Goal: Task Accomplishment & Management: Complete application form

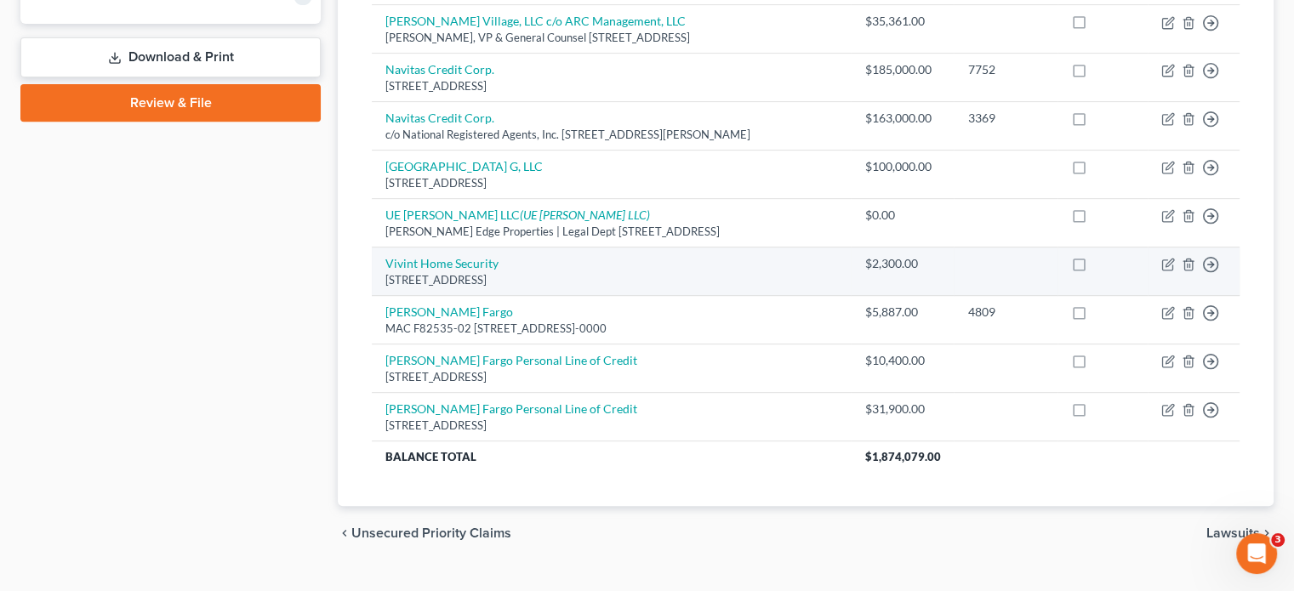
scroll to position [208, 0]
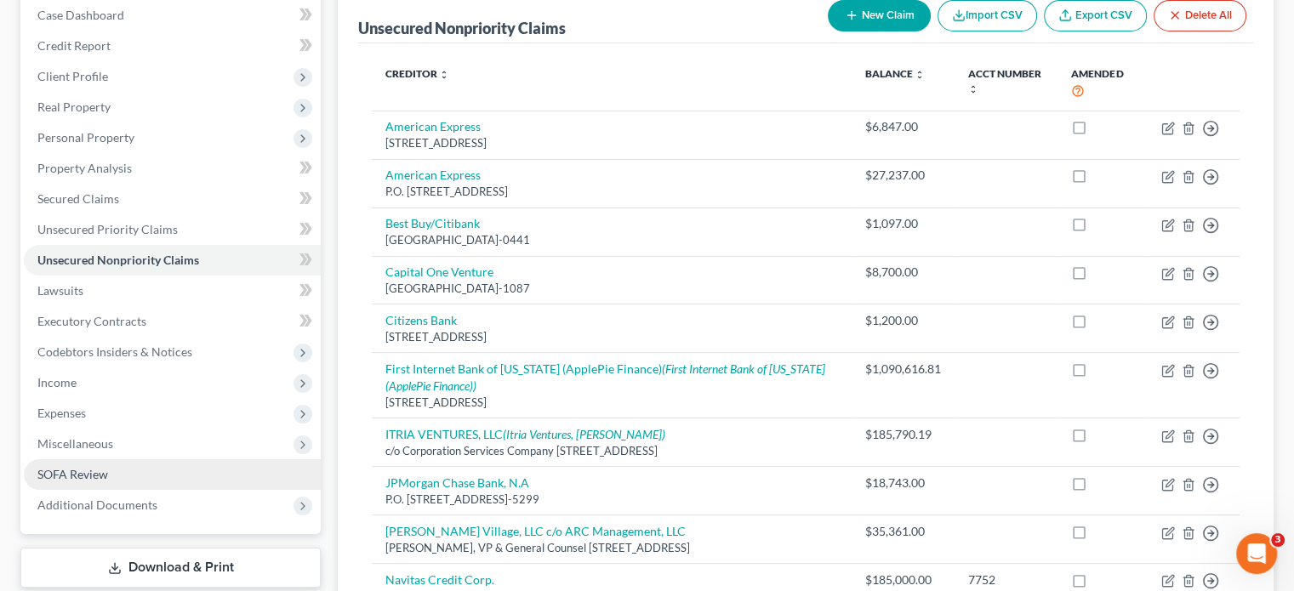
click at [102, 467] on span "SOFA Review" at bounding box center [72, 474] width 71 height 14
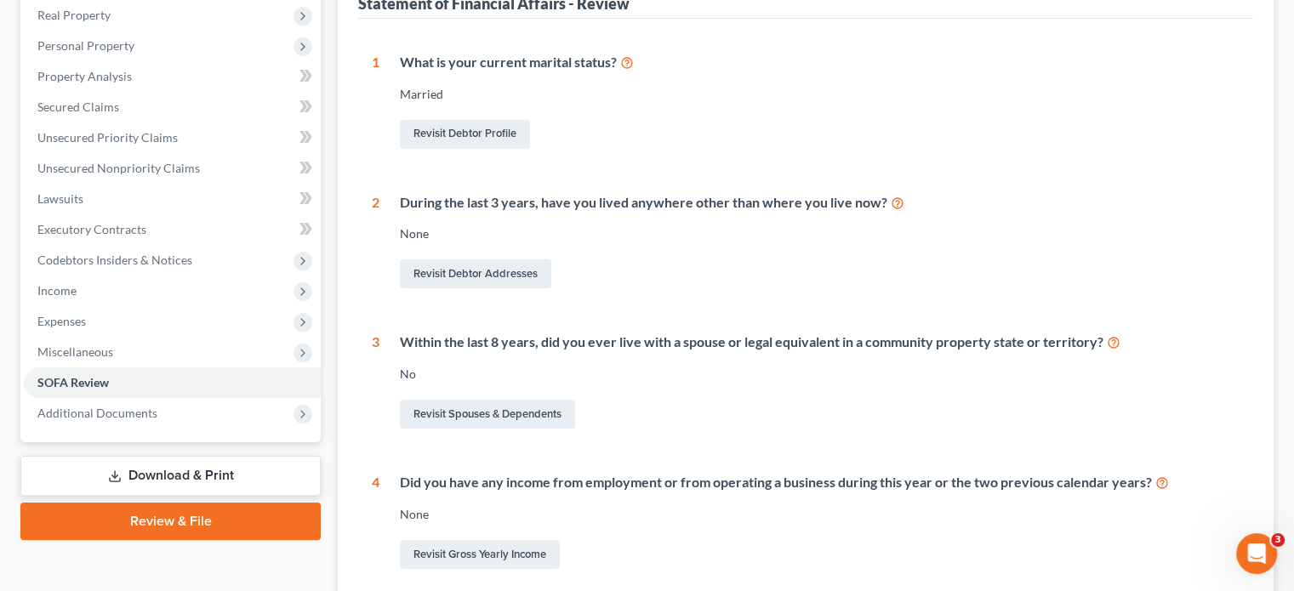
scroll to position [425, 0]
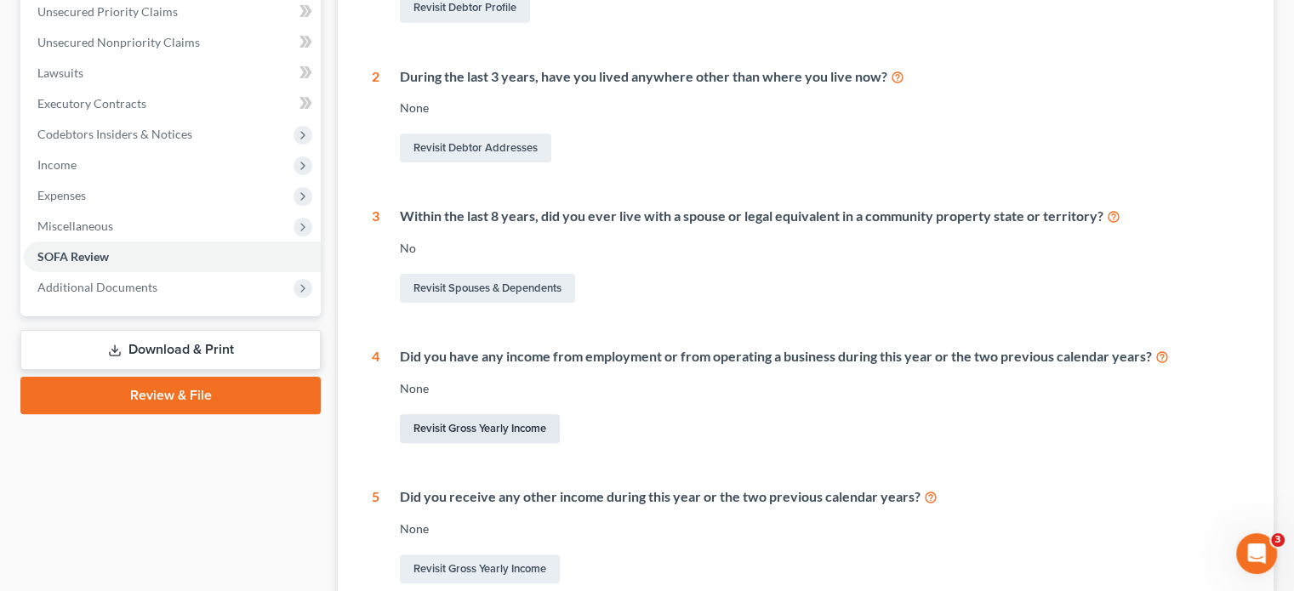
click at [482, 414] on link "Revisit Gross Yearly Income" at bounding box center [480, 428] width 160 height 29
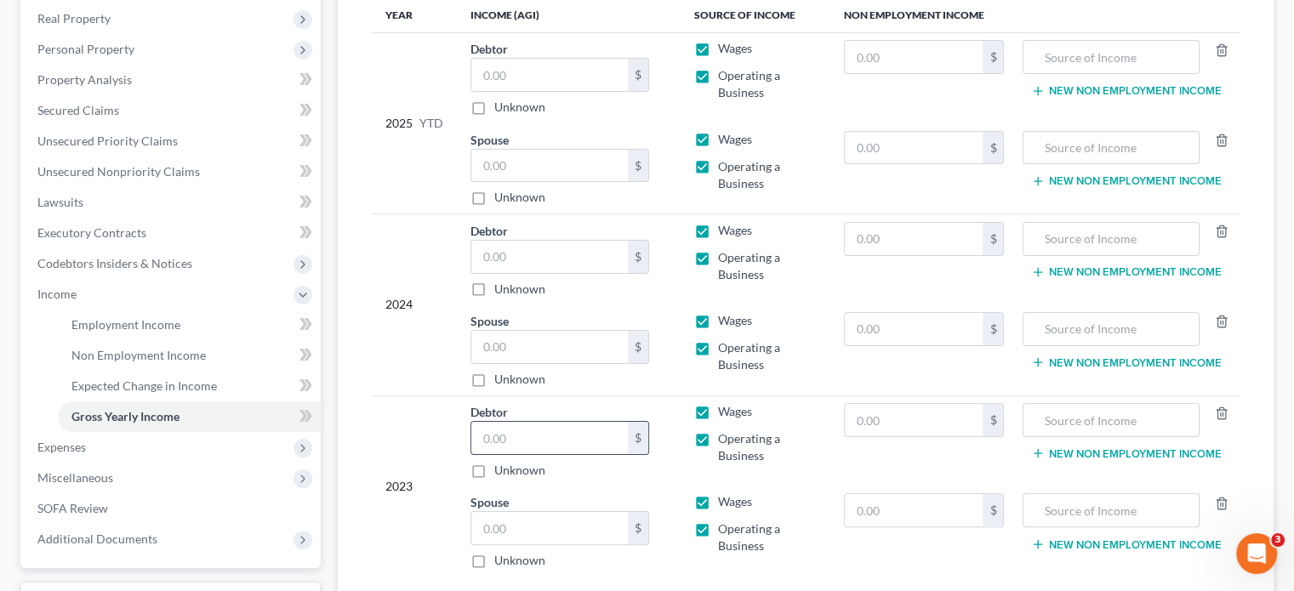
scroll to position [340, 0]
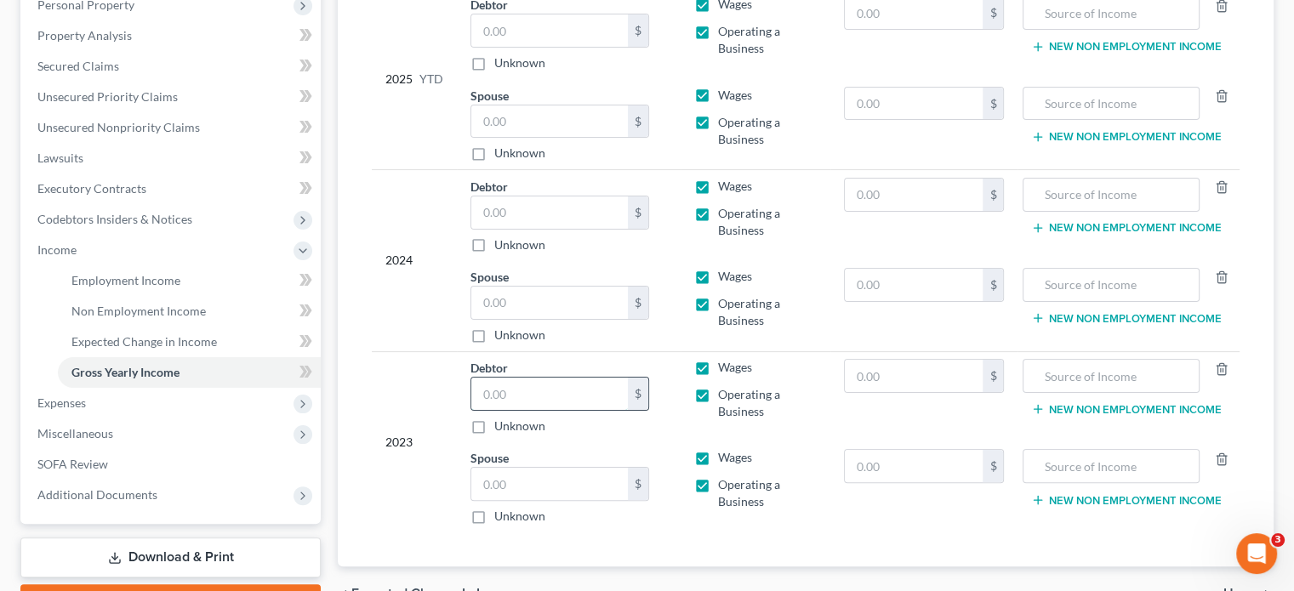
click at [516, 378] on input "text" at bounding box center [549, 394] width 157 height 32
type input "186,300"
click at [538, 468] on input "text" at bounding box center [549, 484] width 157 height 32
type input "18,300"
click at [718, 386] on label "Operating a Business" at bounding box center [767, 403] width 99 height 34
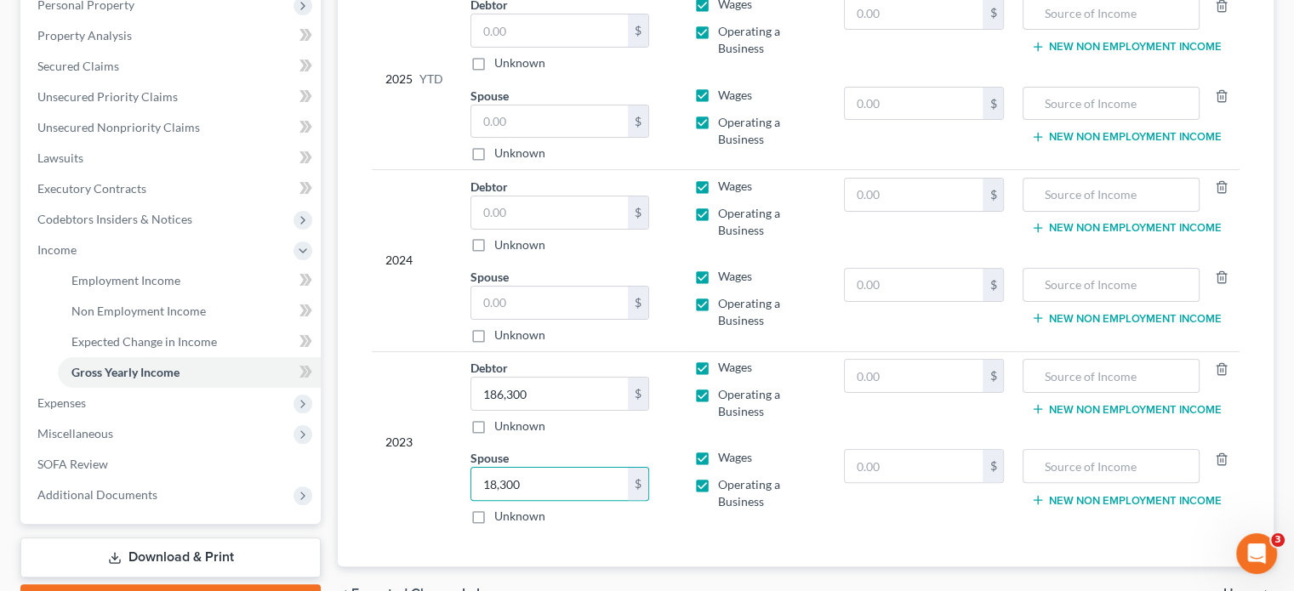
click at [725, 386] on input "Operating a Business" at bounding box center [730, 391] width 11 height 11
checkbox input "false"
click at [718, 477] on label "Operating a Business" at bounding box center [767, 494] width 99 height 34
click at [725, 477] on input "Operating a Business" at bounding box center [730, 482] width 11 height 11
checkbox input "false"
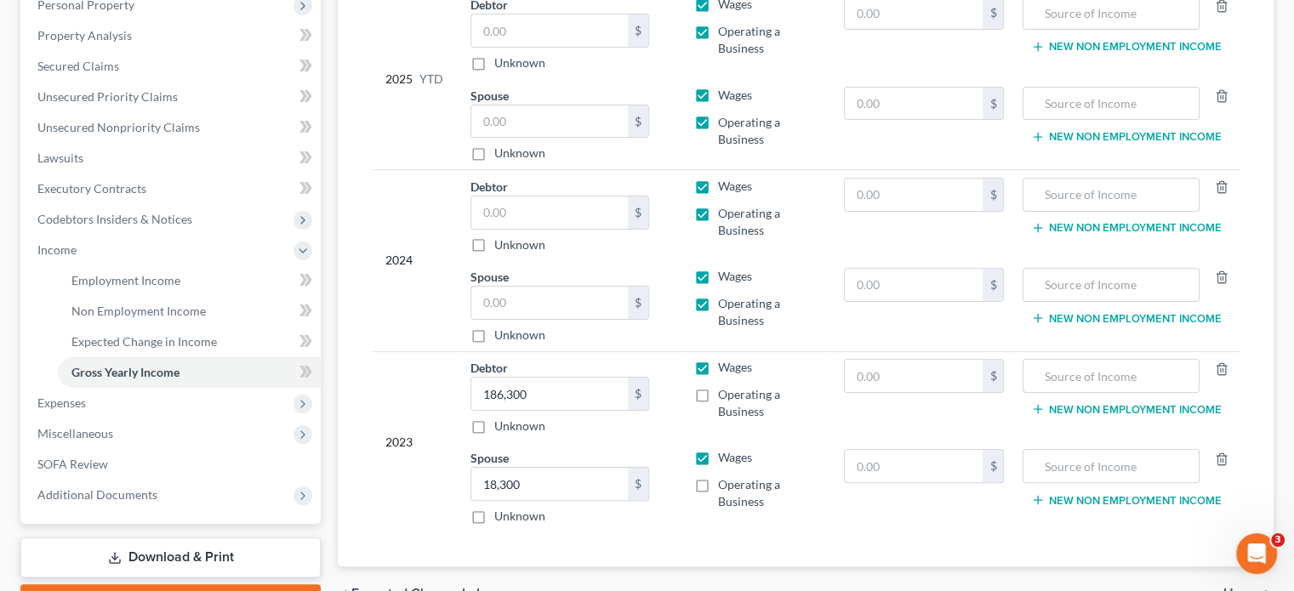
drag, startPoint x: 705, startPoint y: 271, endPoint x: 698, endPoint y: 187, distance: 83.7
click at [718, 295] on label "Operating a Business" at bounding box center [767, 312] width 99 height 34
click at [725, 295] on input "Operating a Business" at bounding box center [730, 300] width 11 height 11
checkbox input "false"
drag, startPoint x: 706, startPoint y: 180, endPoint x: 717, endPoint y: 95, distance: 85.0
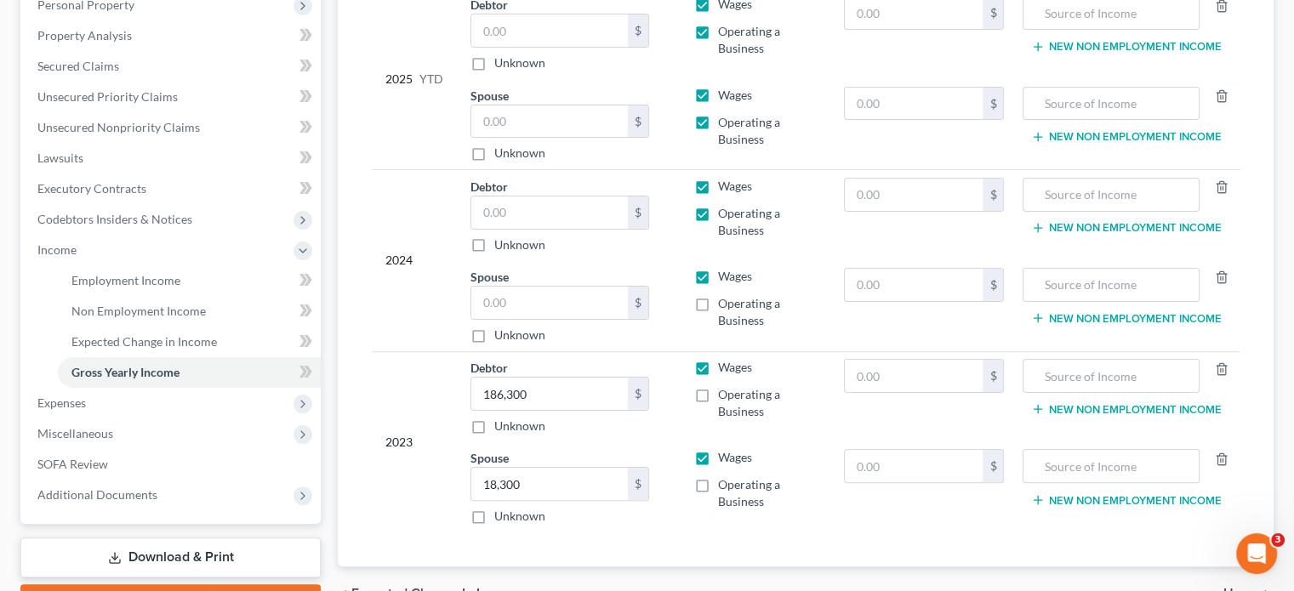
click at [718, 205] on label "Operating a Business" at bounding box center [767, 222] width 99 height 34
click at [725, 205] on input "Operating a Business" at bounding box center [730, 210] width 11 height 11
checkbox input "false"
click at [718, 114] on label "Operating a Business" at bounding box center [767, 131] width 99 height 34
click at [725, 114] on input "Operating a Business" at bounding box center [730, 119] width 11 height 11
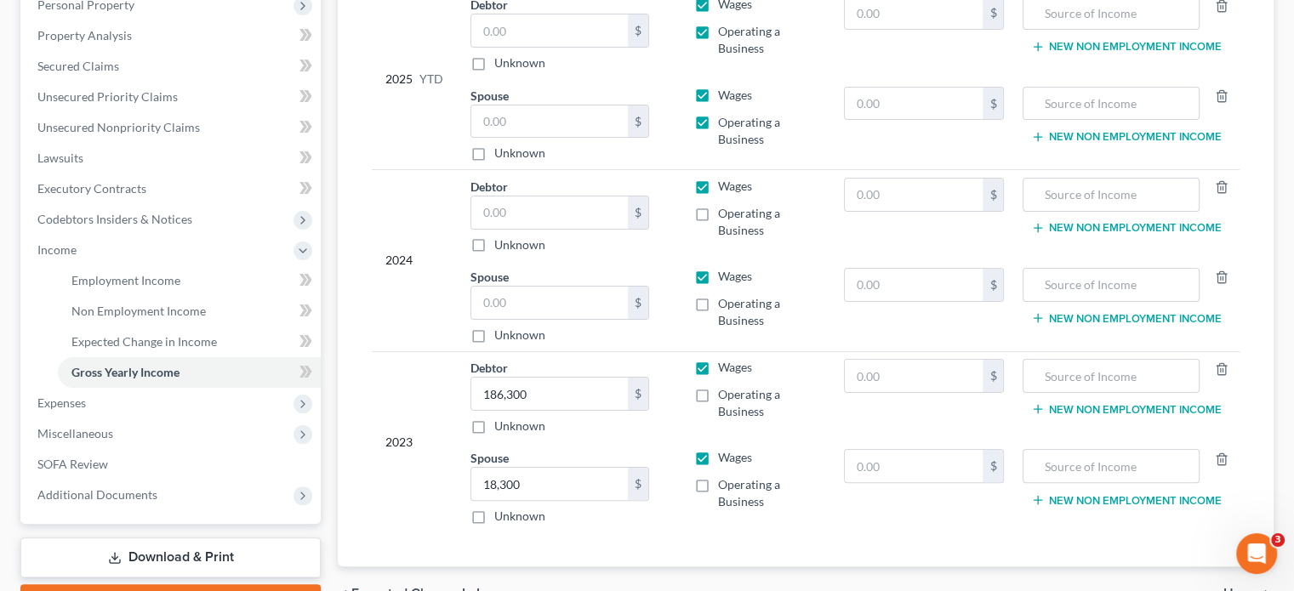
checkbox input "false"
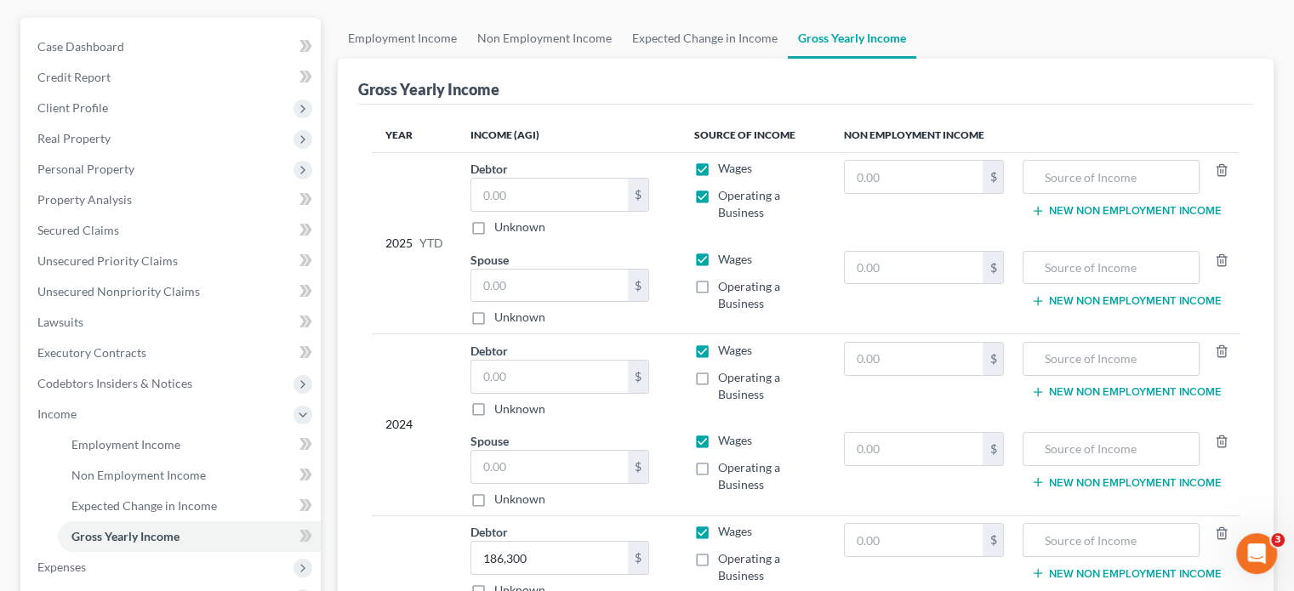
scroll to position [170, 0]
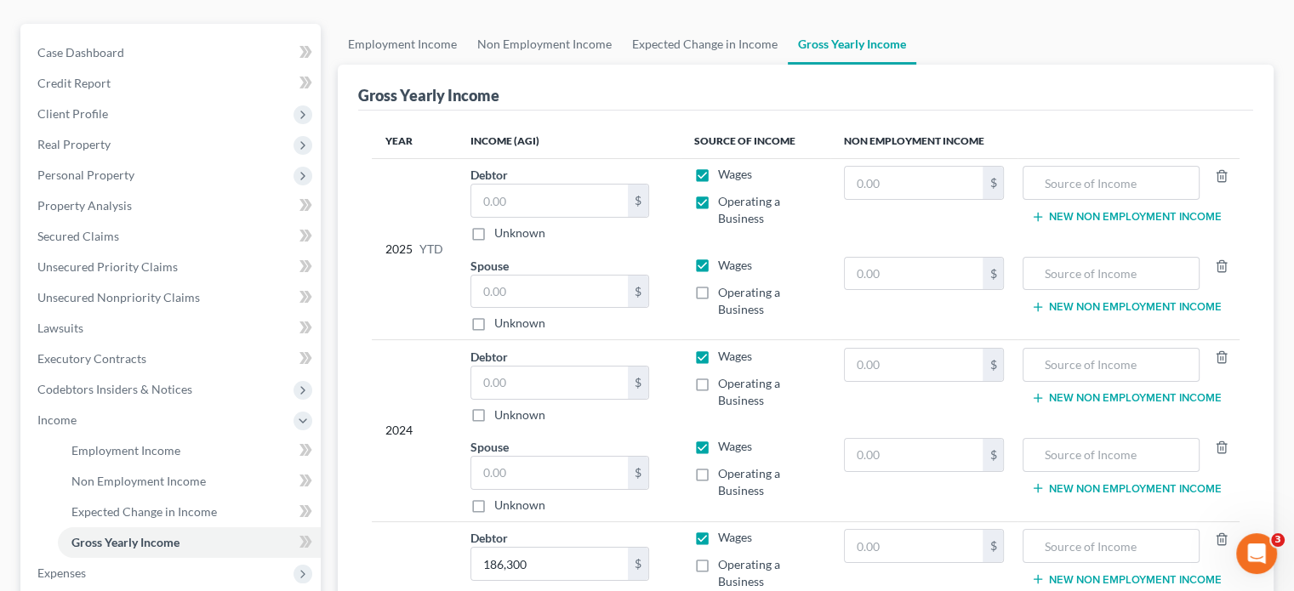
click at [718, 193] on label "Operating a Business" at bounding box center [767, 210] width 99 height 34
click at [725, 193] on input "Operating a Business" at bounding box center [730, 198] width 11 height 11
checkbox input "false"
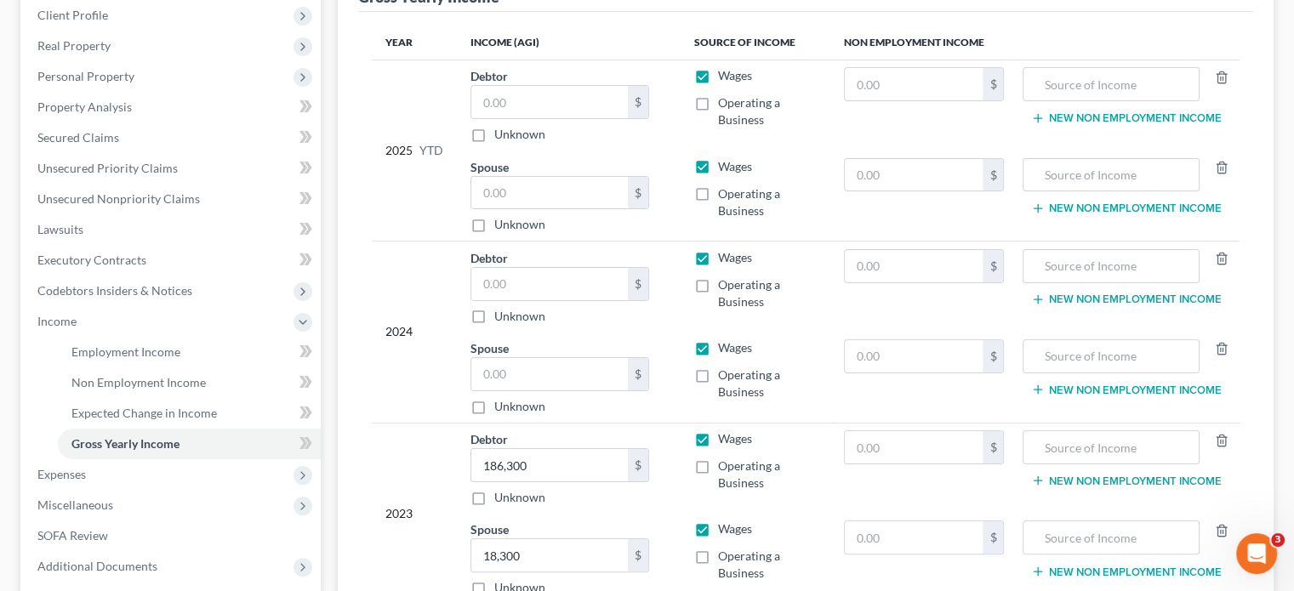
scroll to position [403, 0]
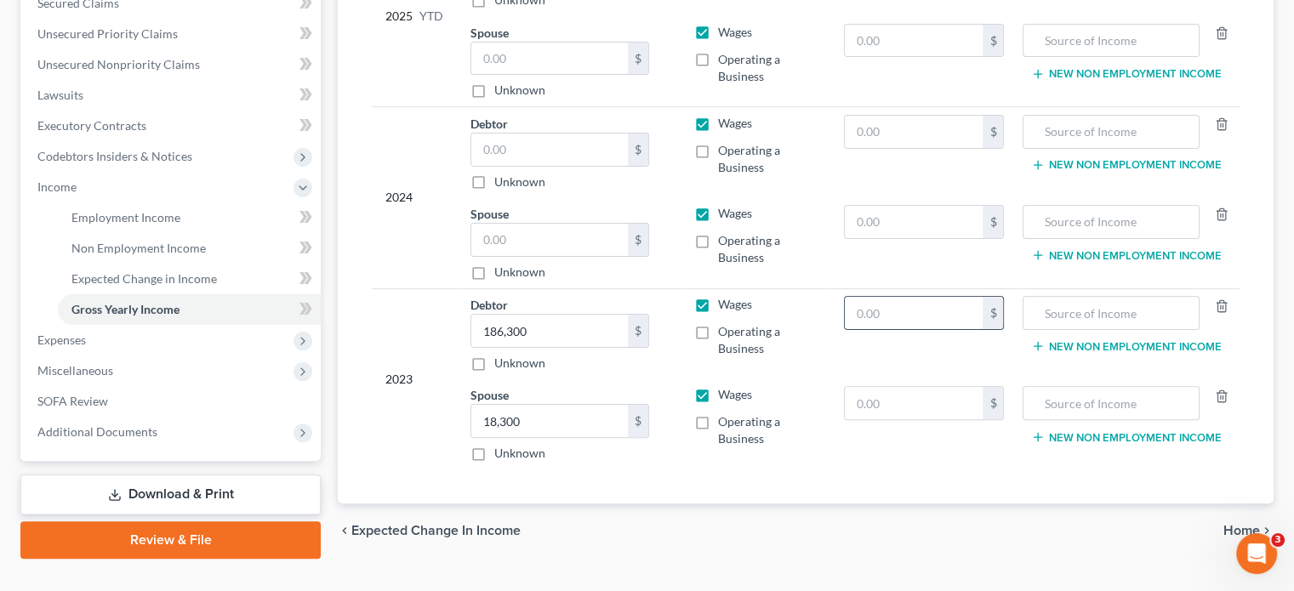
click at [916, 297] on input "text" at bounding box center [914, 313] width 139 height 32
click at [665, 432] on td "Spouse 18,300.00 $ Unknown Balance Undetermined 18,300 $ Unknown" at bounding box center [569, 425] width 224 height 90
click at [907, 297] on input "text" at bounding box center [914, 313] width 139 height 32
type input "4,578"
click at [1141, 297] on input "text" at bounding box center [1110, 313] width 157 height 32
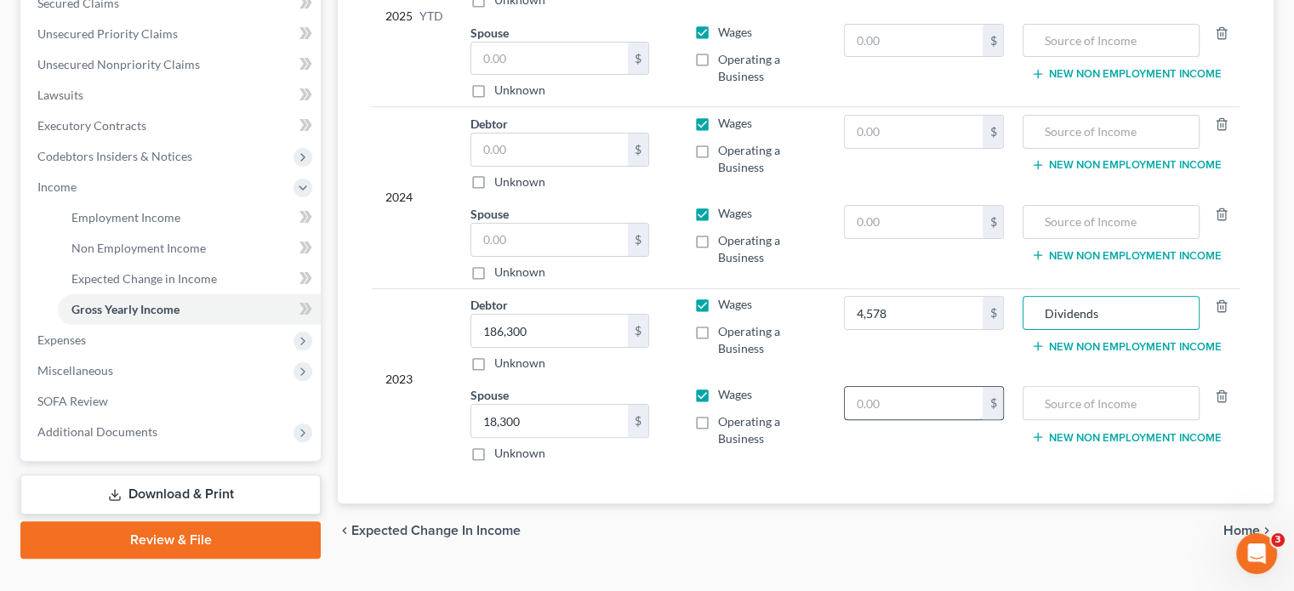
type input "Dividends"
click at [894, 387] on input "text" at bounding box center [914, 403] width 139 height 32
type input "4,561"
click at [1102, 387] on input "text" at bounding box center [1110, 403] width 157 height 32
type input "Dividends"
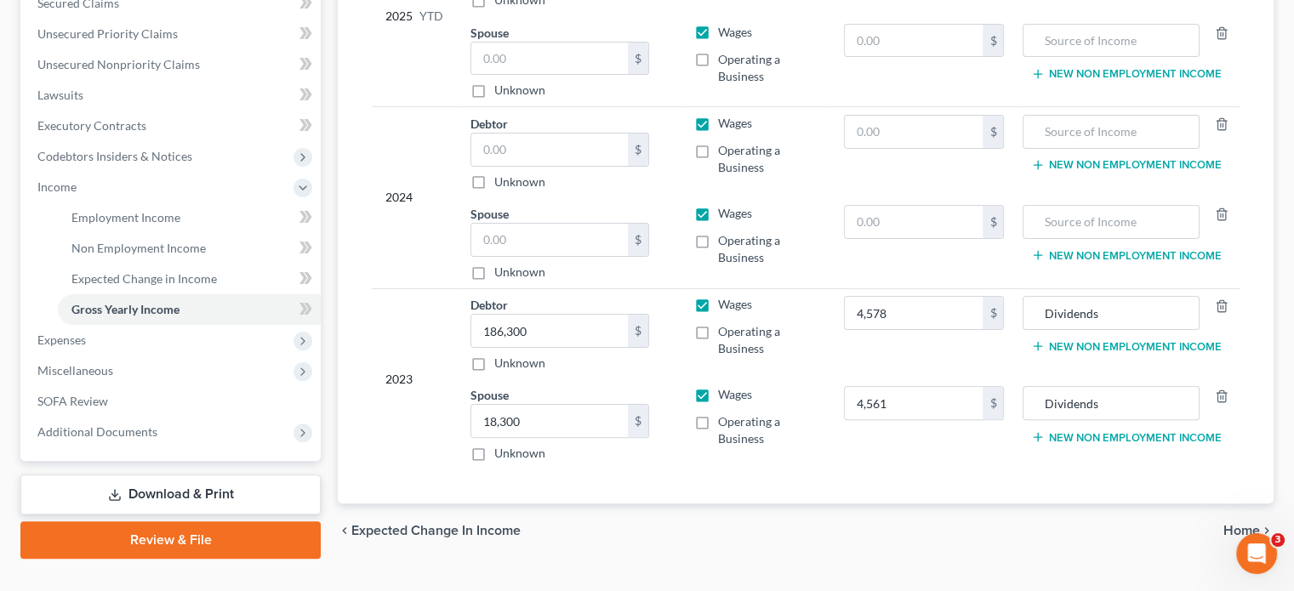
click at [1236, 524] on span "Home" at bounding box center [1242, 531] width 37 height 14
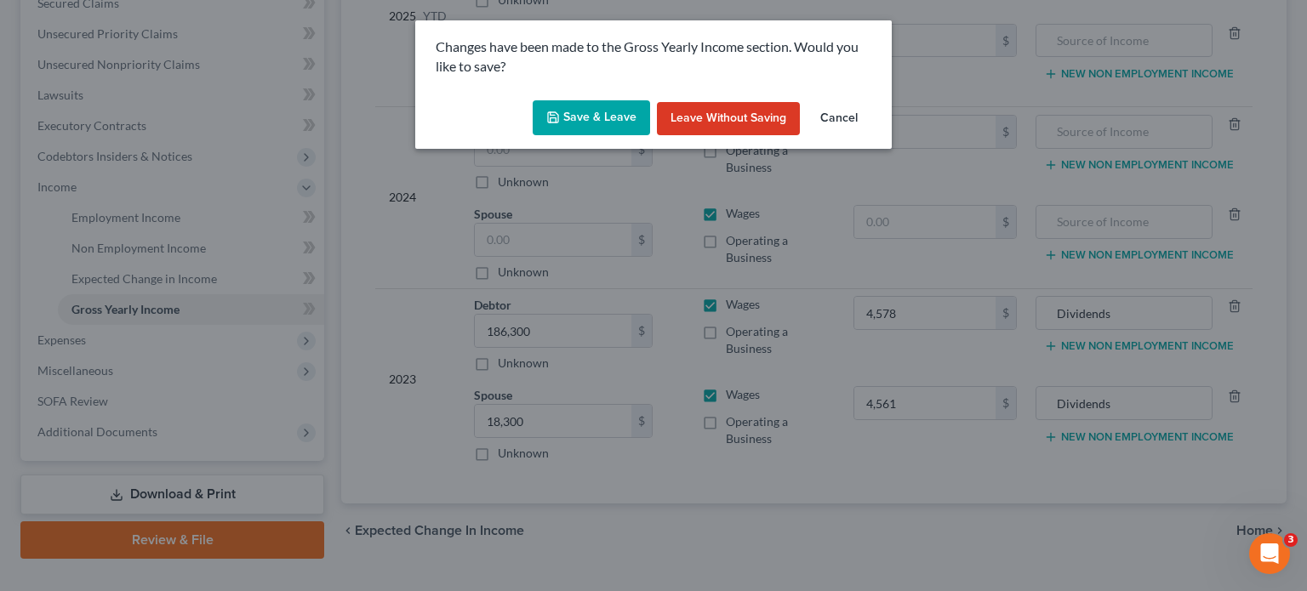
click at [592, 111] on button "Save & Leave" at bounding box center [591, 118] width 117 height 36
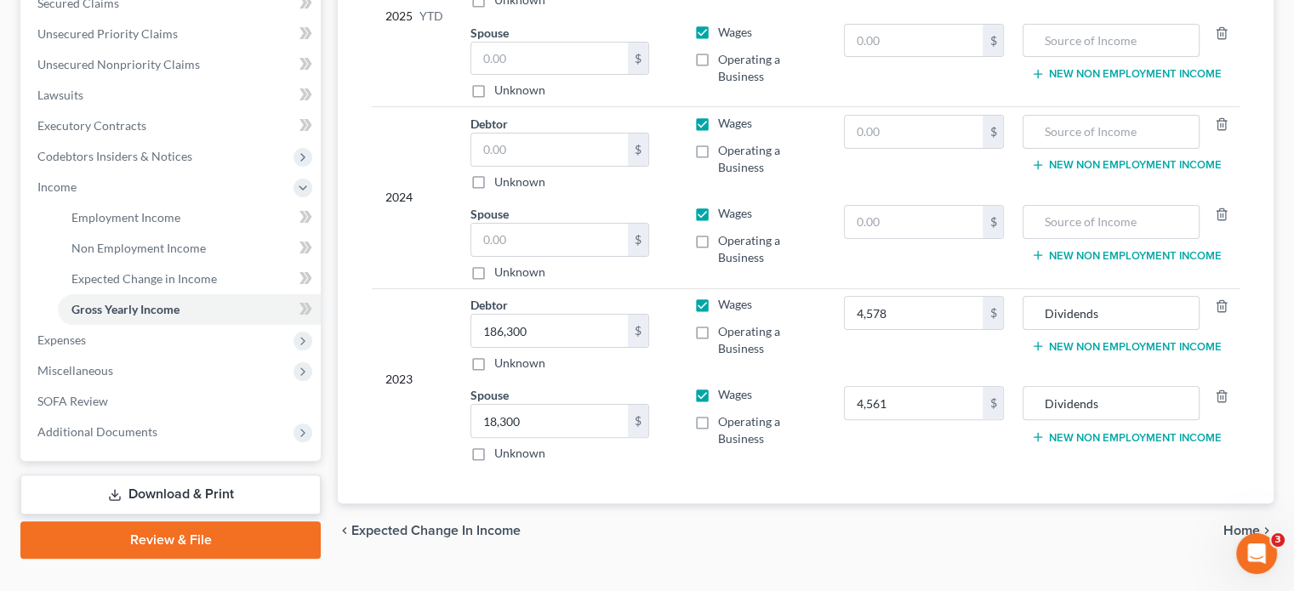
type input "4,578.00"
type input "4,561.00"
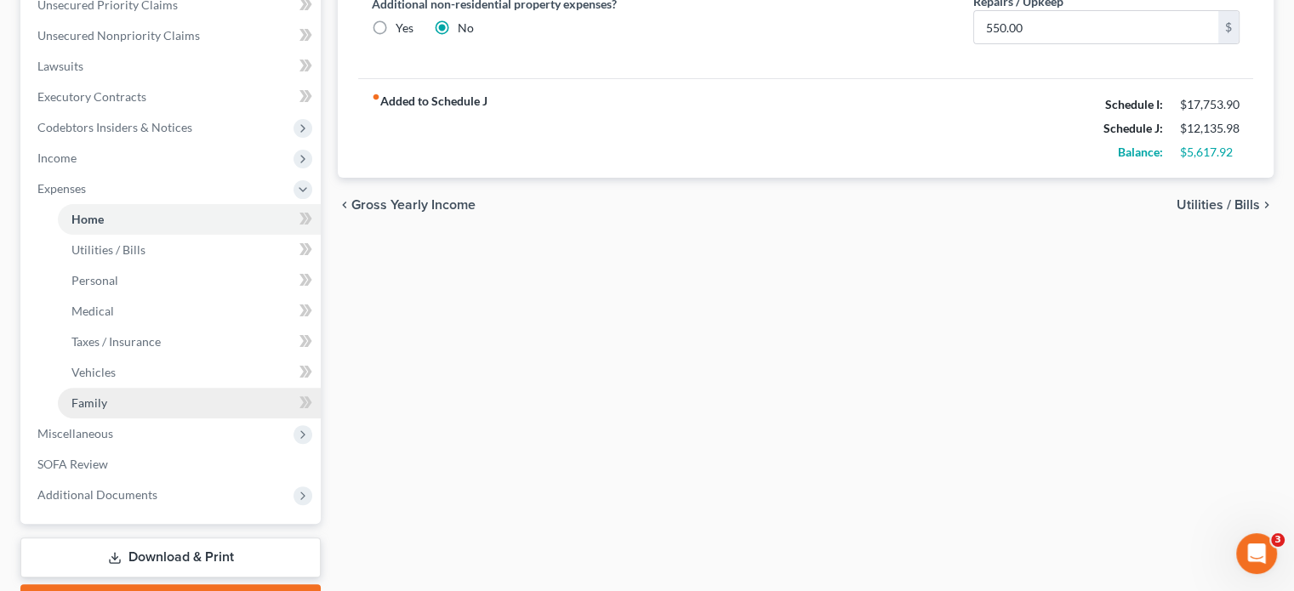
scroll to position [495, 0]
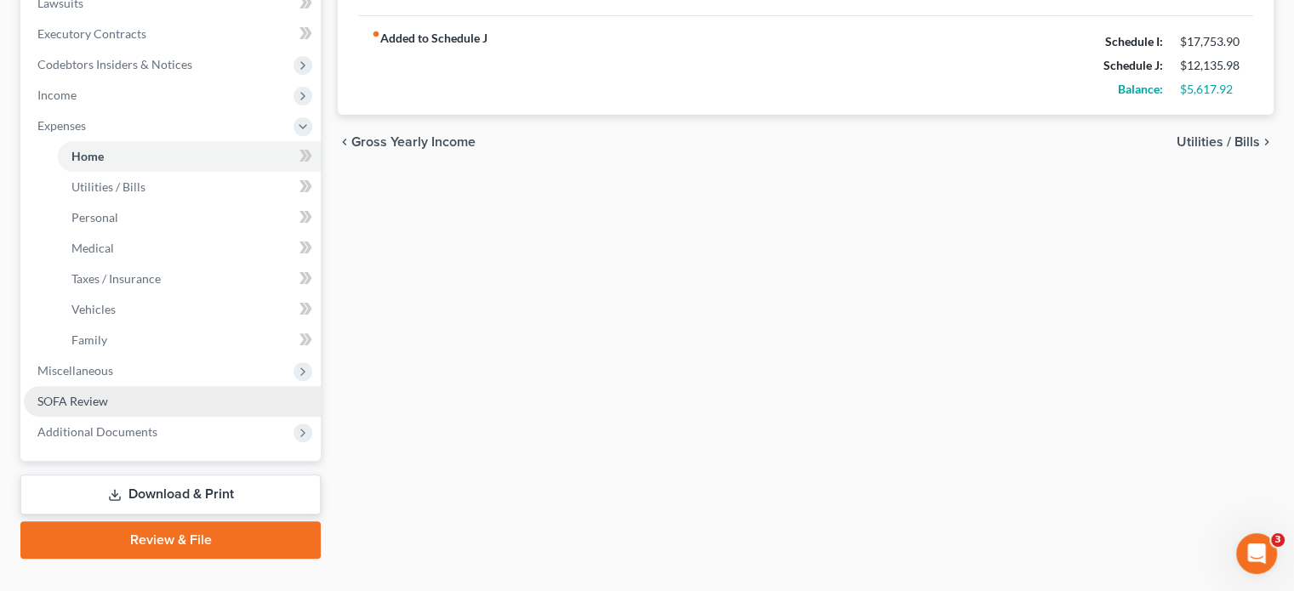
drag, startPoint x: 75, startPoint y: 367, endPoint x: 266, endPoint y: 358, distance: 191.6
click at [75, 394] on span "SOFA Review" at bounding box center [72, 401] width 71 height 14
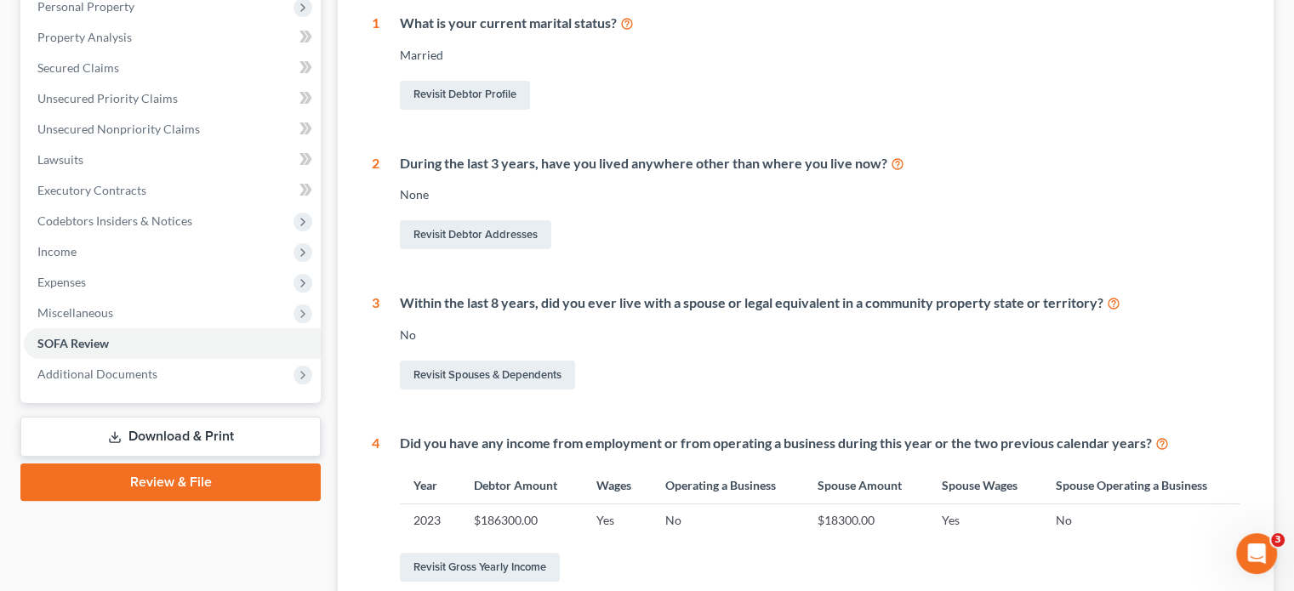
scroll to position [340, 0]
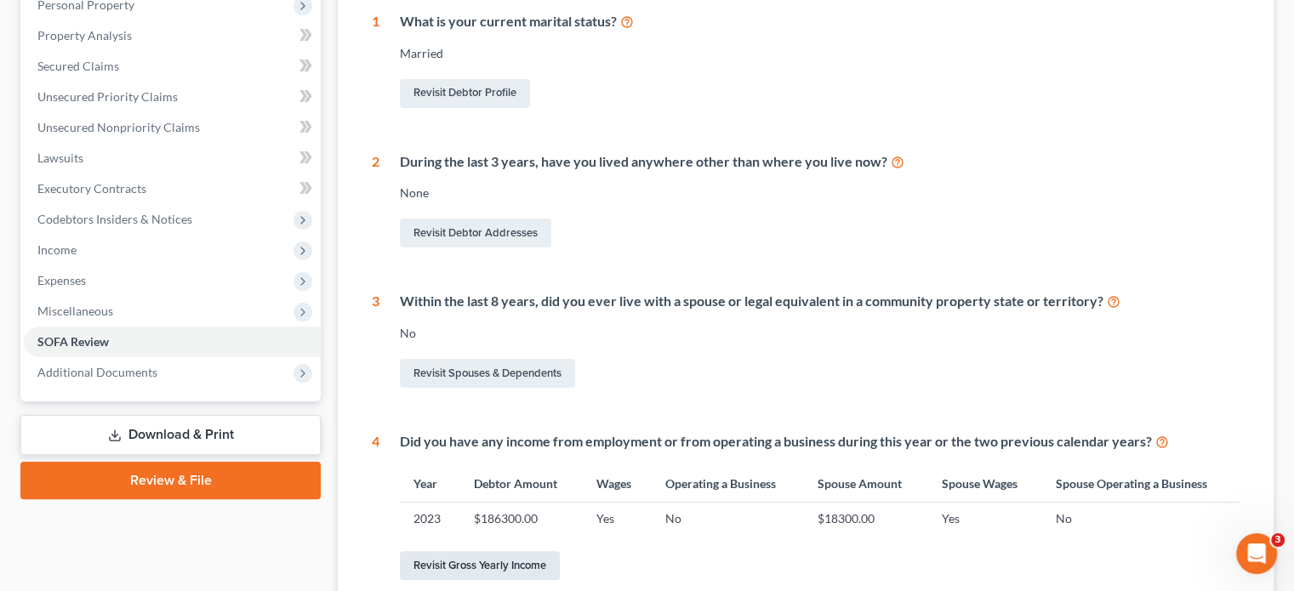
click at [476, 551] on link "Revisit Gross Yearly Income" at bounding box center [480, 565] width 160 height 29
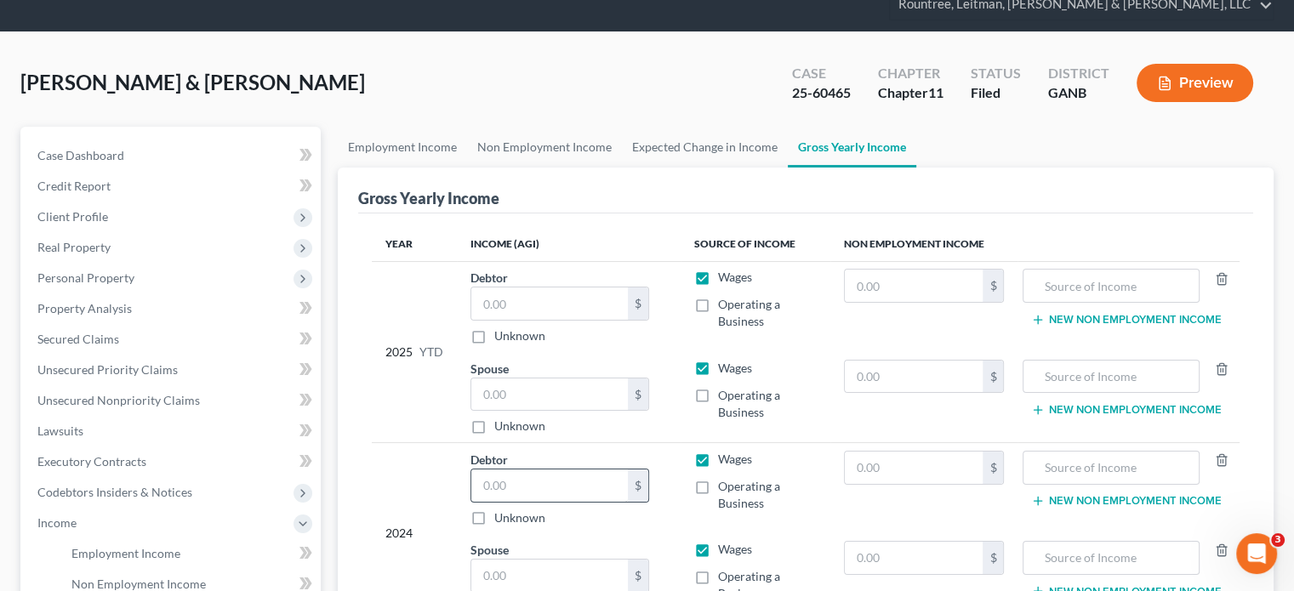
scroll to position [255, 0]
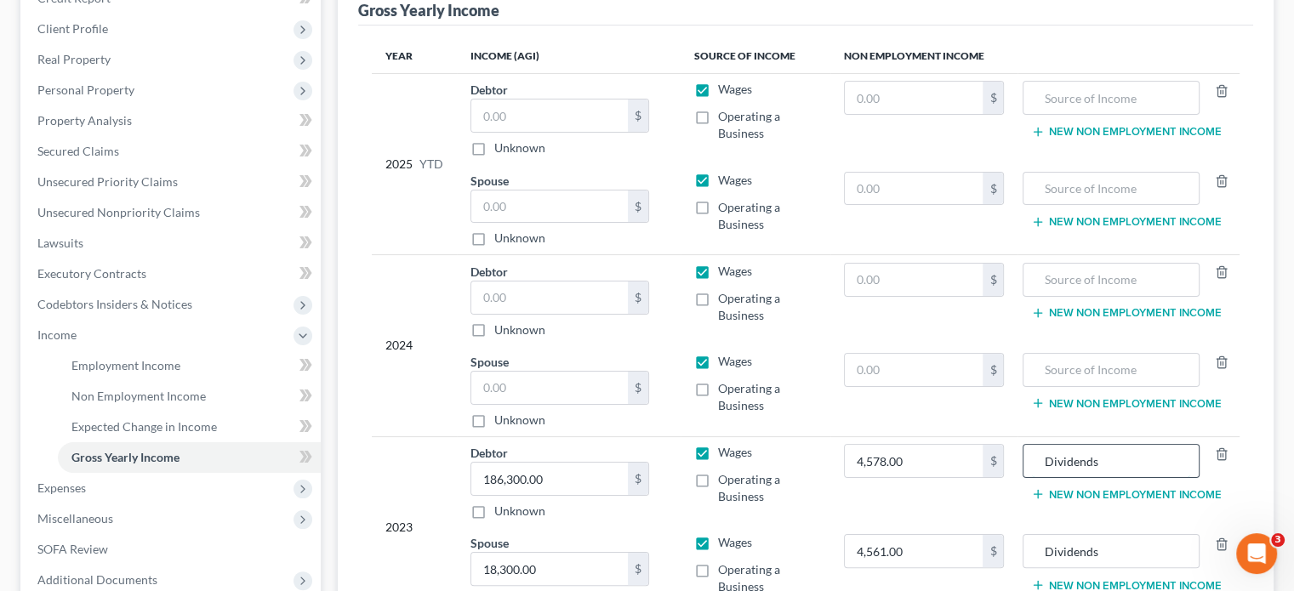
click at [1046, 445] on input "Dividends" at bounding box center [1110, 461] width 157 height 32
type input "Interest/Dividends"
click at [1047, 535] on input "Dividends" at bounding box center [1110, 551] width 157 height 32
type input "Interest/Dividends"
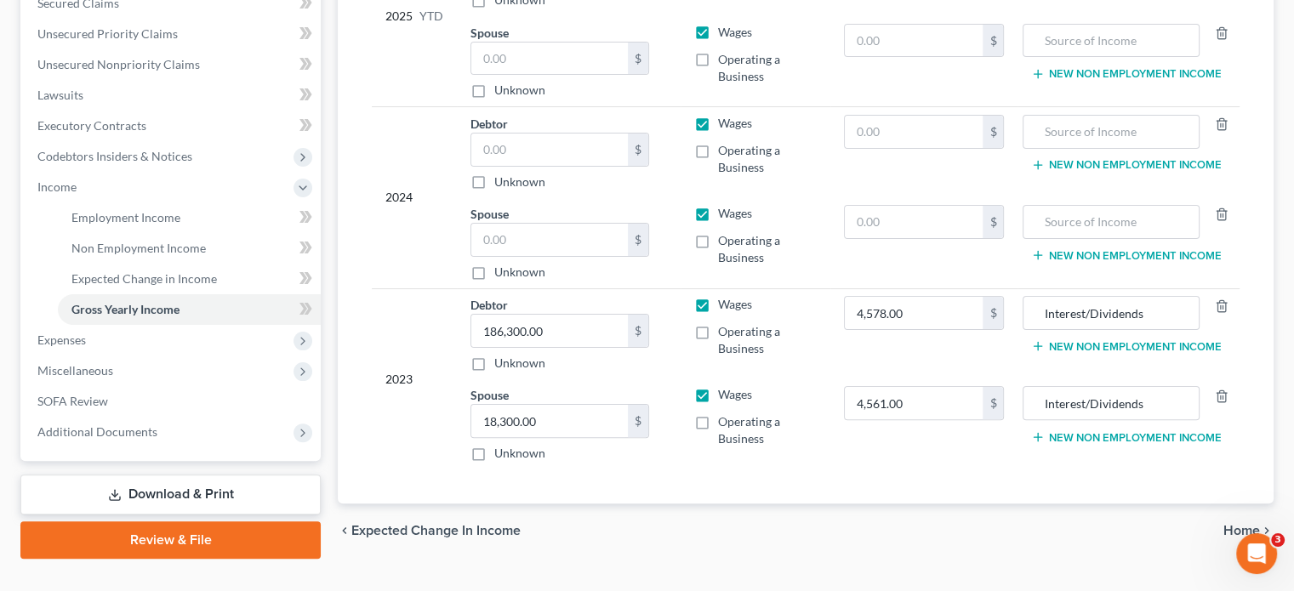
click at [1243, 524] on span "Home" at bounding box center [1242, 531] width 37 height 14
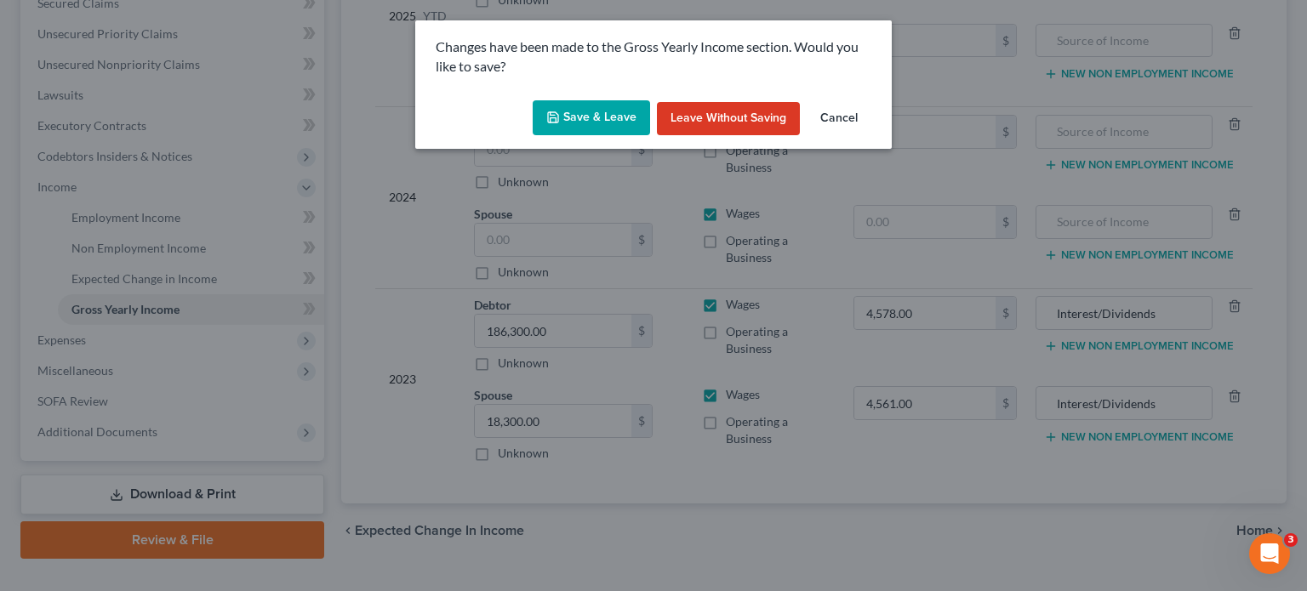
click at [569, 117] on button "Save & Leave" at bounding box center [591, 118] width 117 height 36
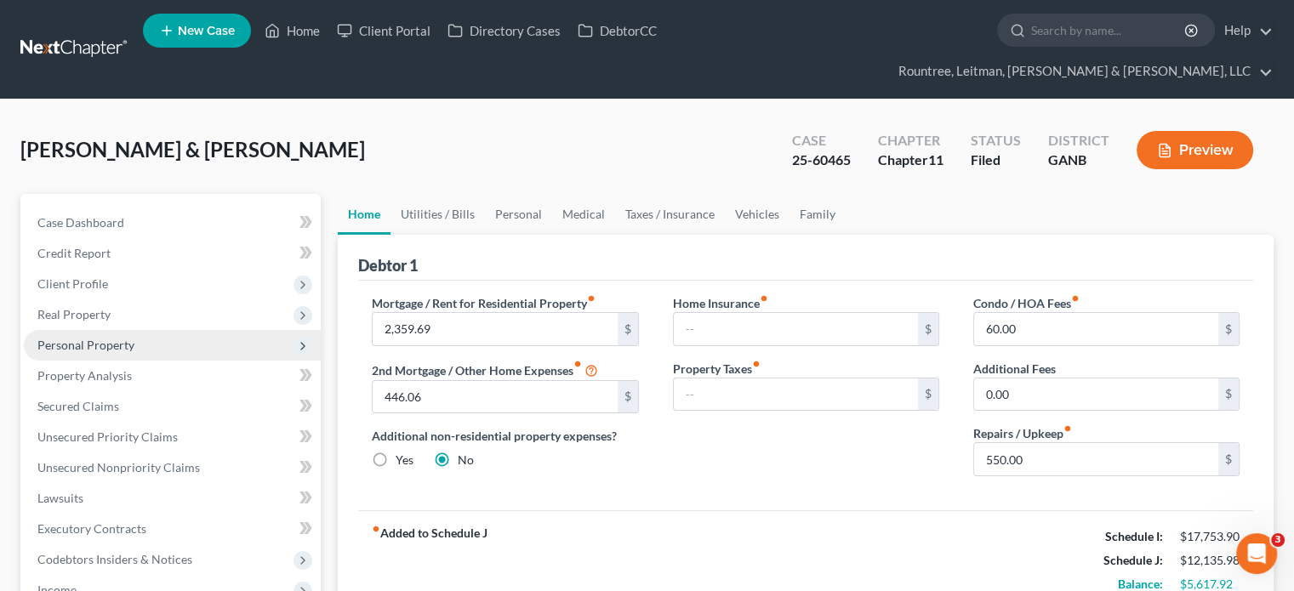
click at [123, 338] on span "Personal Property" at bounding box center [85, 345] width 97 height 14
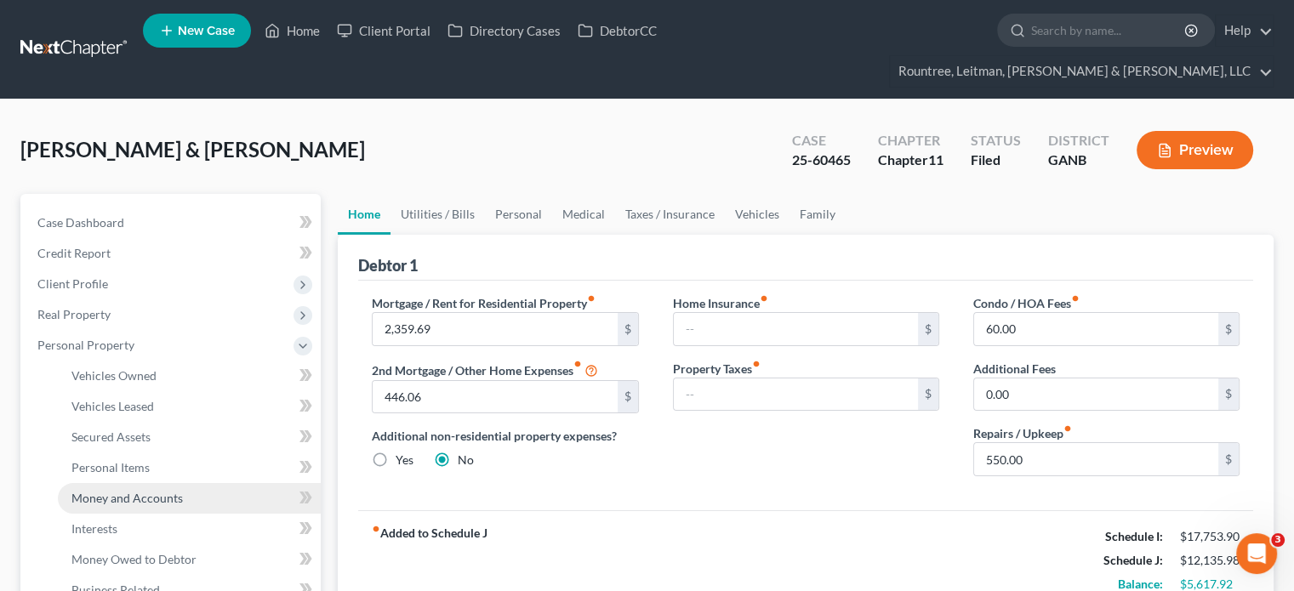
click at [109, 491] on span "Money and Accounts" at bounding box center [126, 498] width 111 height 14
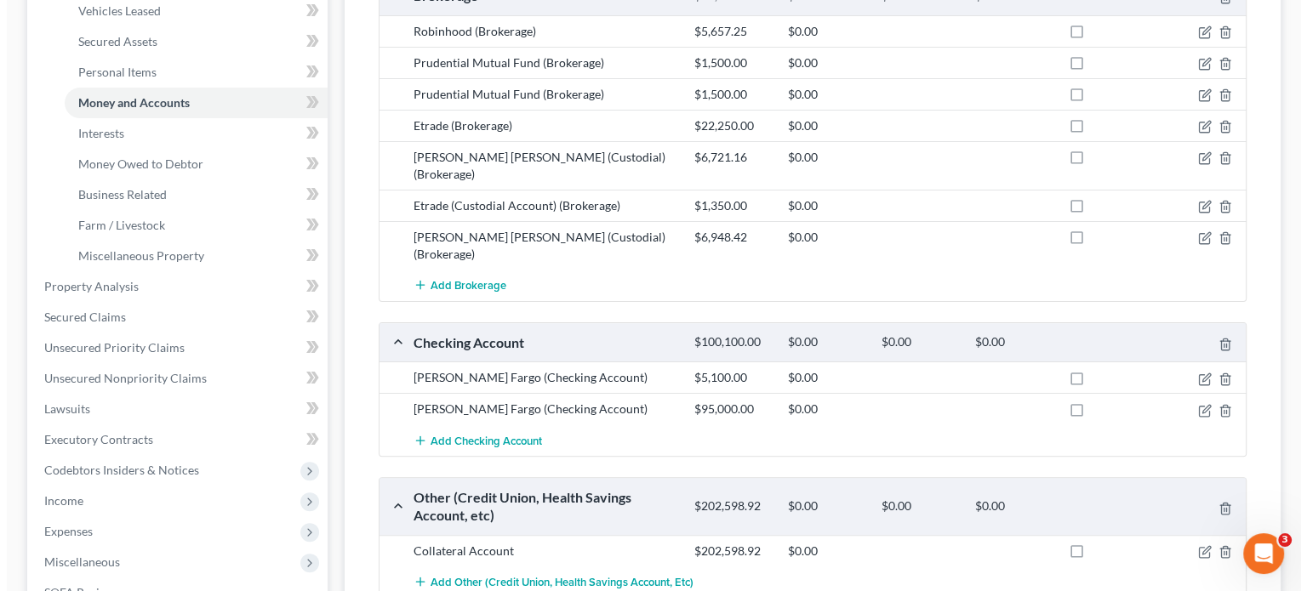
scroll to position [425, 0]
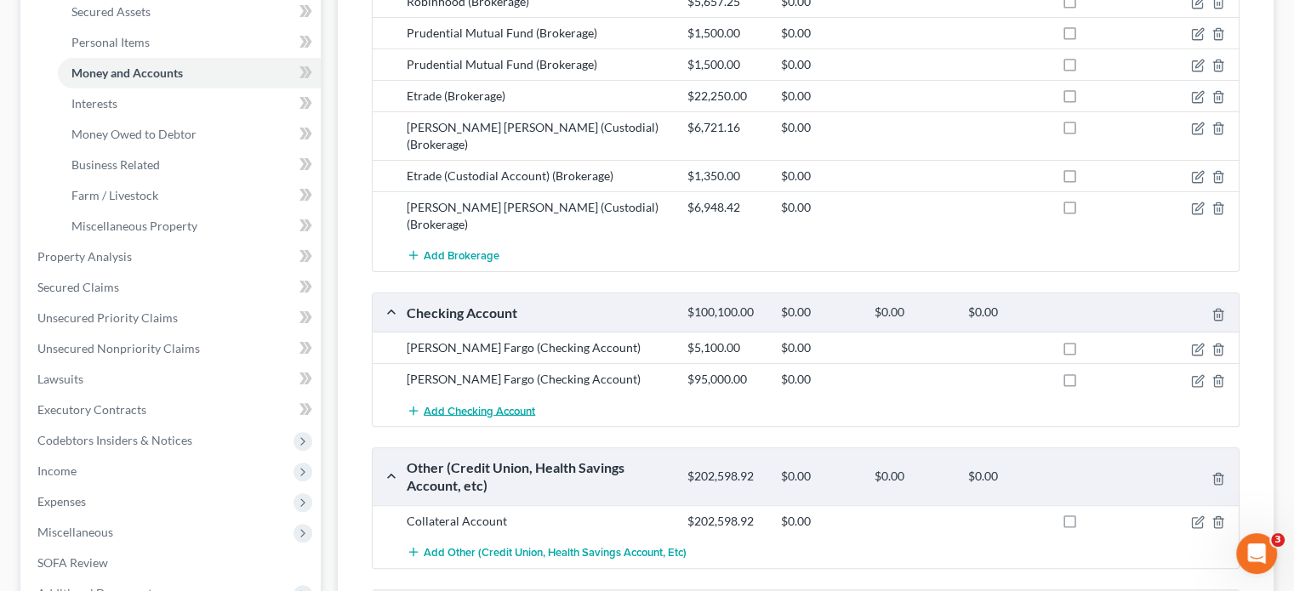
click at [460, 404] on span "Add Checking Account" at bounding box center [479, 411] width 111 height 14
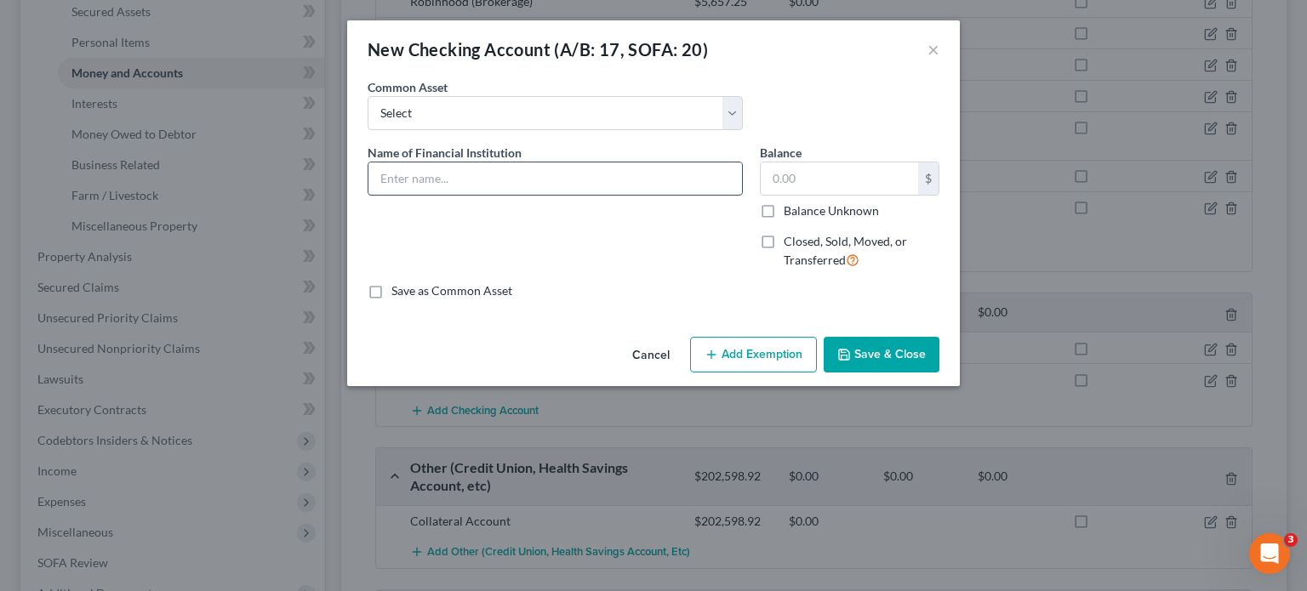
click at [481, 186] on input "text" at bounding box center [555, 179] width 374 height 32
type input "E"
type input "[PERSON_NAME] Fargo 1613 (Debtor 1's name is listed on son's account for securi…"
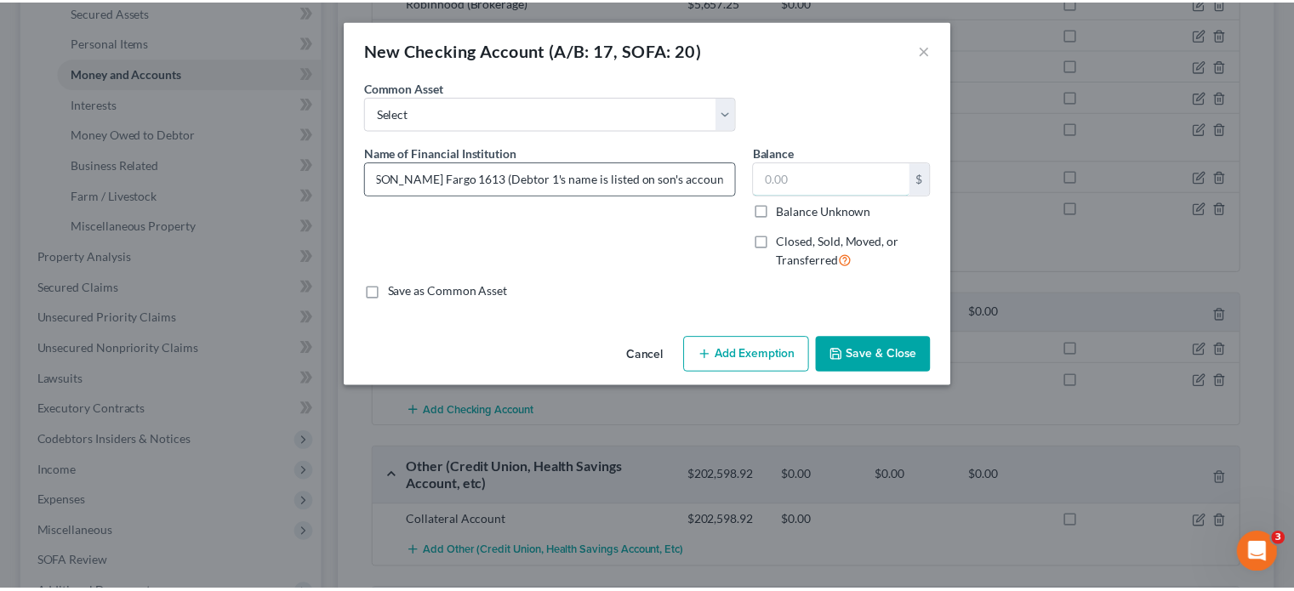
scroll to position [0, 0]
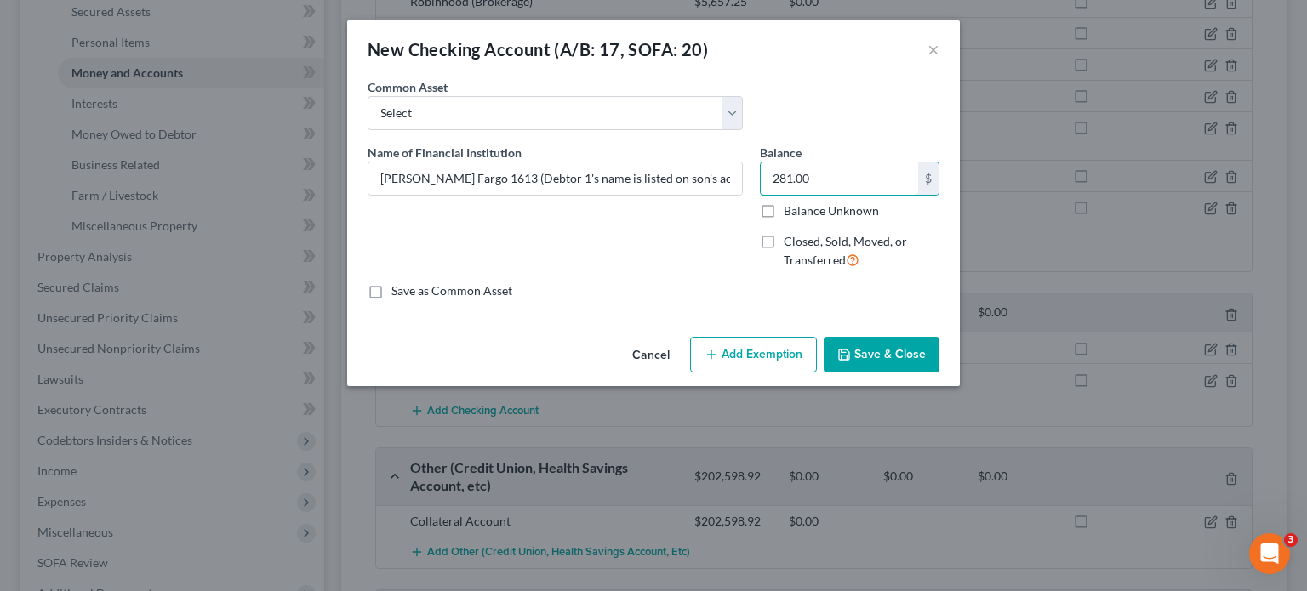
type input "281.00"
click at [858, 352] on button "Save & Close" at bounding box center [882, 355] width 116 height 36
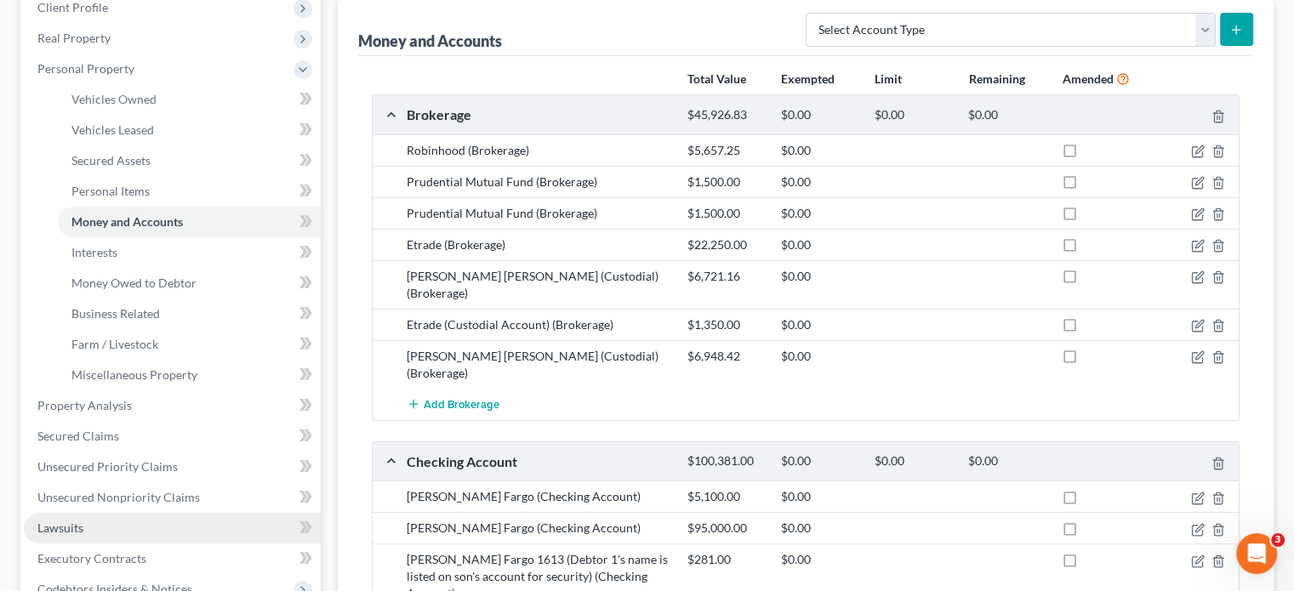
scroll to position [255, 0]
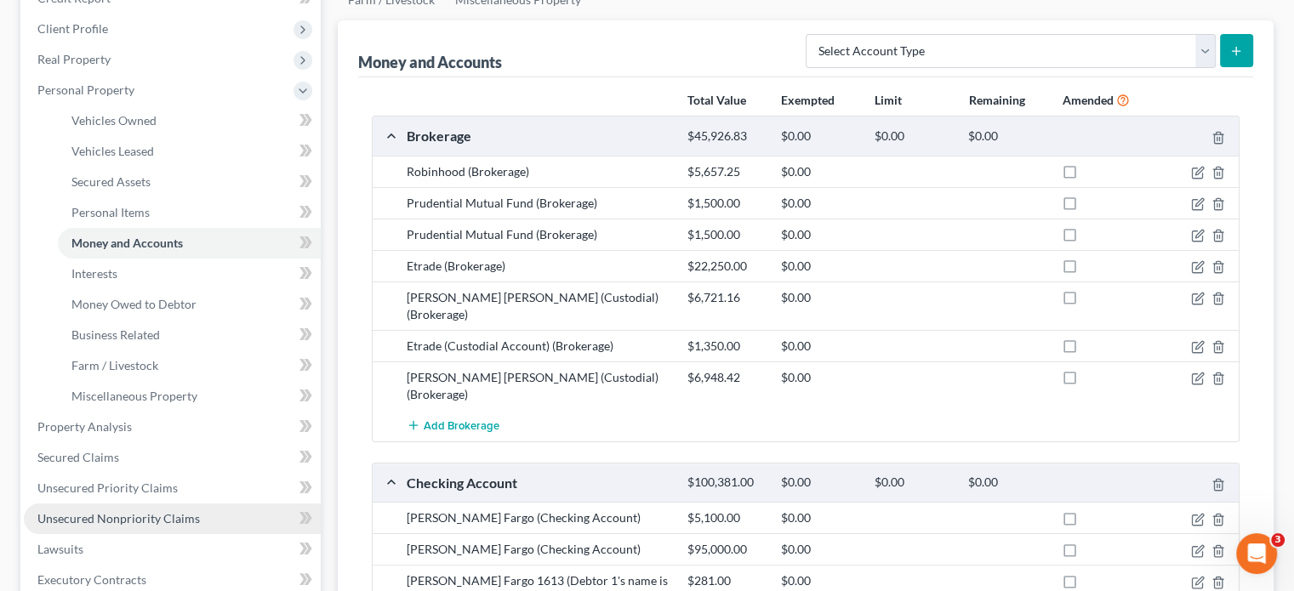
click at [105, 511] on span "Unsecured Nonpriority Claims" at bounding box center [118, 518] width 163 height 14
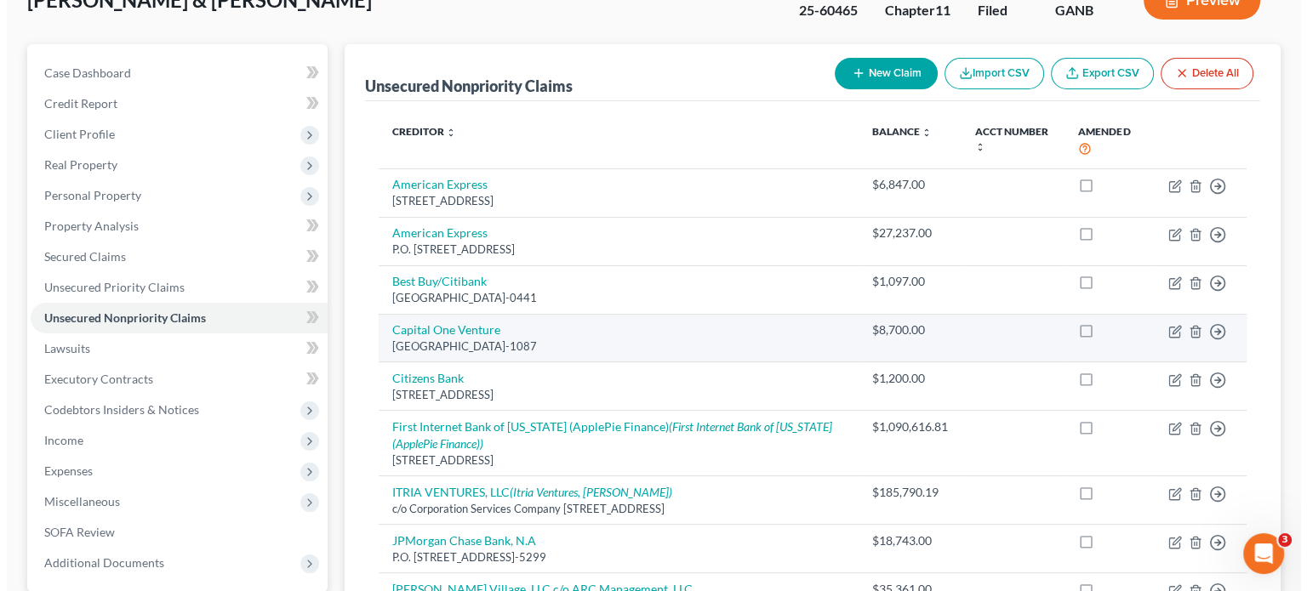
scroll to position [596, 0]
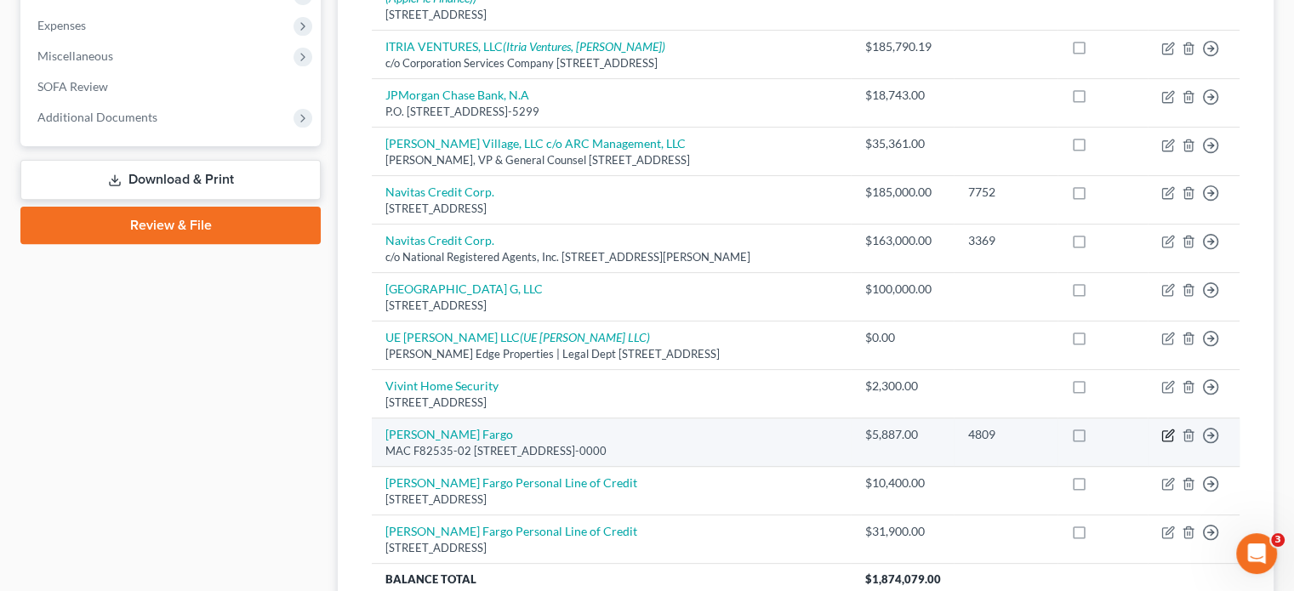
click at [1163, 429] on icon "button" at bounding box center [1169, 436] width 14 height 14
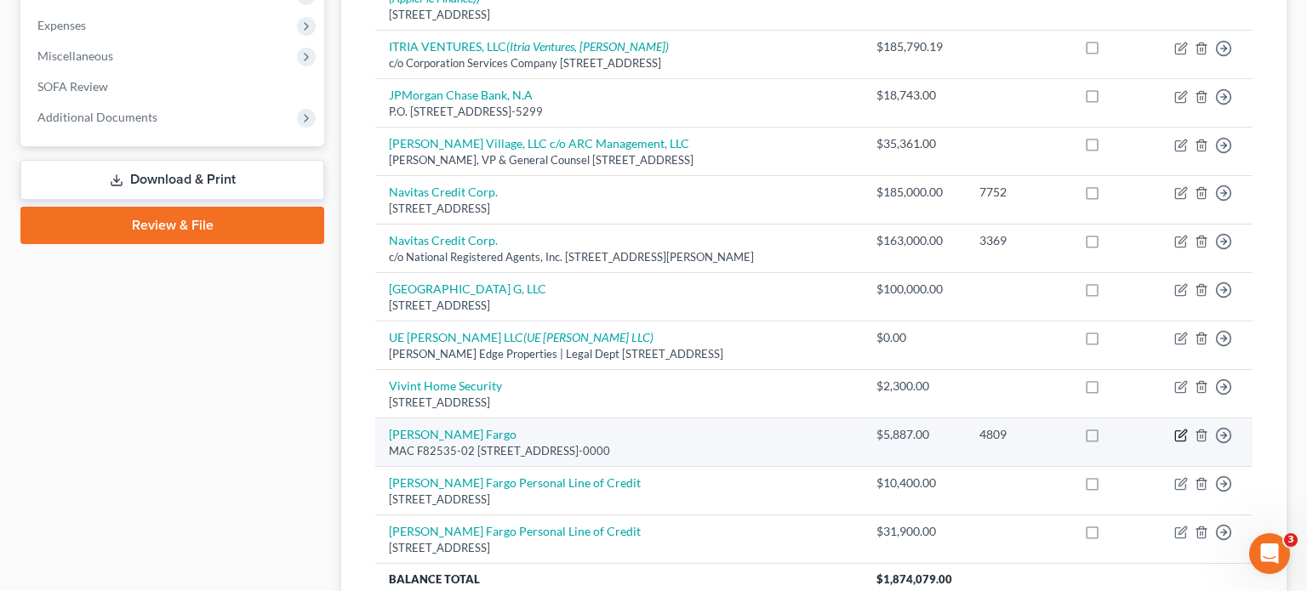
select select "16"
select select "14"
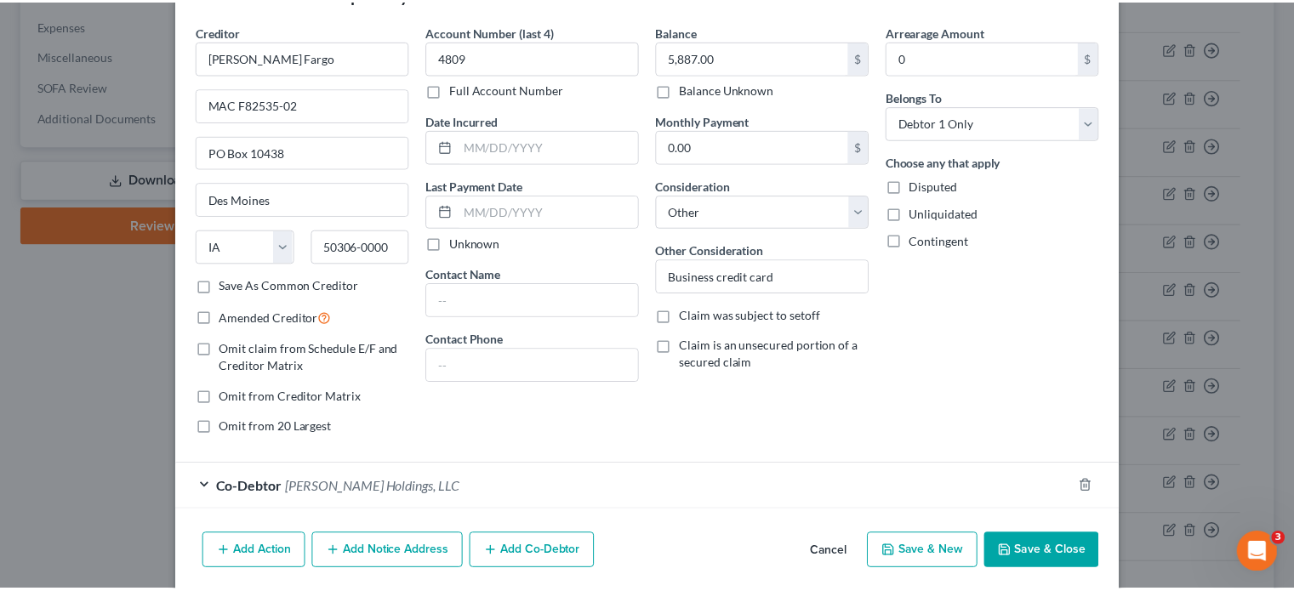
scroll to position [116, 0]
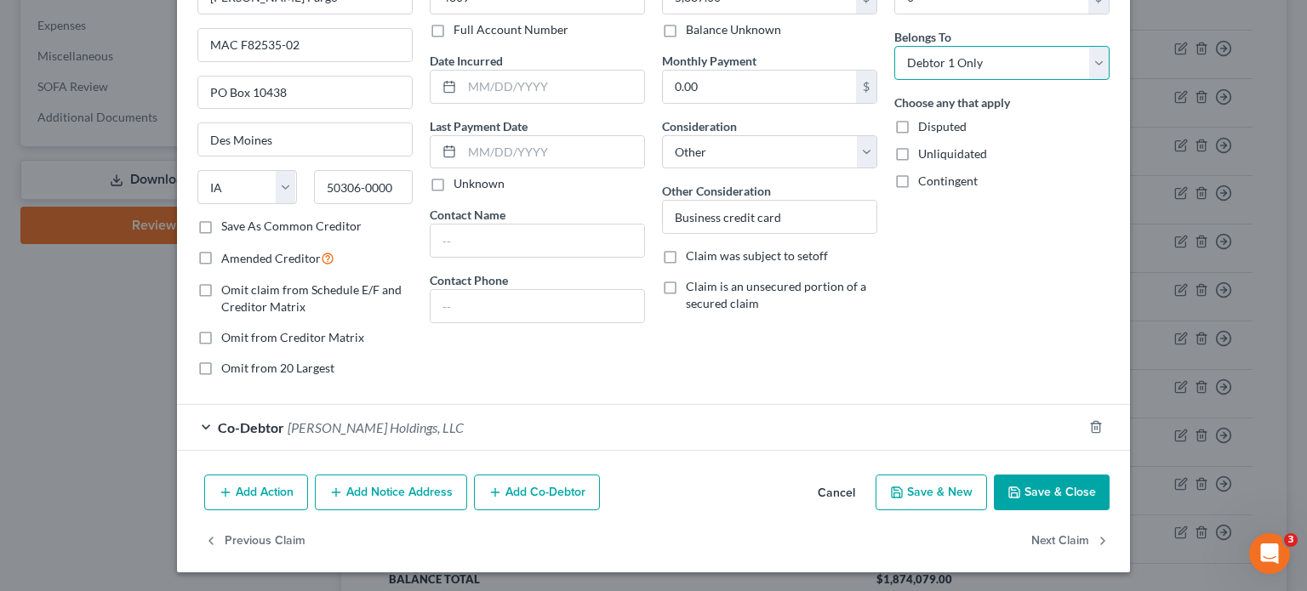
click at [1095, 60] on select "Select Debtor 1 Only Debtor 2 Only Debtor 1 And Debtor 2 Only At Least One Of T…" at bounding box center [1001, 63] width 215 height 34
select select "3"
click at [894, 46] on select "Select Debtor 1 Only Debtor 2 Only Debtor 1 And Debtor 2 Only At Least One Of T…" at bounding box center [1001, 63] width 215 height 34
click at [1035, 491] on button "Save & Close" at bounding box center [1052, 493] width 116 height 36
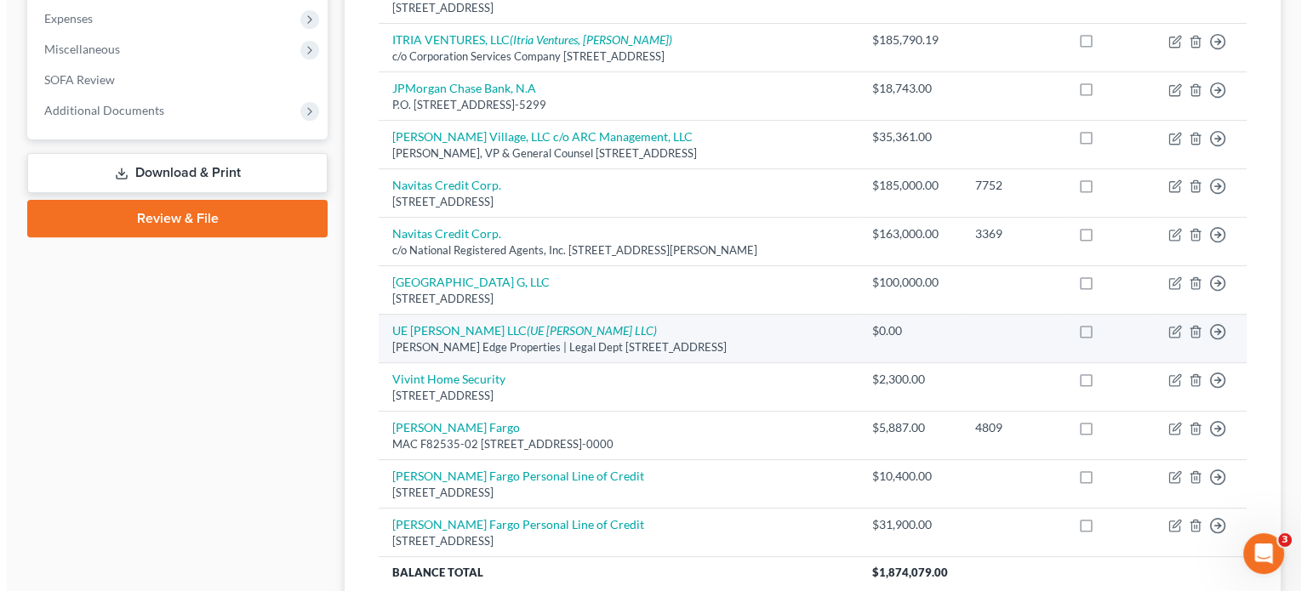
scroll to position [718, 0]
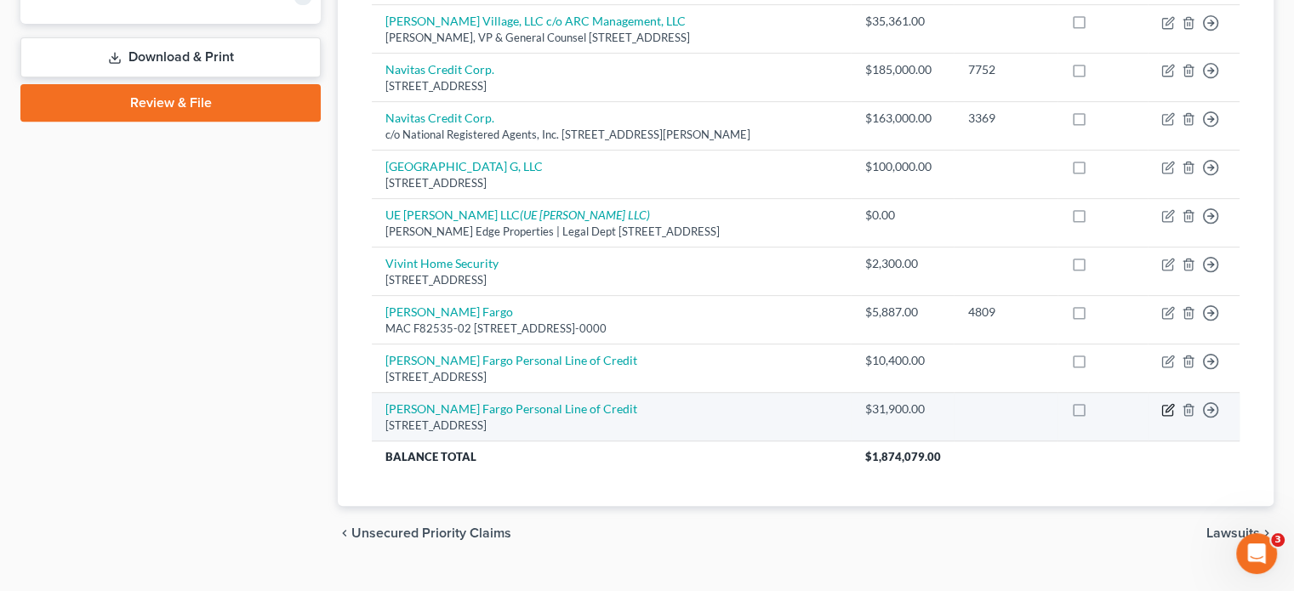
click at [1166, 405] on icon "button" at bounding box center [1170, 409] width 8 height 8
select select "16"
select select "10"
select select "0"
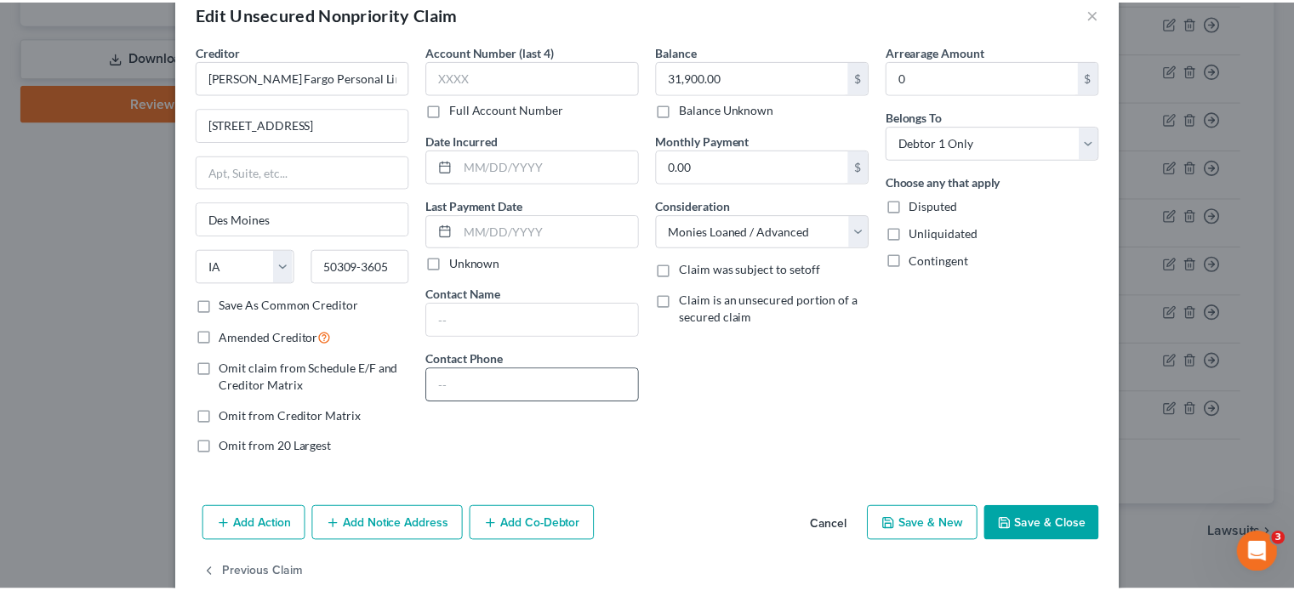
scroll to position [68, 0]
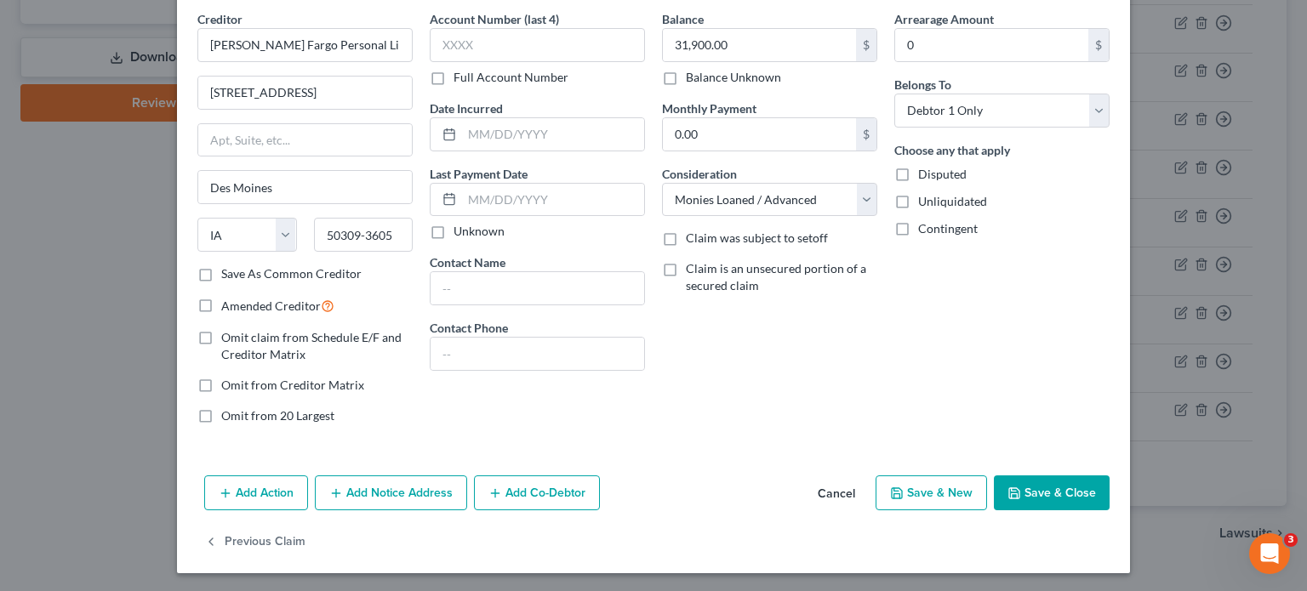
click at [1029, 494] on button "Save & Close" at bounding box center [1052, 494] width 116 height 36
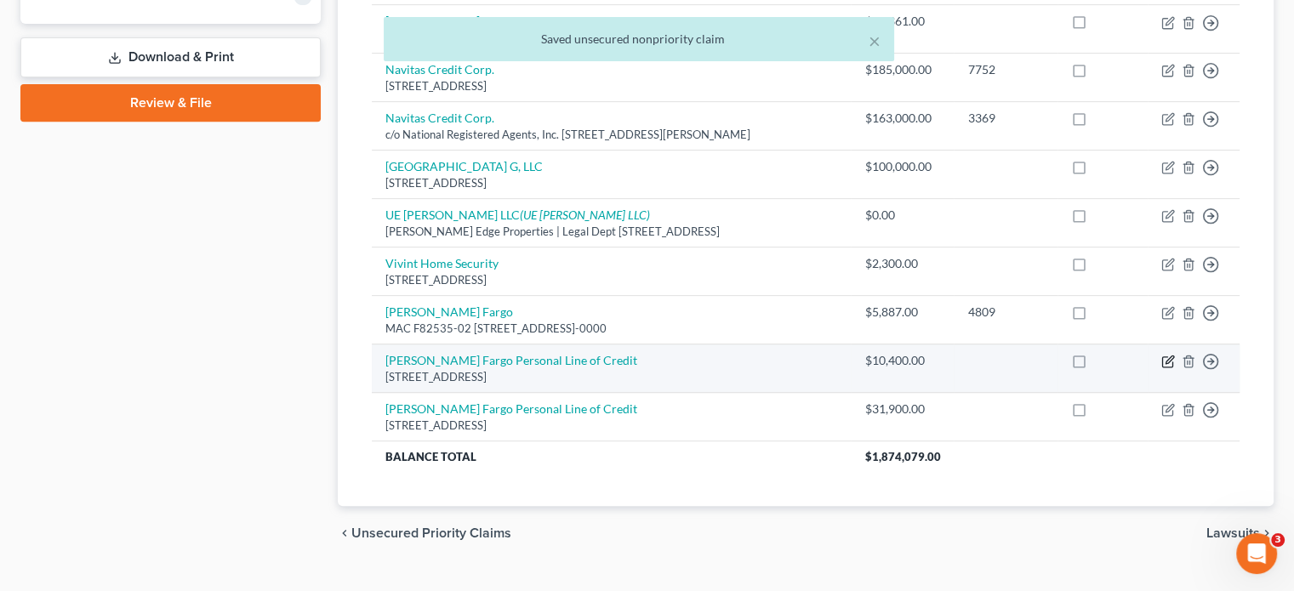
click at [1167, 355] on icon "button" at bounding box center [1169, 362] width 14 height 14
select select "16"
select select "10"
select select "1"
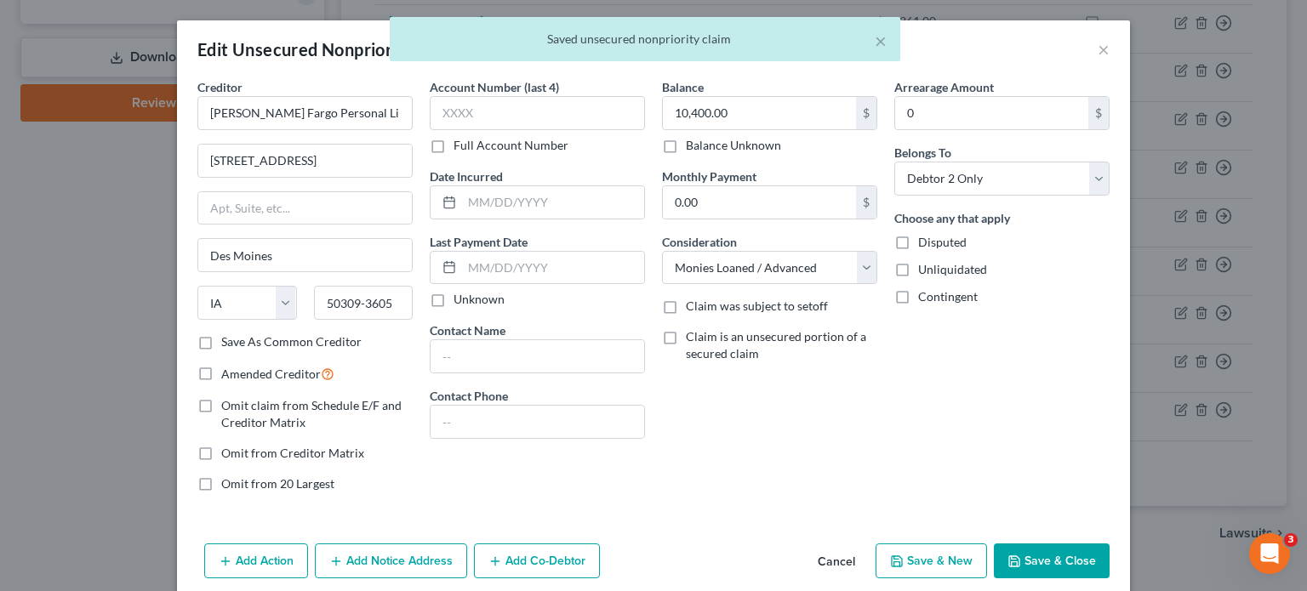
click at [1034, 561] on button "Save & Close" at bounding box center [1052, 562] width 116 height 36
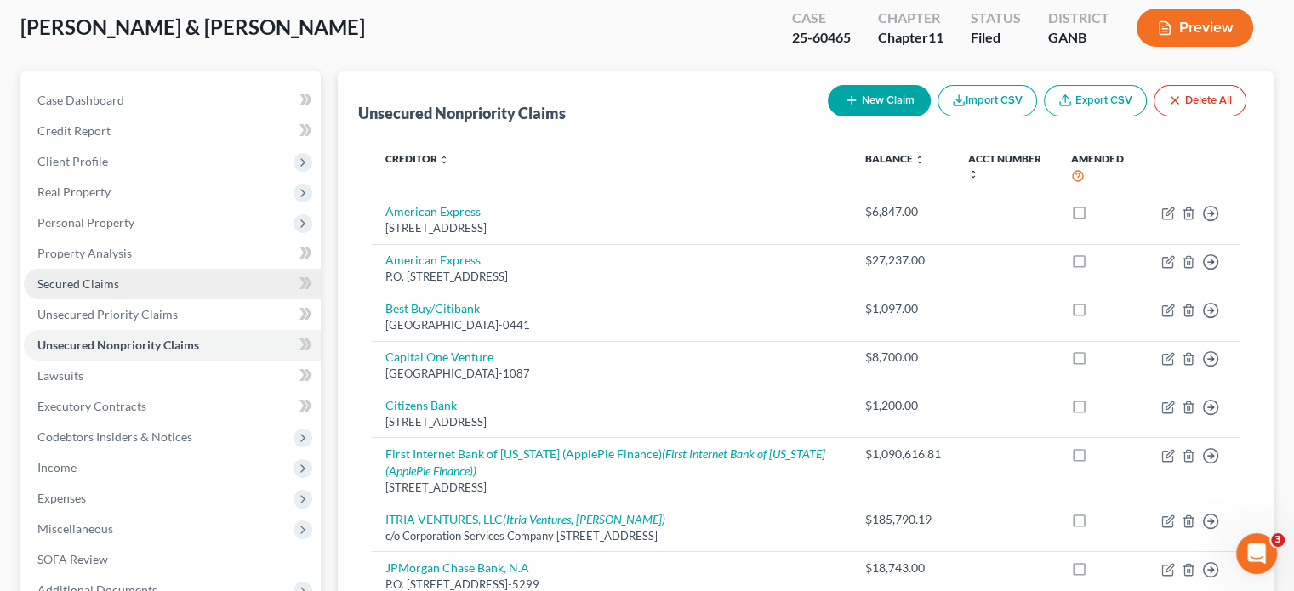
click at [71, 277] on span "Secured Claims" at bounding box center [78, 284] width 82 height 14
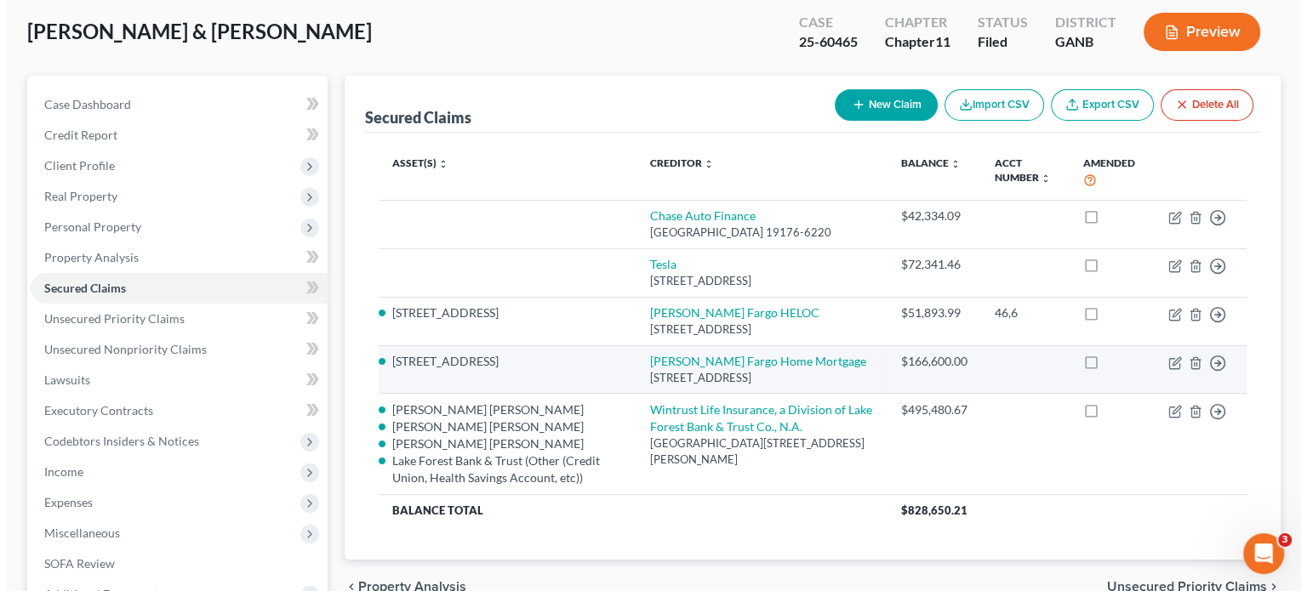
scroll to position [170, 0]
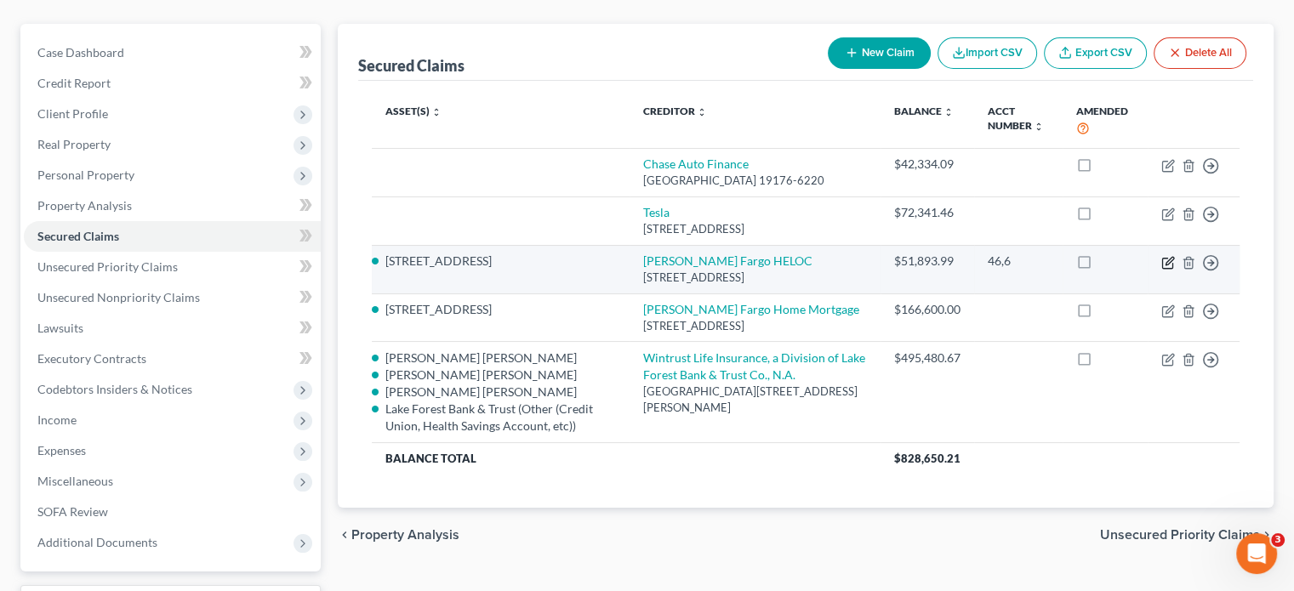
click at [1167, 256] on icon "button" at bounding box center [1169, 263] width 14 height 14
select select "16"
select select "0"
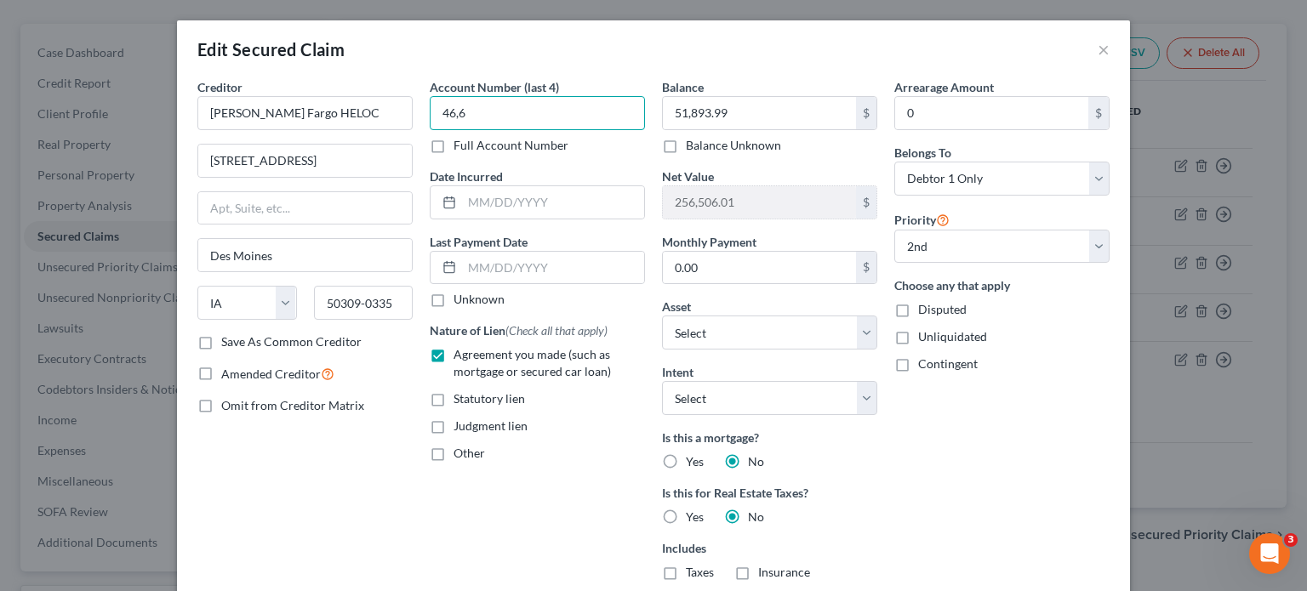
drag, startPoint x: 483, startPoint y: 105, endPoint x: 320, endPoint y: 92, distance: 163.9
click at [322, 93] on div "Creditor * [PERSON_NAME] Fargo HELOC [GEOGRAPHIC_DATA] [GEOGRAPHIC_DATA] [US_ST…" at bounding box center [653, 392] width 929 height 629
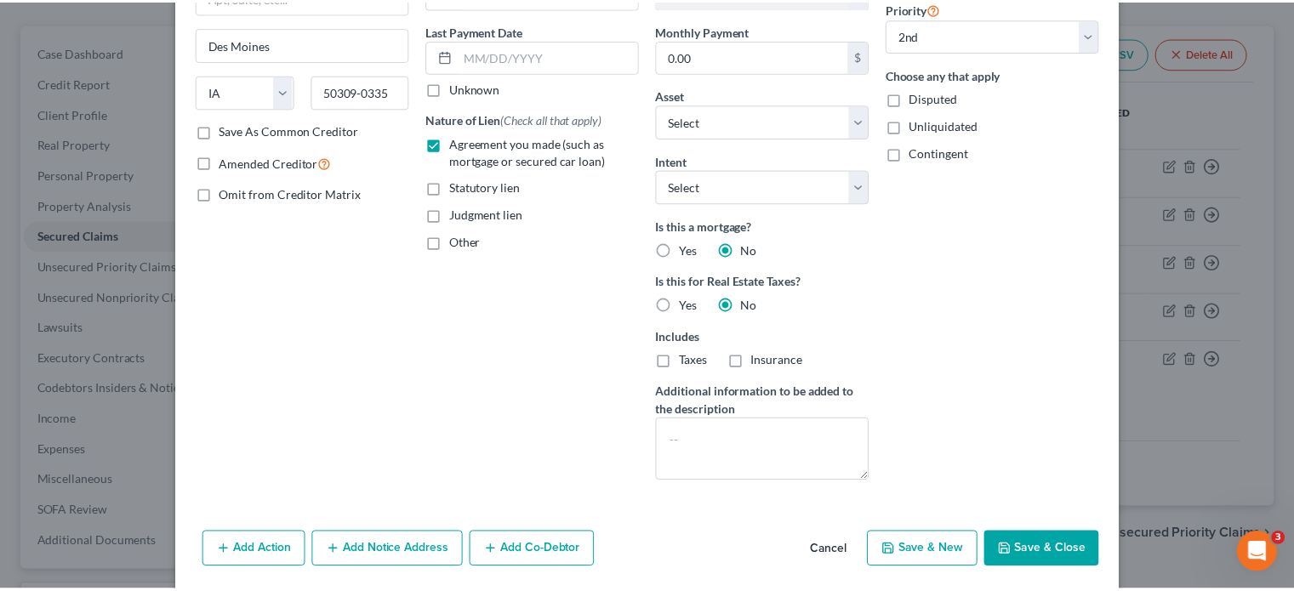
scroll to position [269, 0]
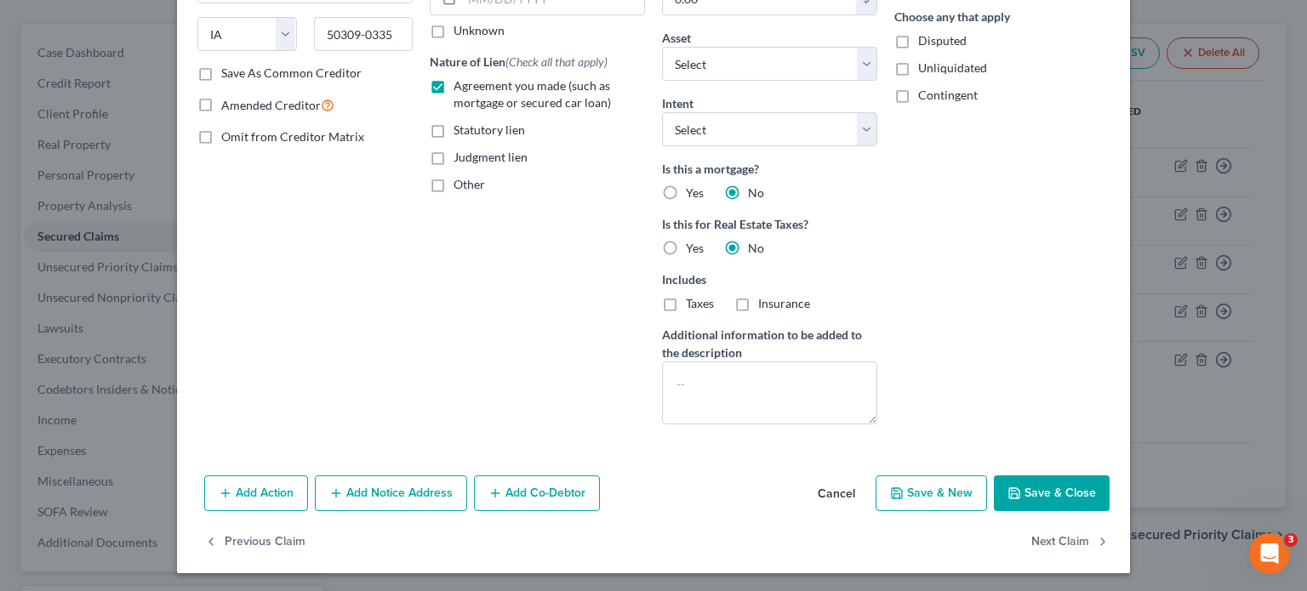
type input "1998"
click at [1059, 488] on button "Save & Close" at bounding box center [1052, 494] width 116 height 36
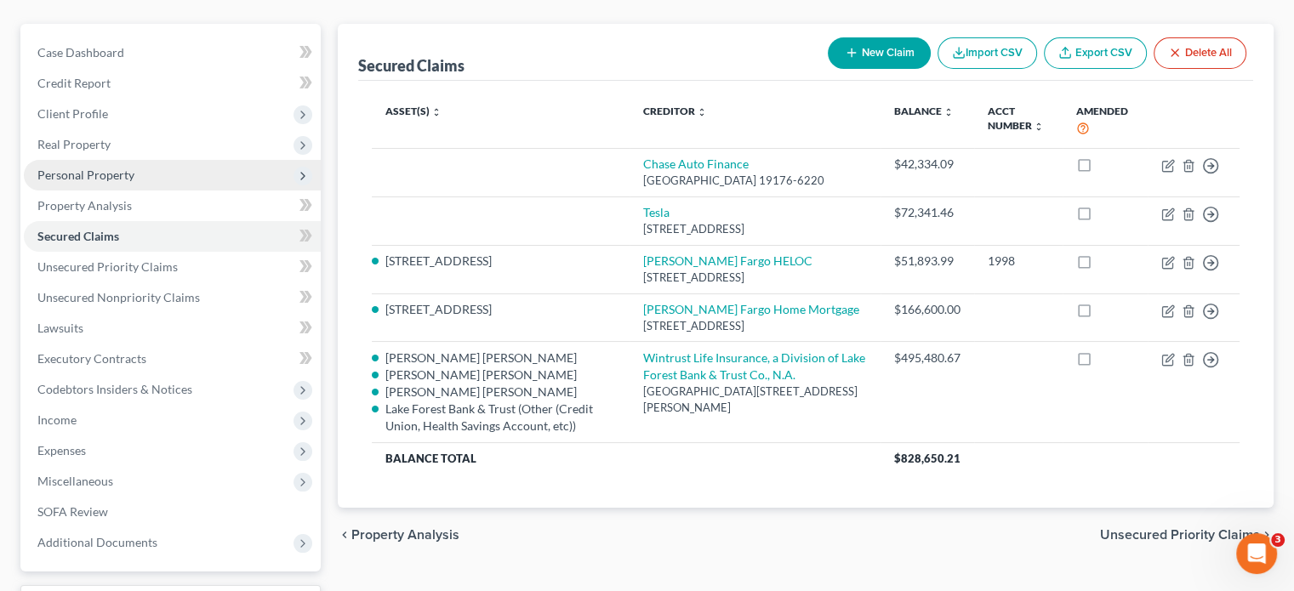
click at [75, 168] on span "Personal Property" at bounding box center [85, 175] width 97 height 14
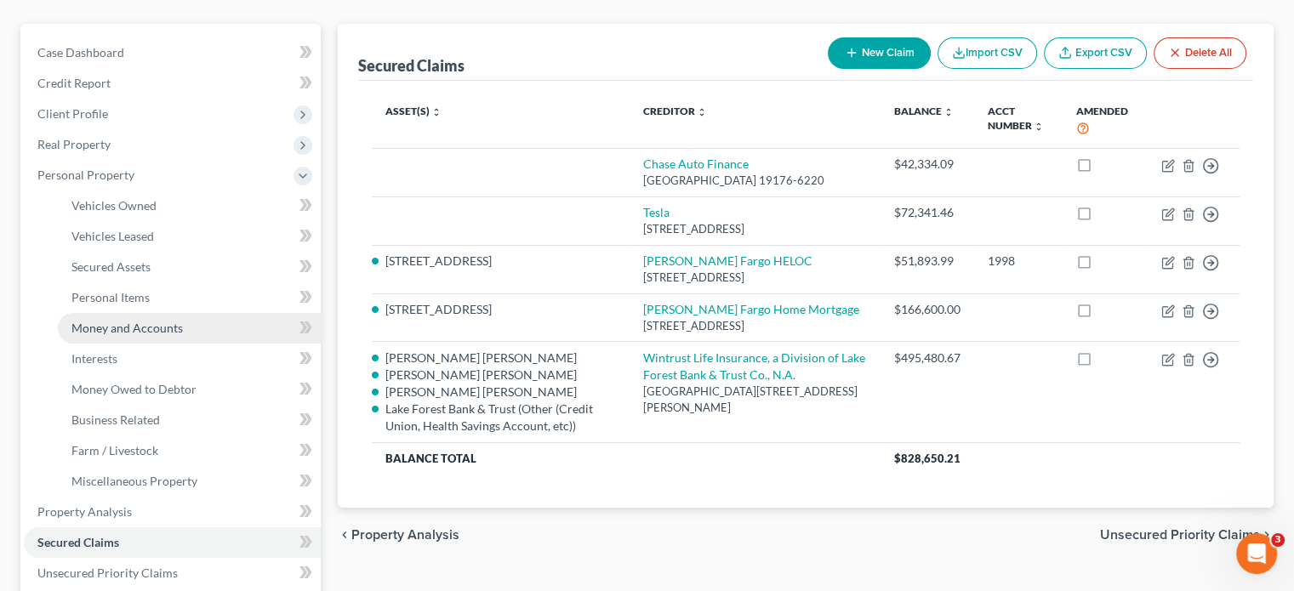
click at [129, 321] on span "Money and Accounts" at bounding box center [126, 328] width 111 height 14
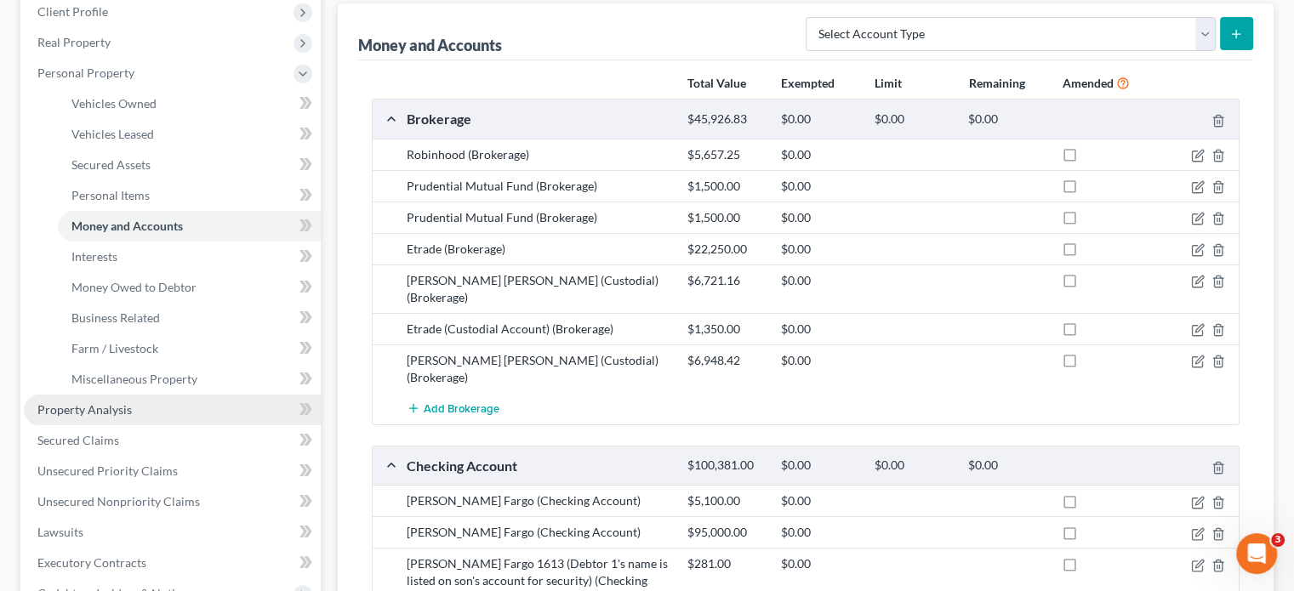
scroll to position [271, 0]
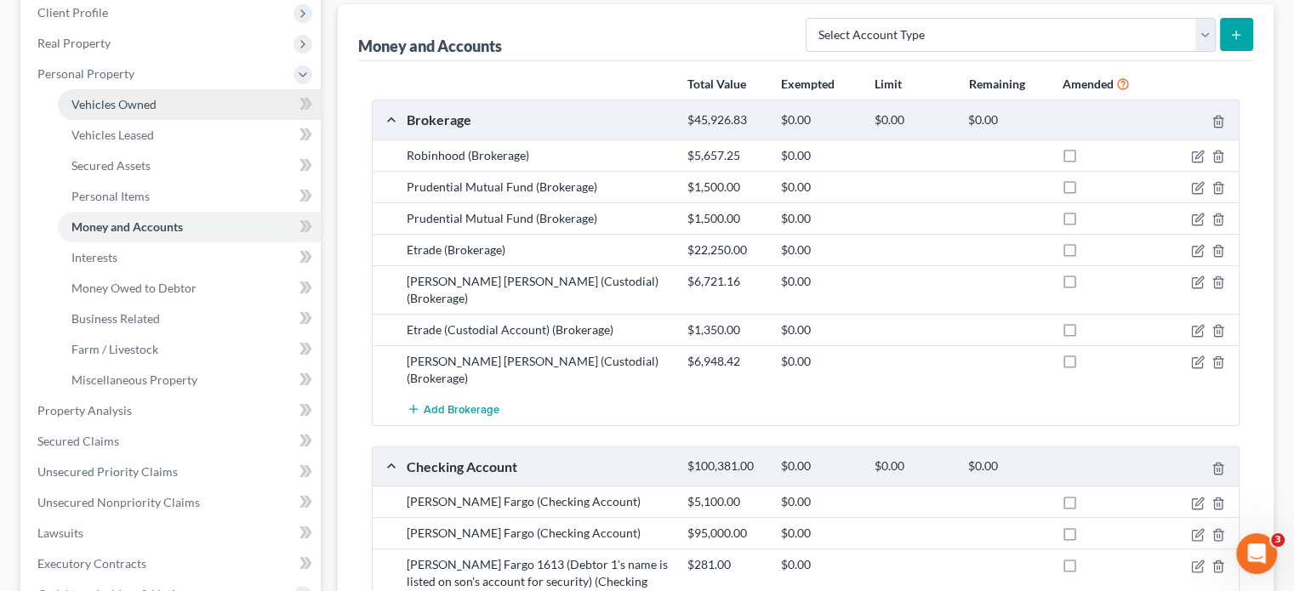
click at [137, 97] on span "Vehicles Owned" at bounding box center [113, 104] width 85 height 14
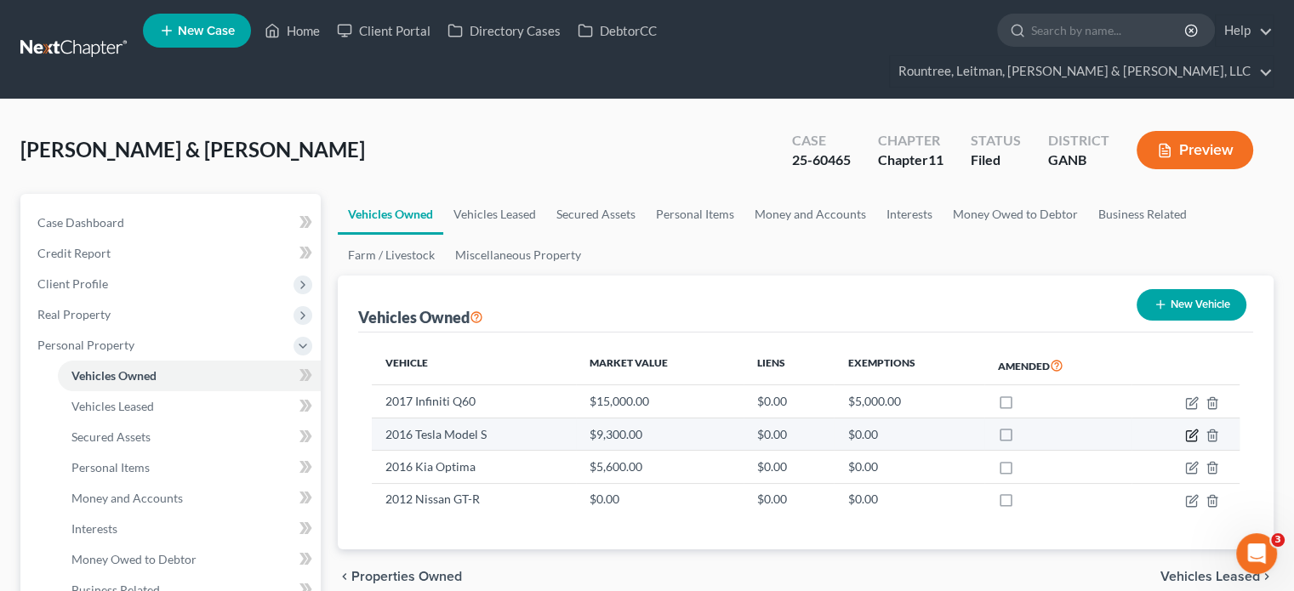
click at [1191, 430] on icon "button" at bounding box center [1194, 434] width 8 height 8
select select "0"
select select "10"
select select "3"
select select "1"
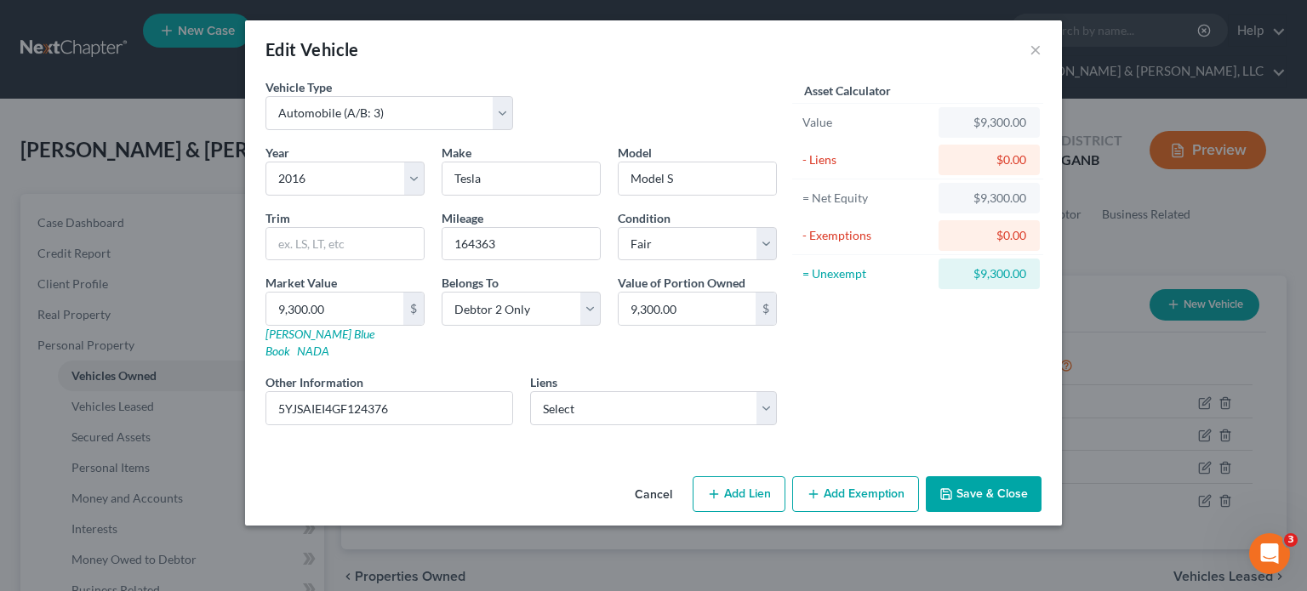
click at [991, 477] on button "Save & Close" at bounding box center [984, 495] width 116 height 36
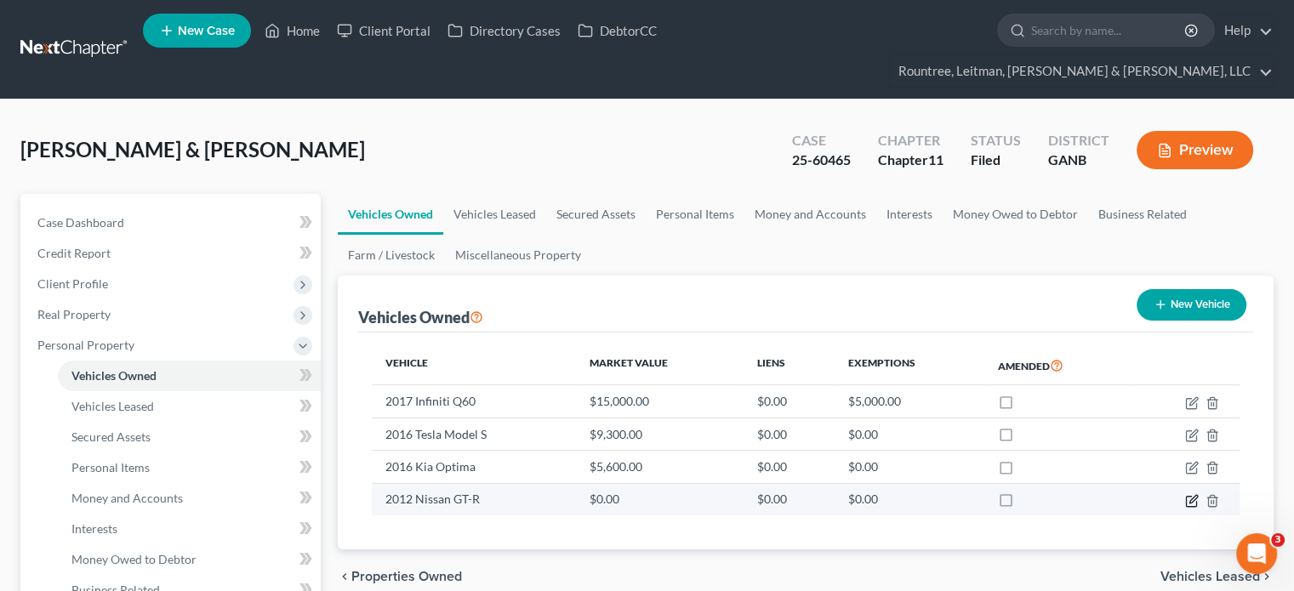
click at [1186, 497] on icon "button" at bounding box center [1191, 502] width 10 height 10
select select "0"
select select "14"
select select "4"
select select "0"
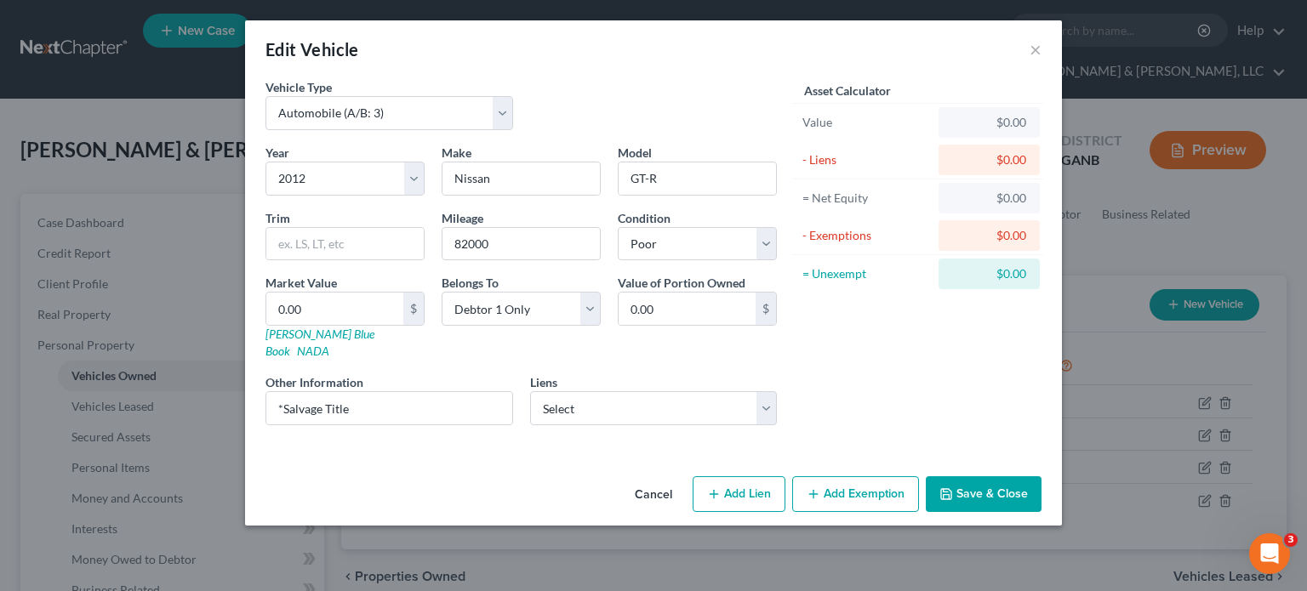
click at [989, 477] on button "Save & Close" at bounding box center [984, 495] width 116 height 36
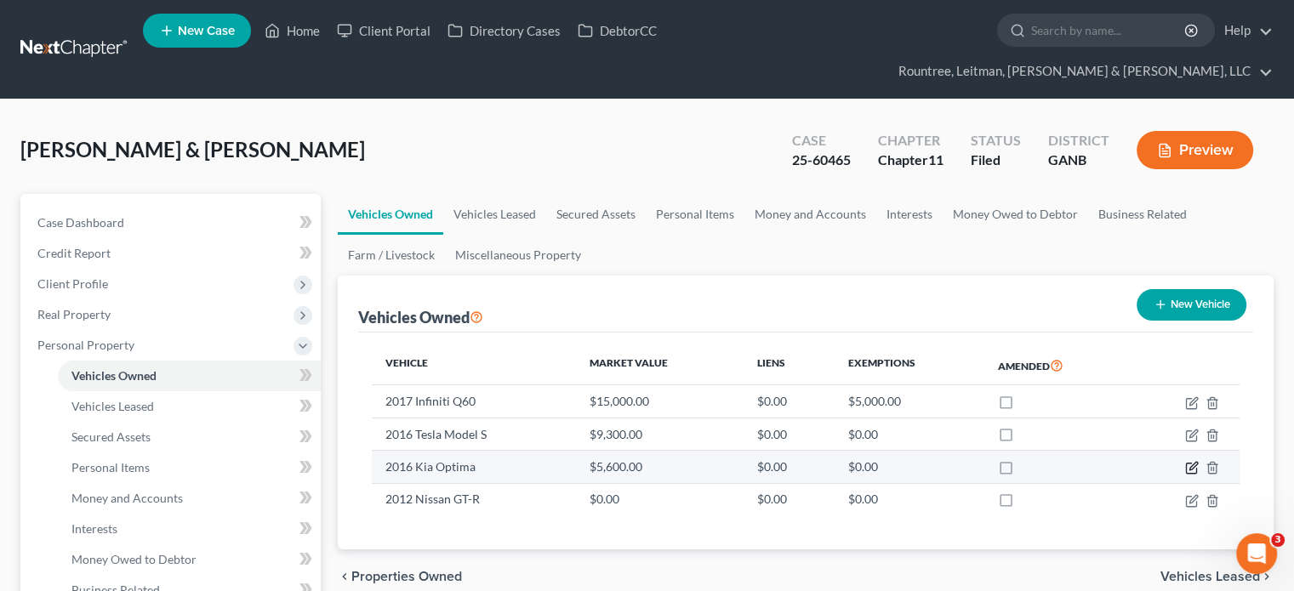
click at [1188, 461] on icon "button" at bounding box center [1192, 468] width 14 height 14
select select "0"
select select "10"
select select "2"
select select "1"
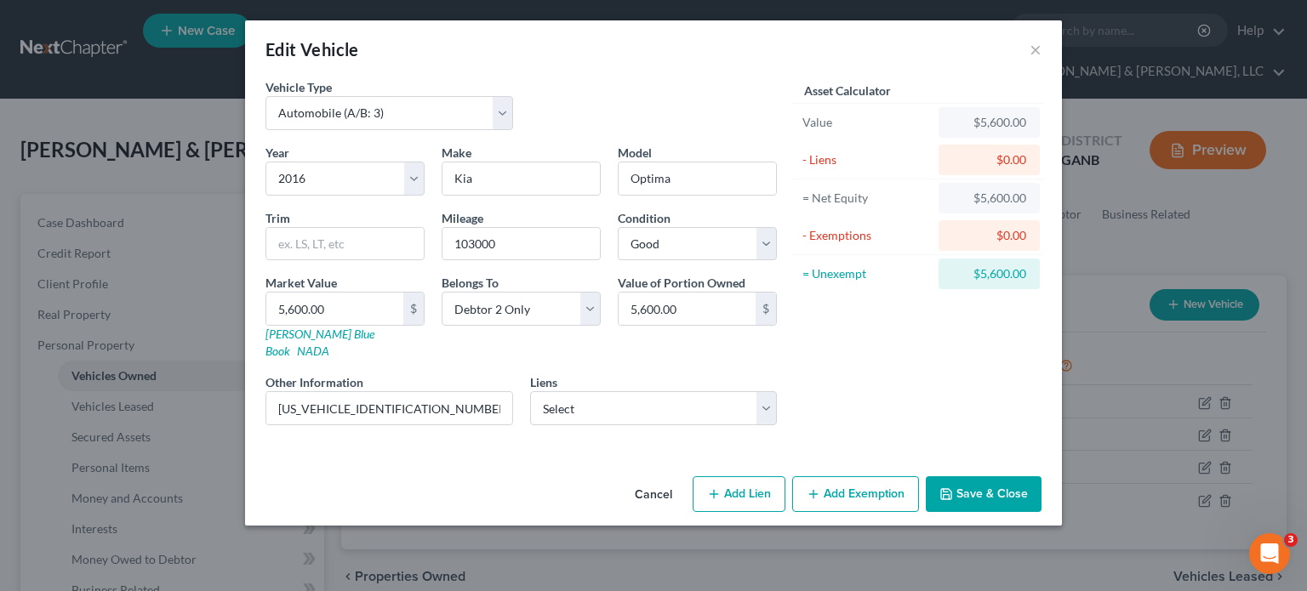
click at [973, 477] on button "Save & Close" at bounding box center [984, 495] width 116 height 36
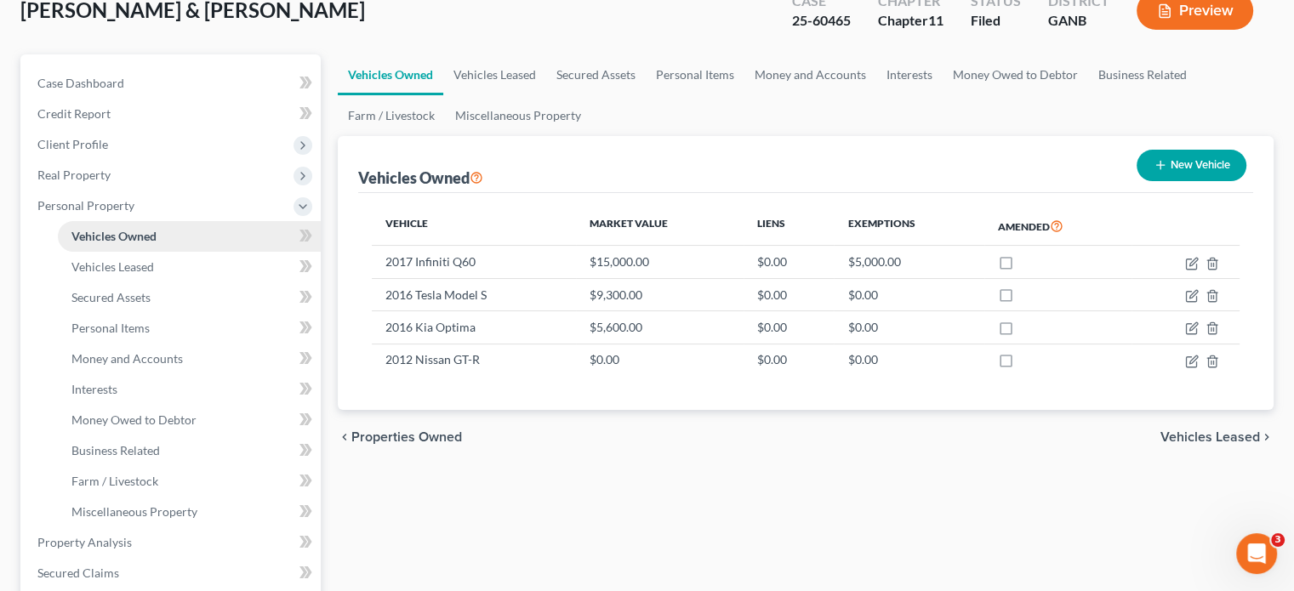
scroll to position [425, 0]
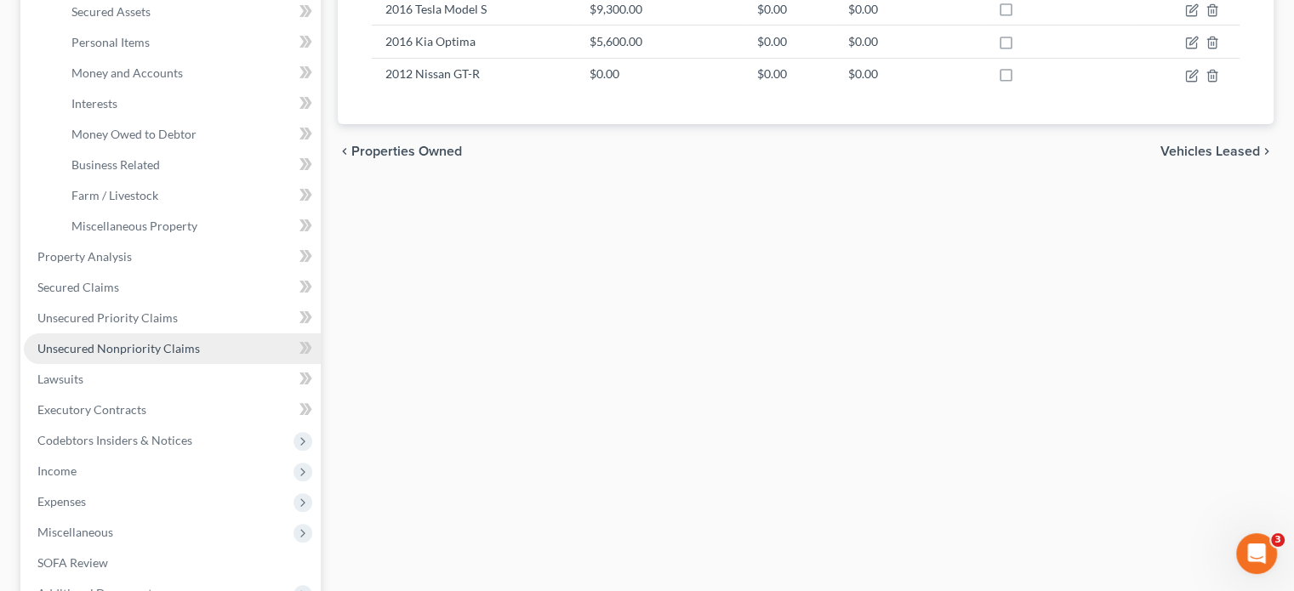
click at [148, 341] on span "Unsecured Nonpriority Claims" at bounding box center [118, 348] width 163 height 14
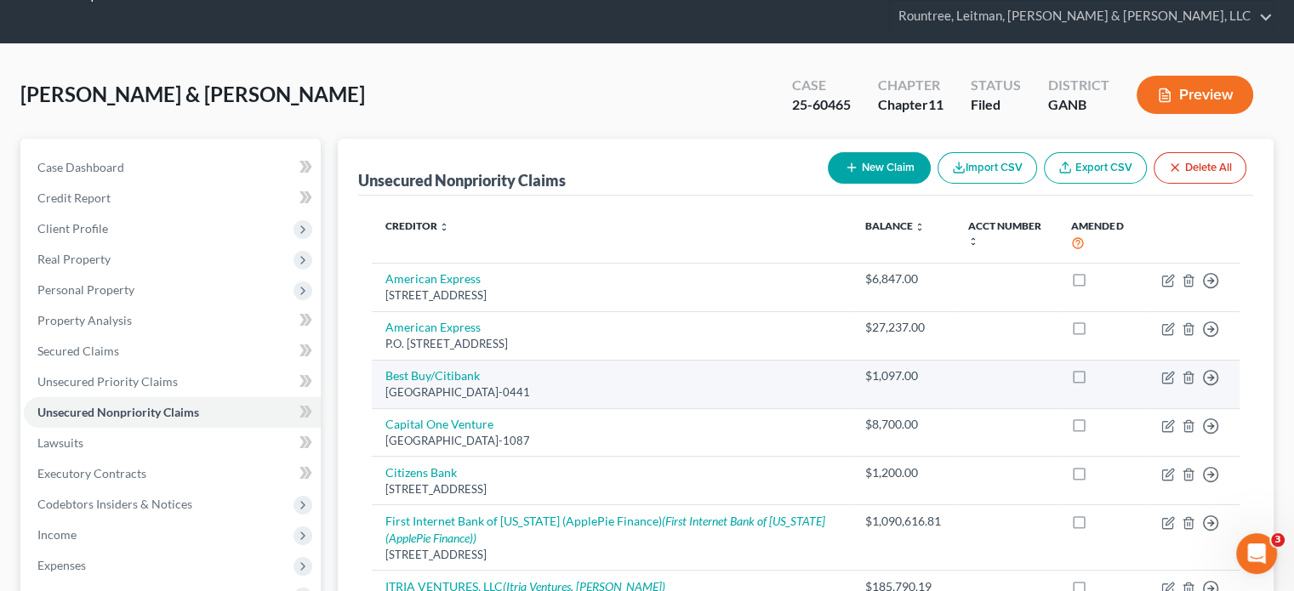
scroll to position [85, 0]
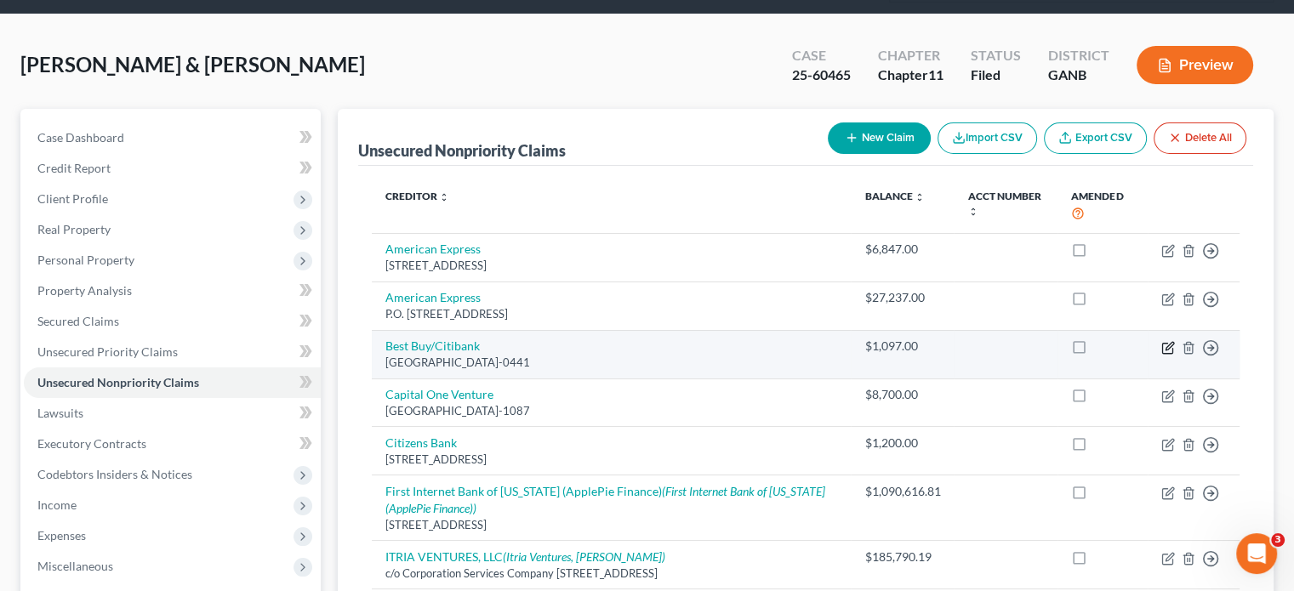
click at [1167, 341] on icon "button" at bounding box center [1169, 348] width 14 height 14
select select "26"
select select "14"
select select "0"
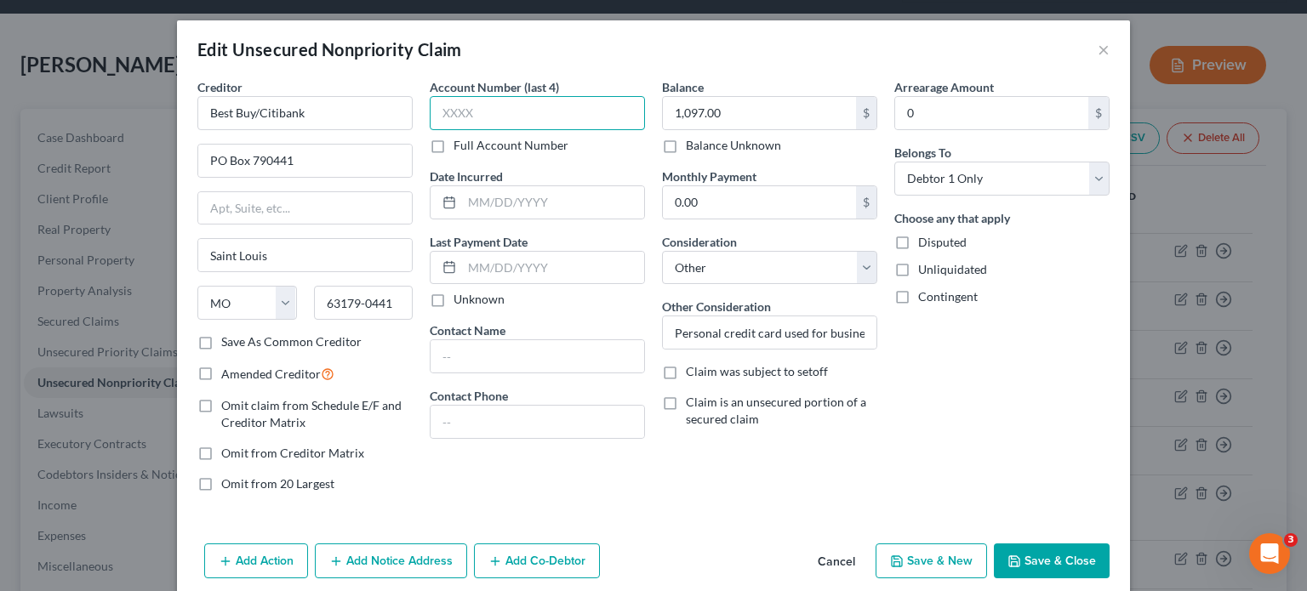
click at [538, 101] on input "text" at bounding box center [537, 113] width 215 height 34
type input "0578"
click at [1035, 559] on button "Save & Close" at bounding box center [1052, 562] width 116 height 36
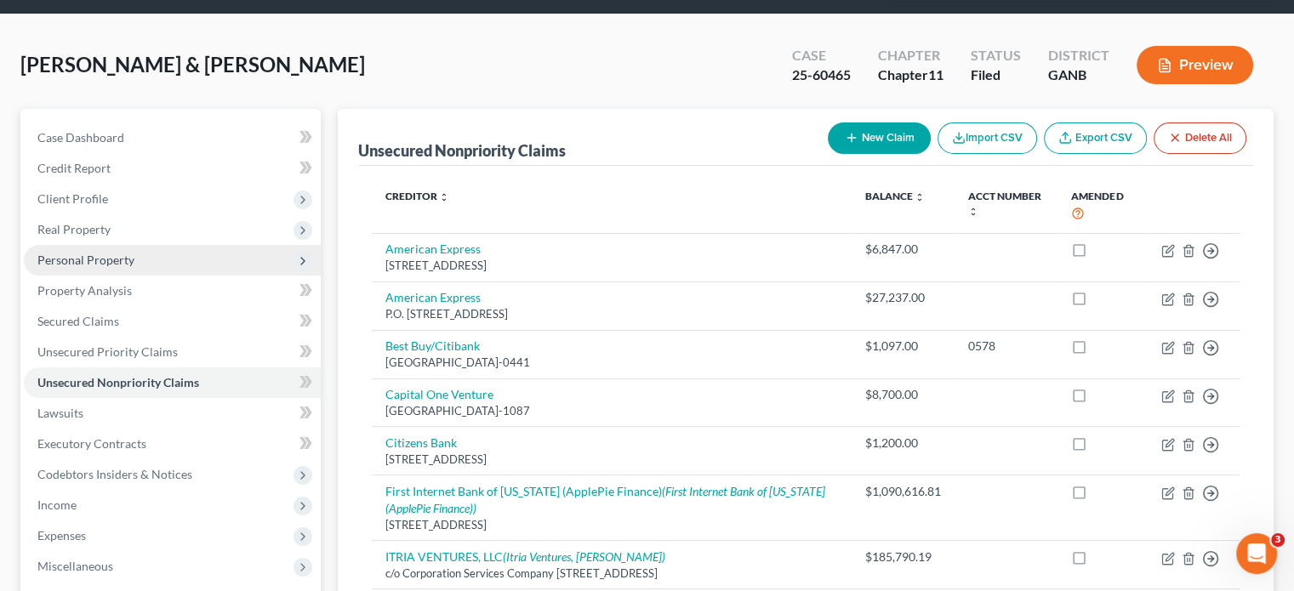
click at [92, 253] on span "Personal Property" at bounding box center [85, 260] width 97 height 14
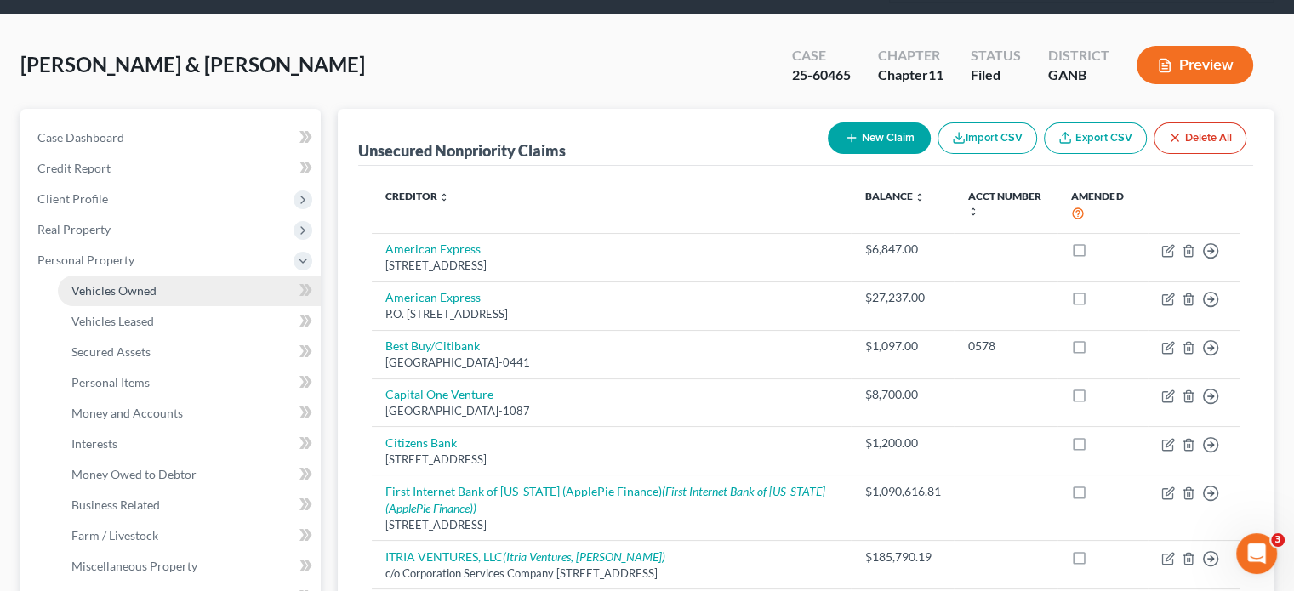
click at [140, 283] on span "Vehicles Owned" at bounding box center [113, 290] width 85 height 14
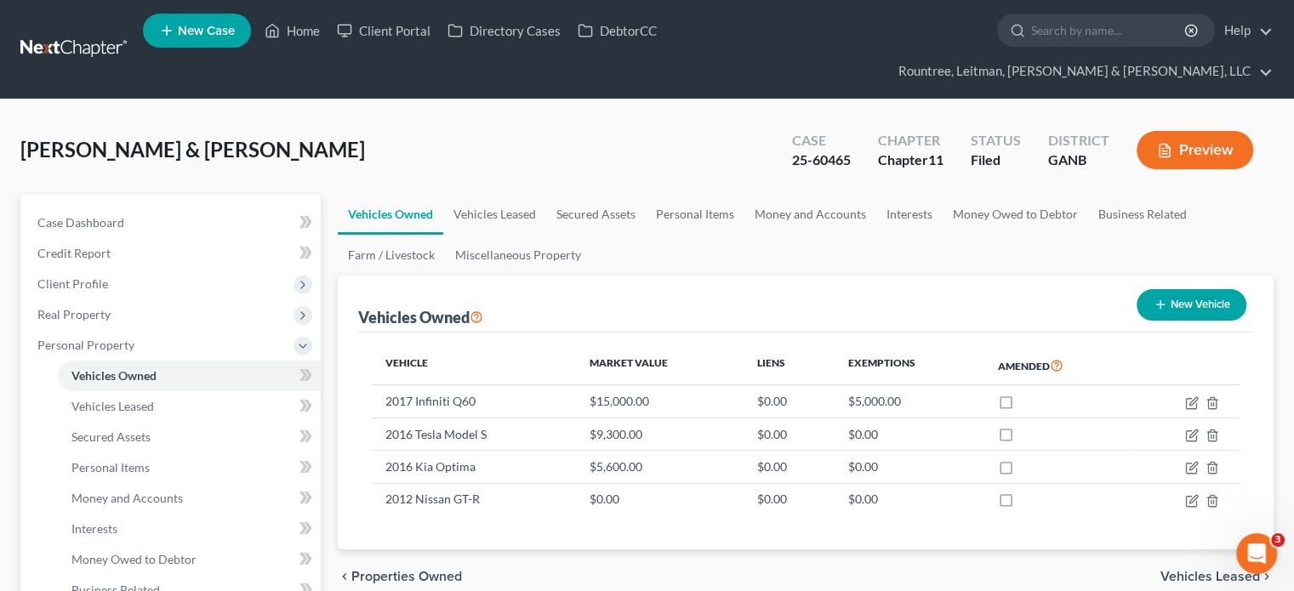
click at [1191, 289] on button "New Vehicle" at bounding box center [1192, 304] width 110 height 31
select select "0"
select select "2"
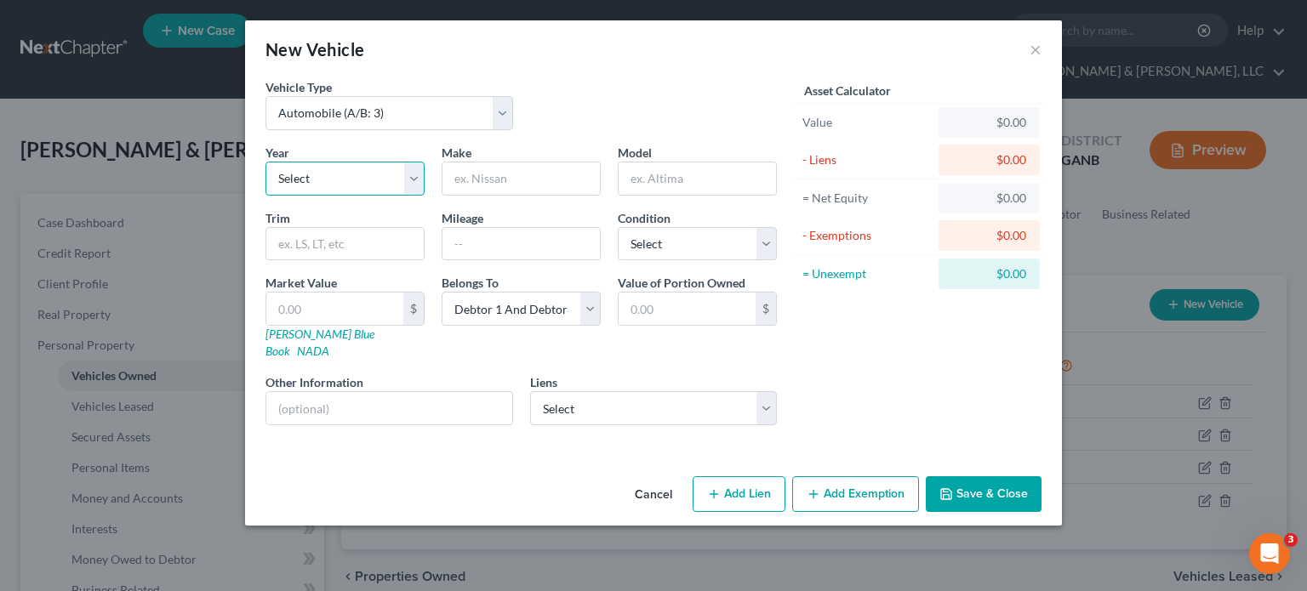
click at [332, 182] on select "Select 2026 2025 2024 2023 2022 2021 2020 2019 2018 2017 2016 2015 2014 2013 20…" at bounding box center [344, 179] width 159 height 34
select select "3"
click at [265, 162] on select "Select 2026 2025 2024 2023 2022 2021 2020 2019 2018 2017 2016 2015 2014 2013 20…" at bounding box center [344, 179] width 159 height 34
click at [505, 183] on input "text" at bounding box center [520, 179] width 157 height 32
type input "Tesla"
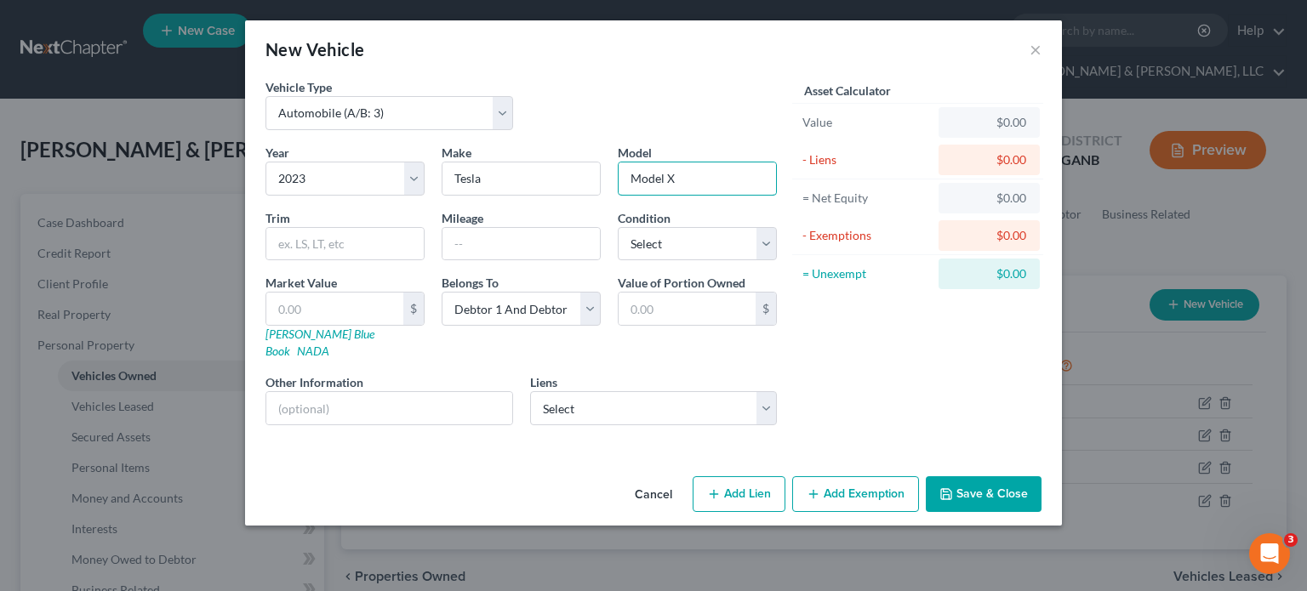
type input "Model X"
click at [973, 477] on button "Save & Close" at bounding box center [984, 495] width 116 height 36
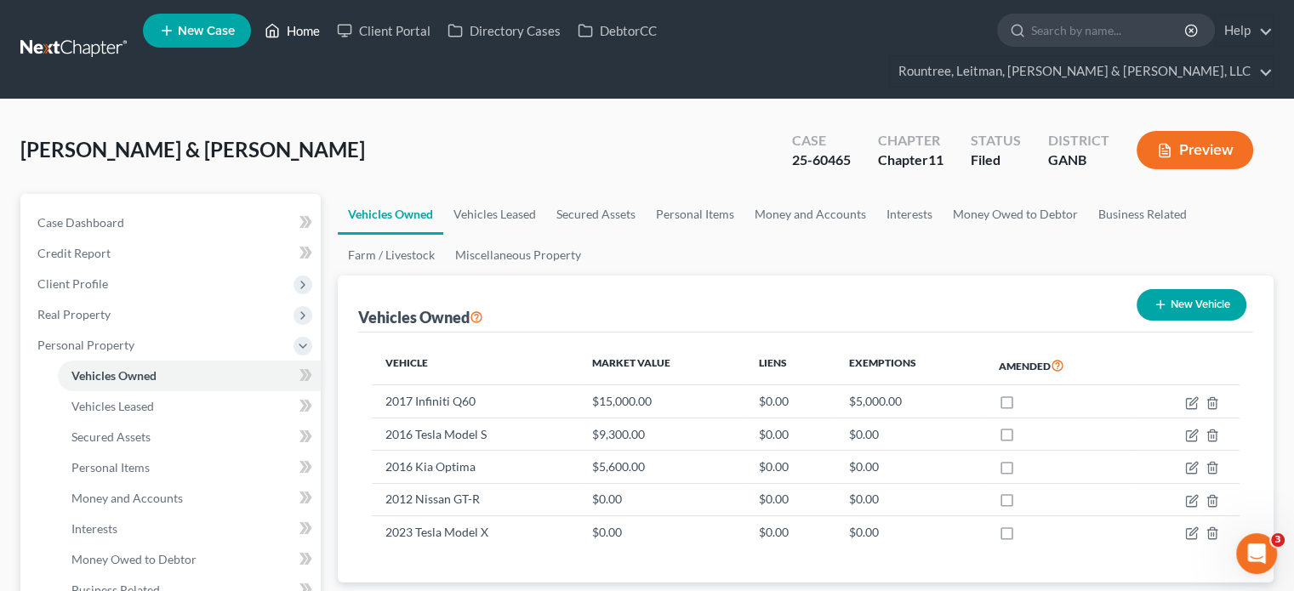
click at [309, 31] on link "Home" at bounding box center [292, 30] width 72 height 31
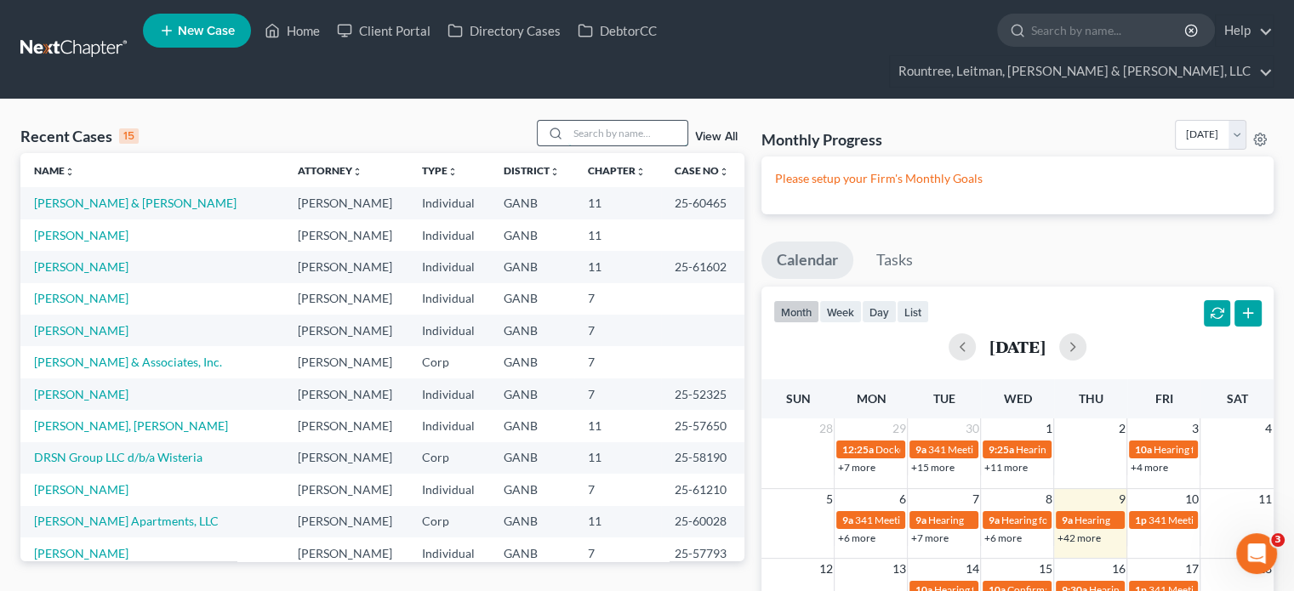
click at [609, 121] on input "search" at bounding box center [627, 133] width 119 height 25
type input "[PERSON_NAME] holdings"
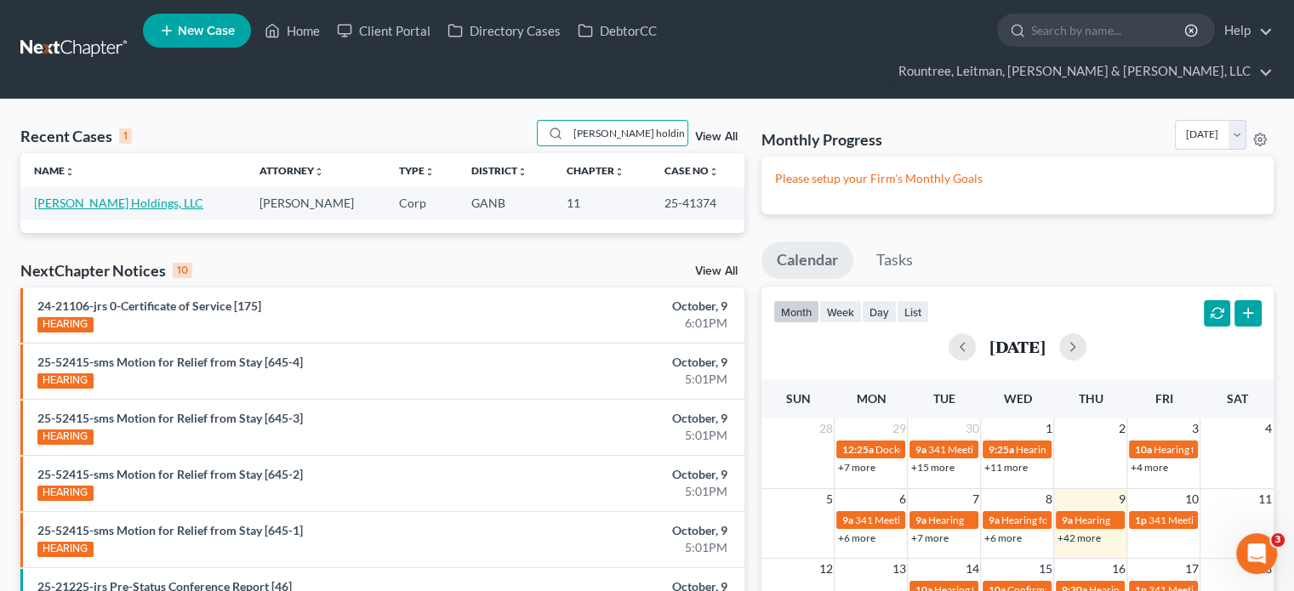
click at [86, 196] on link "[PERSON_NAME] Holdings, LLC" at bounding box center [118, 203] width 169 height 14
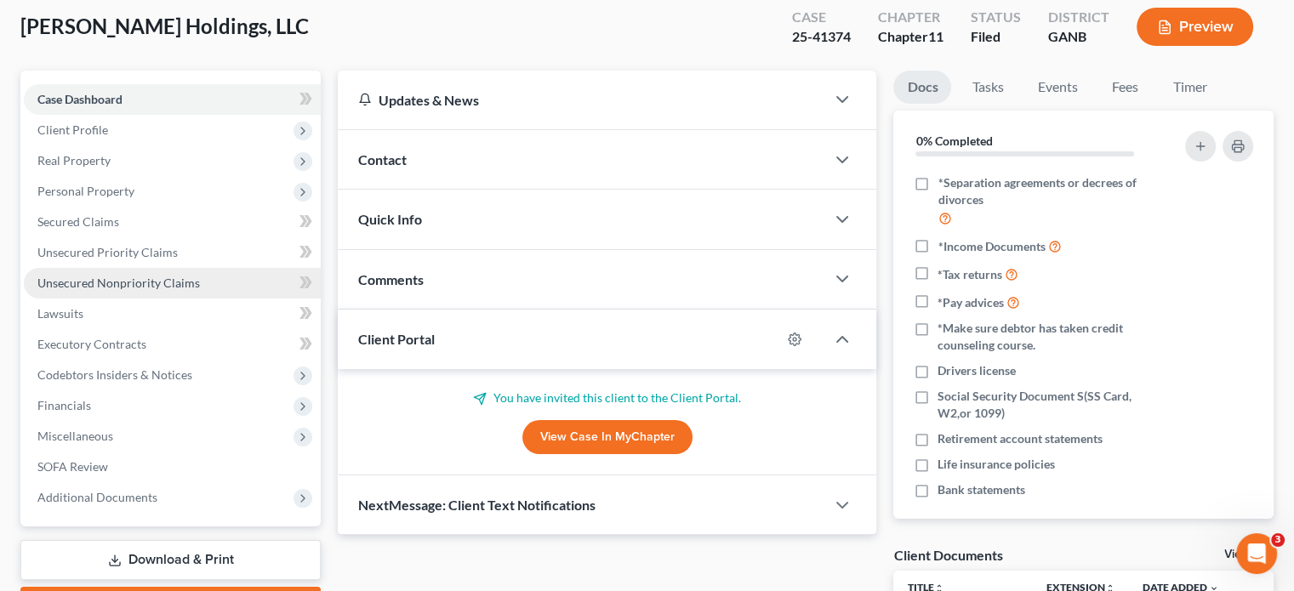
scroll to position [85, 0]
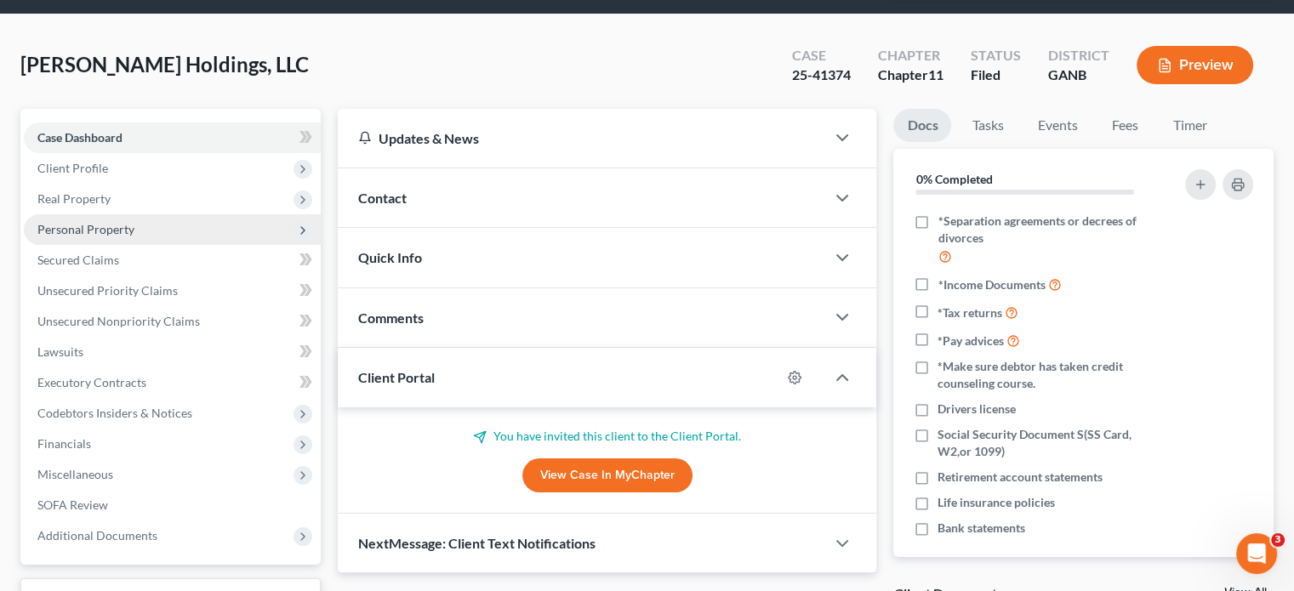
click at [100, 222] on span "Personal Property" at bounding box center [85, 229] width 97 height 14
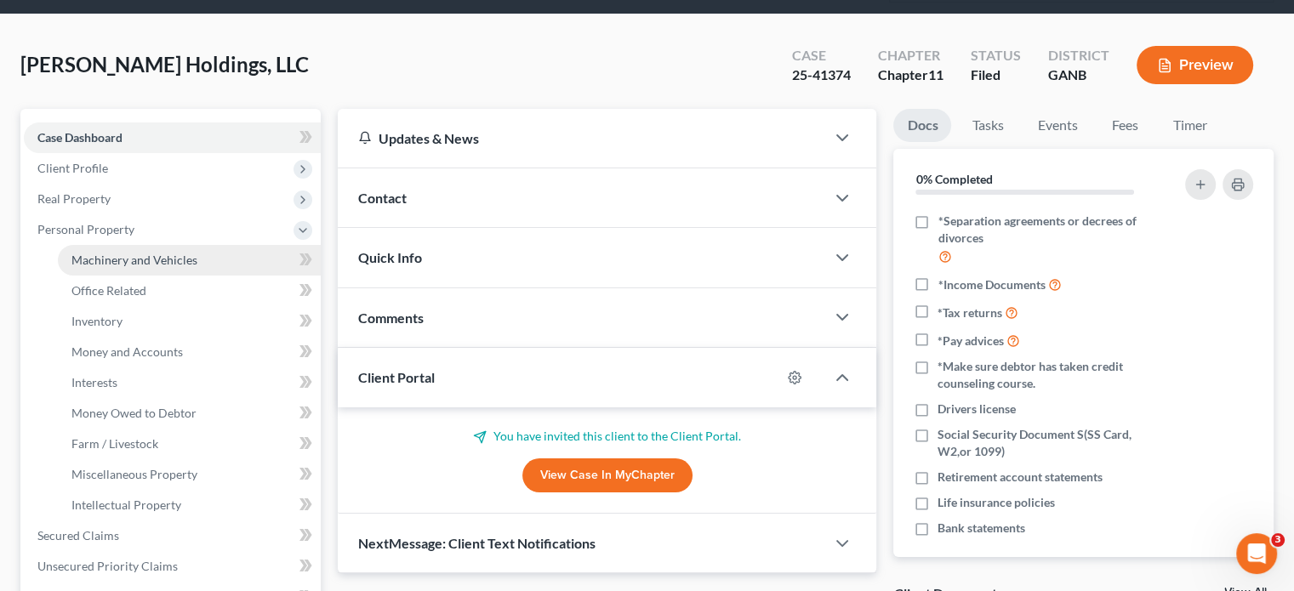
click at [124, 253] on span "Machinery and Vehicles" at bounding box center [134, 260] width 126 height 14
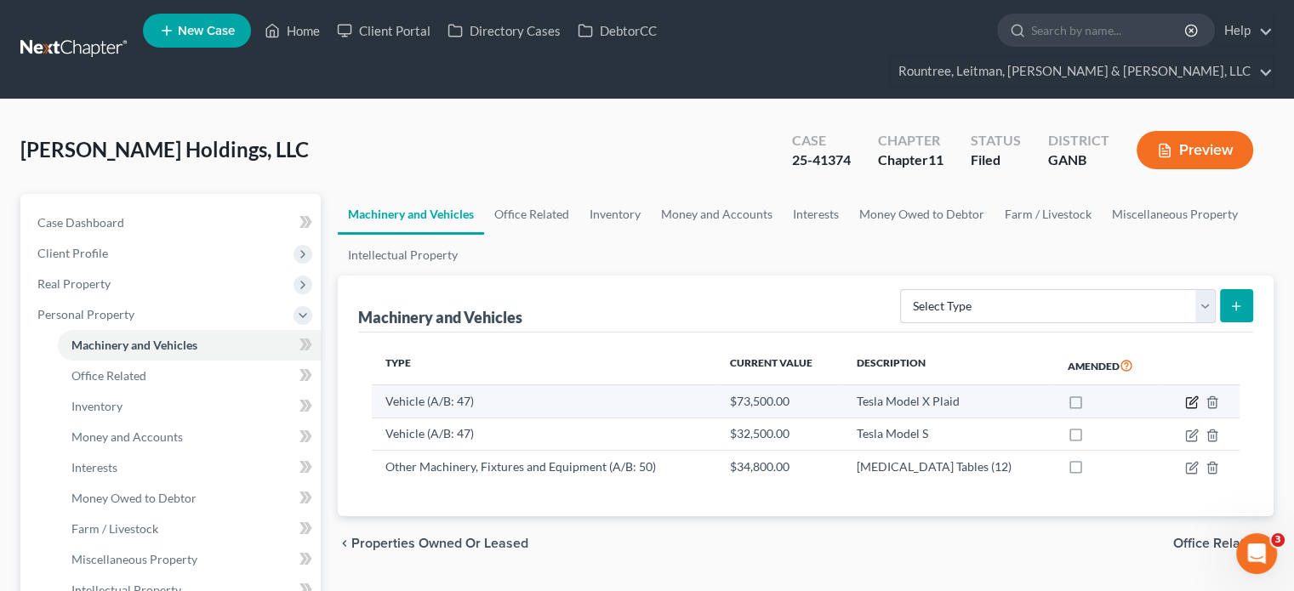
click at [1192, 396] on icon "button" at bounding box center [1192, 403] width 14 height 14
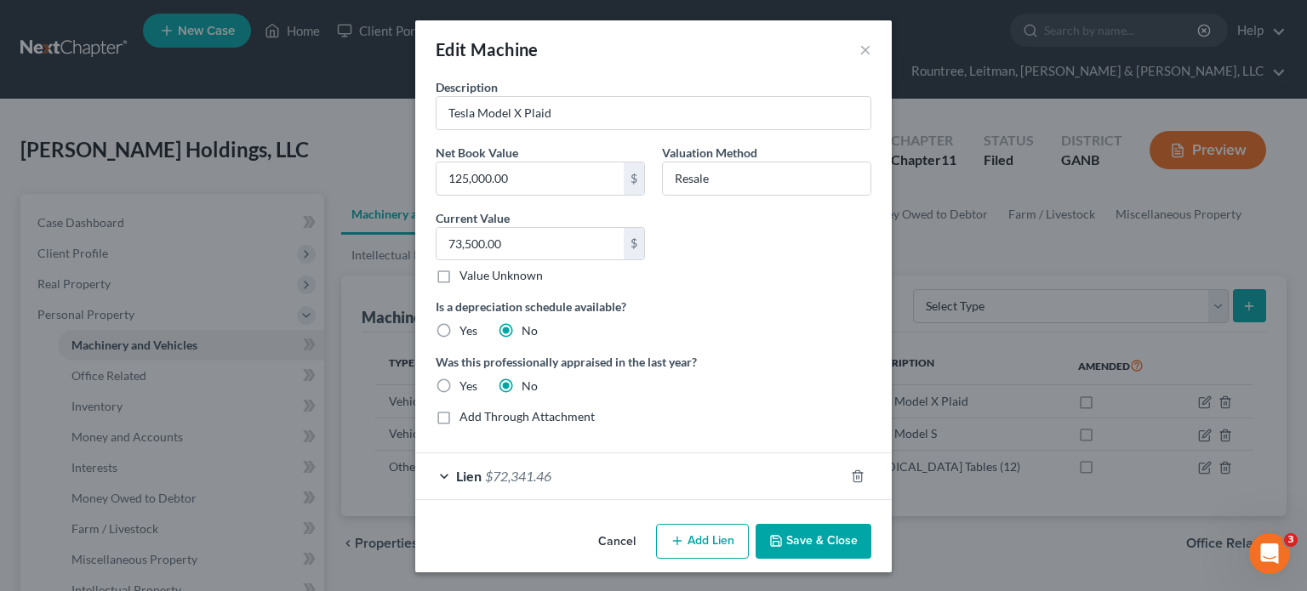
click at [828, 539] on button "Save & Close" at bounding box center [814, 542] width 116 height 36
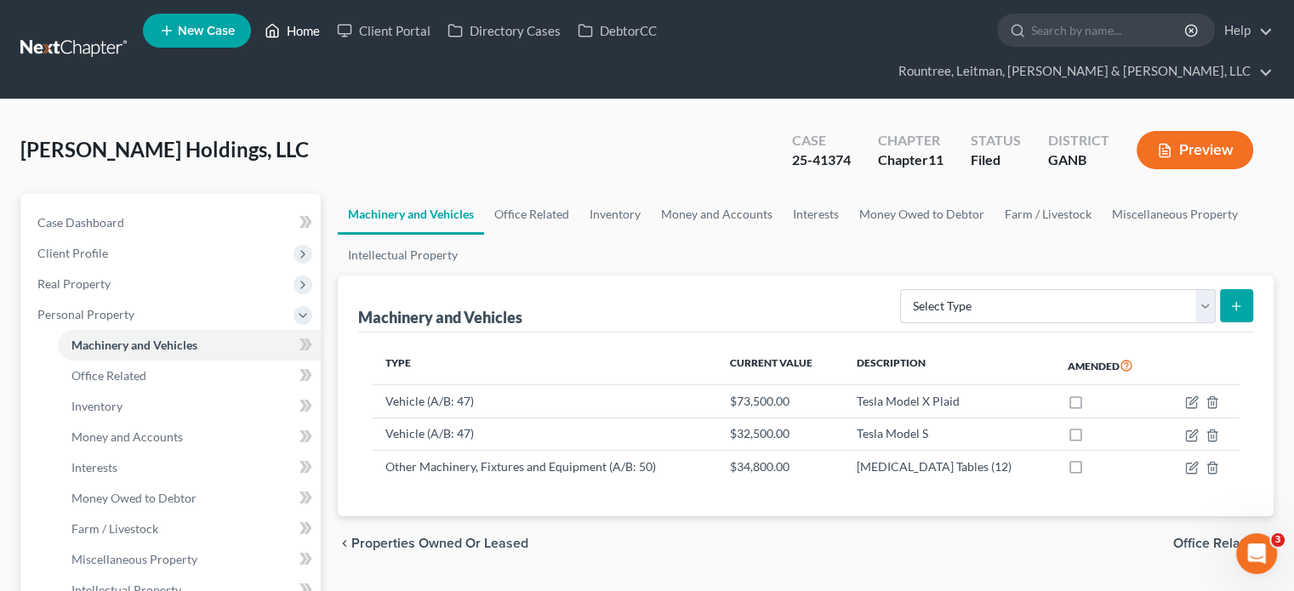
click at [306, 31] on link "Home" at bounding box center [292, 30] width 72 height 31
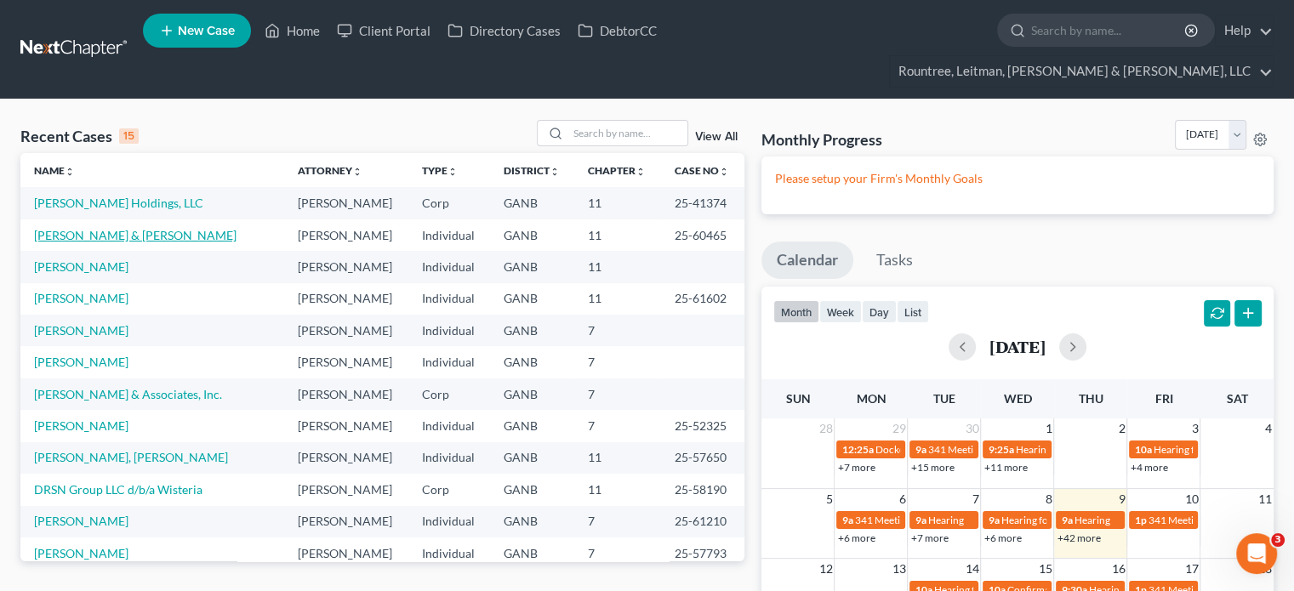
click at [106, 228] on link "[PERSON_NAME] & [PERSON_NAME]" at bounding box center [135, 235] width 203 height 14
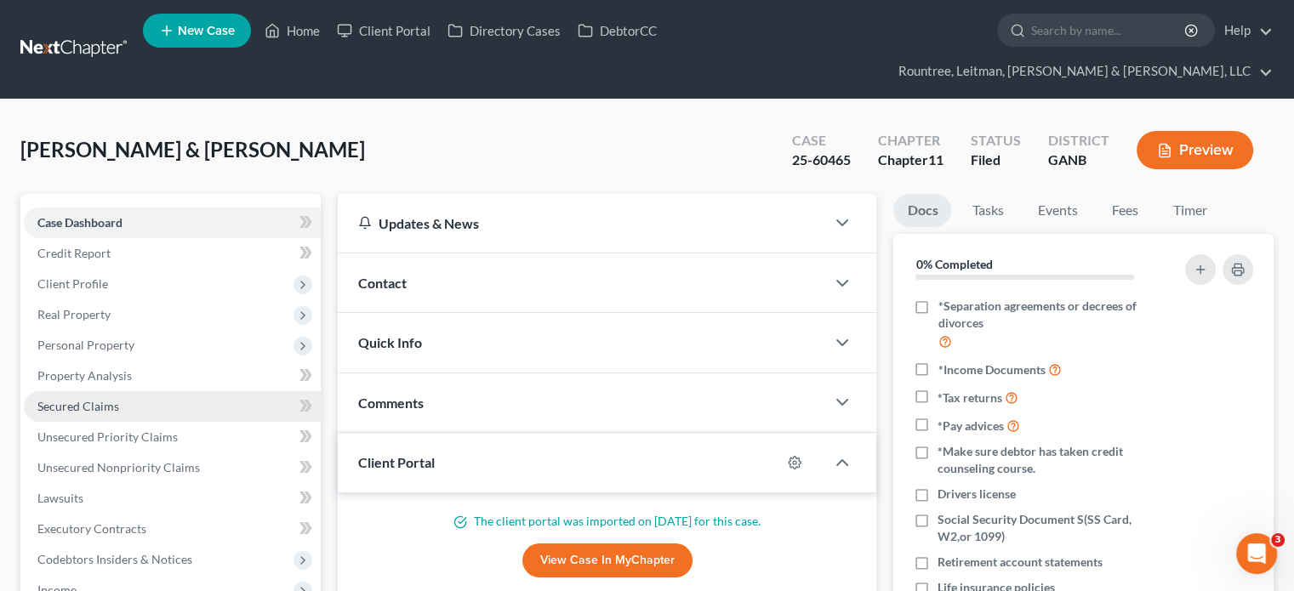
scroll to position [85, 0]
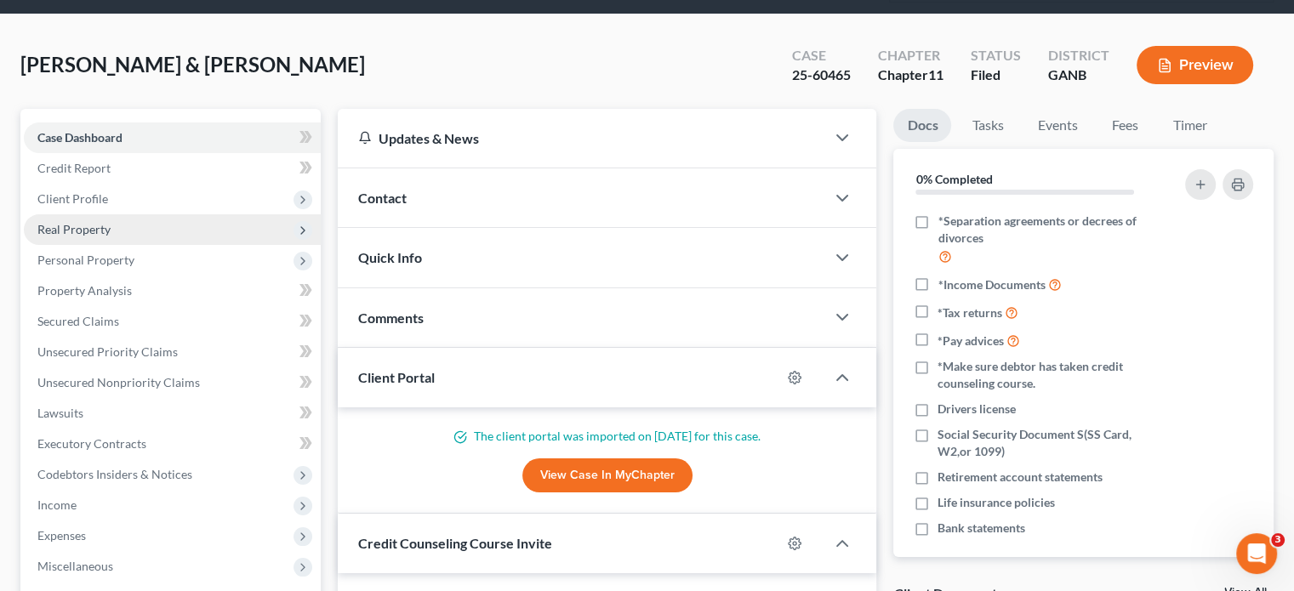
click at [66, 222] on span "Real Property" at bounding box center [73, 229] width 73 height 14
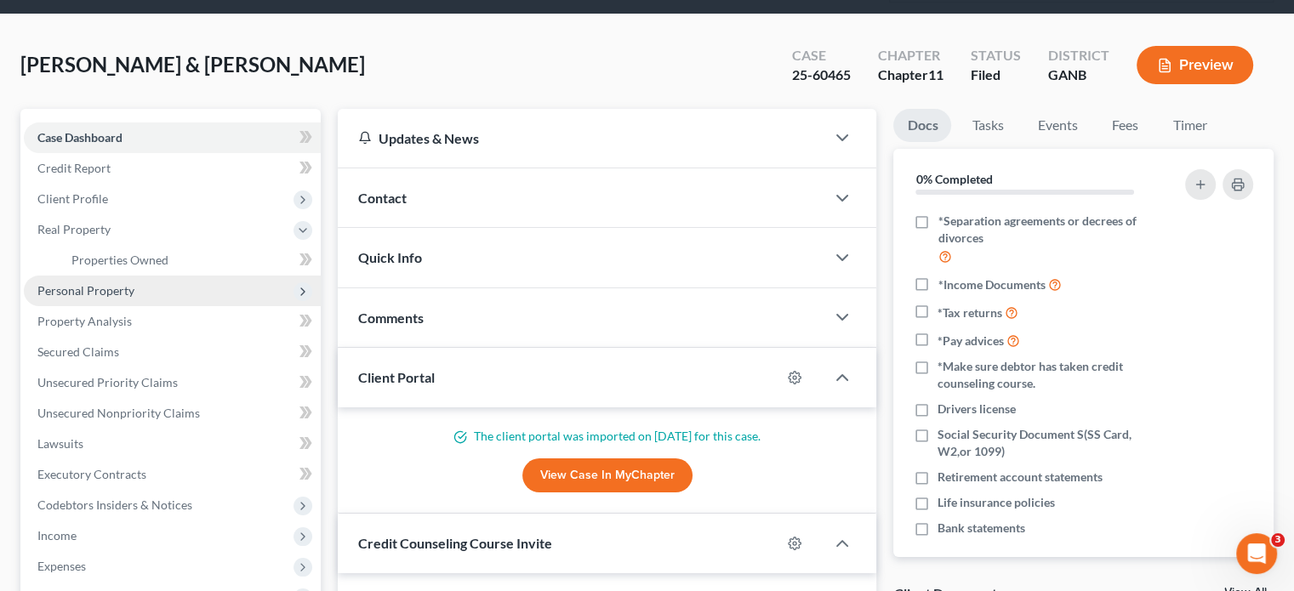
click at [87, 283] on span "Personal Property" at bounding box center [85, 290] width 97 height 14
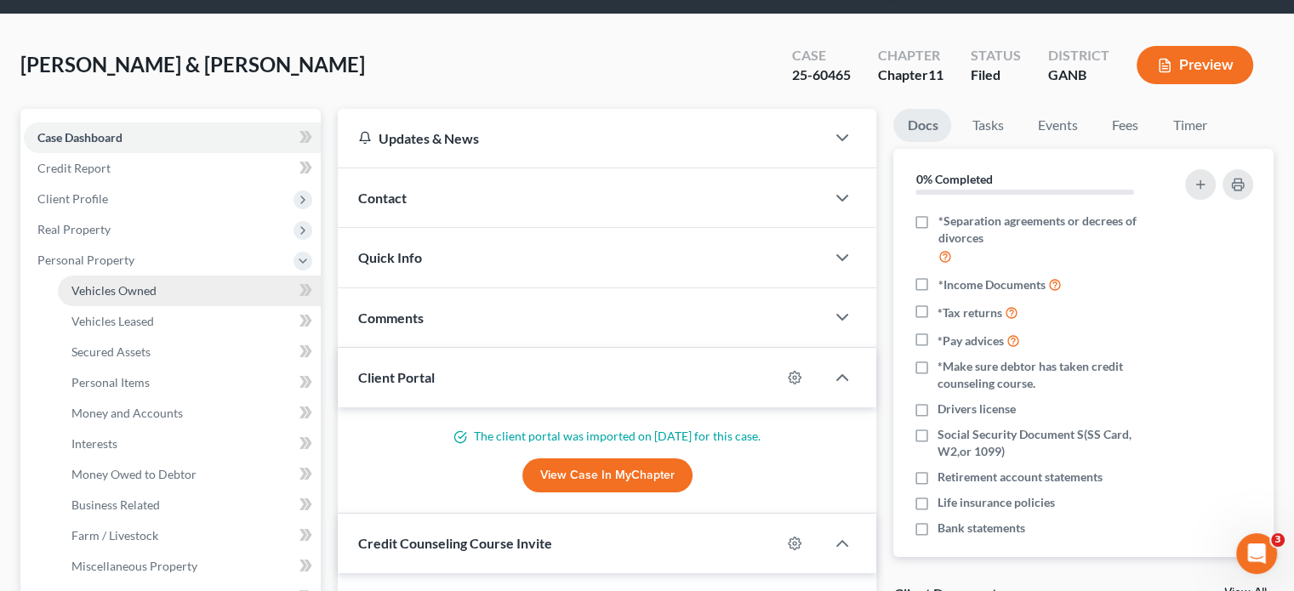
click at [117, 283] on span "Vehicles Owned" at bounding box center [113, 290] width 85 height 14
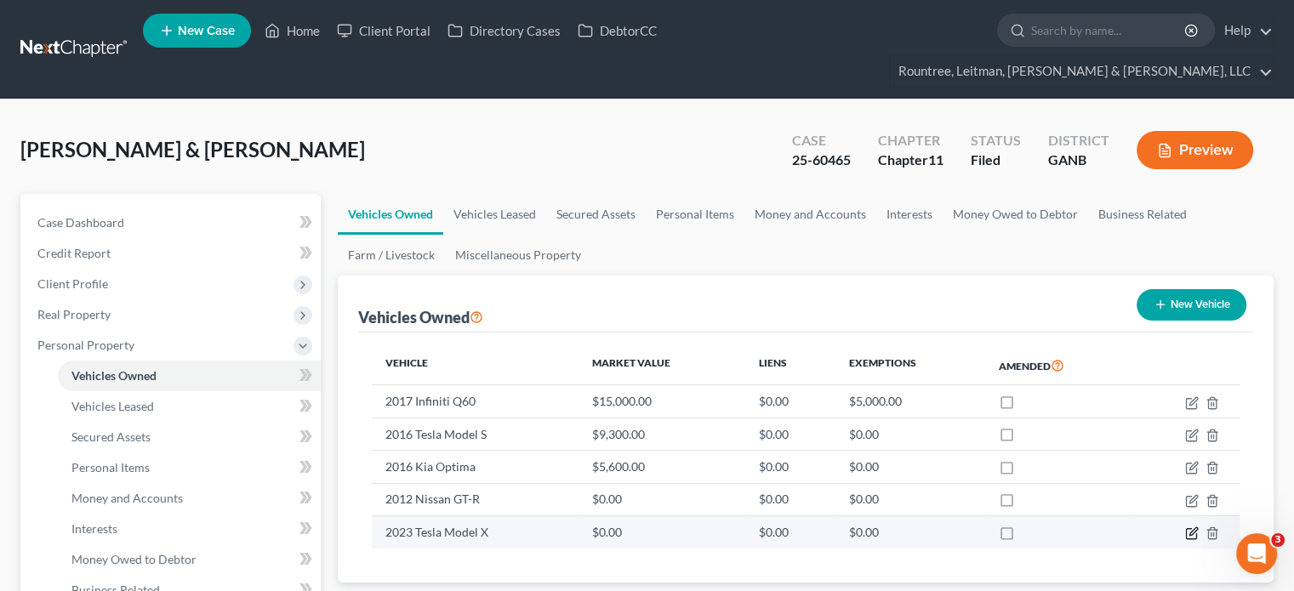
click at [1190, 527] on icon "button" at bounding box center [1192, 534] width 14 height 14
select select "0"
select select "3"
select select "2"
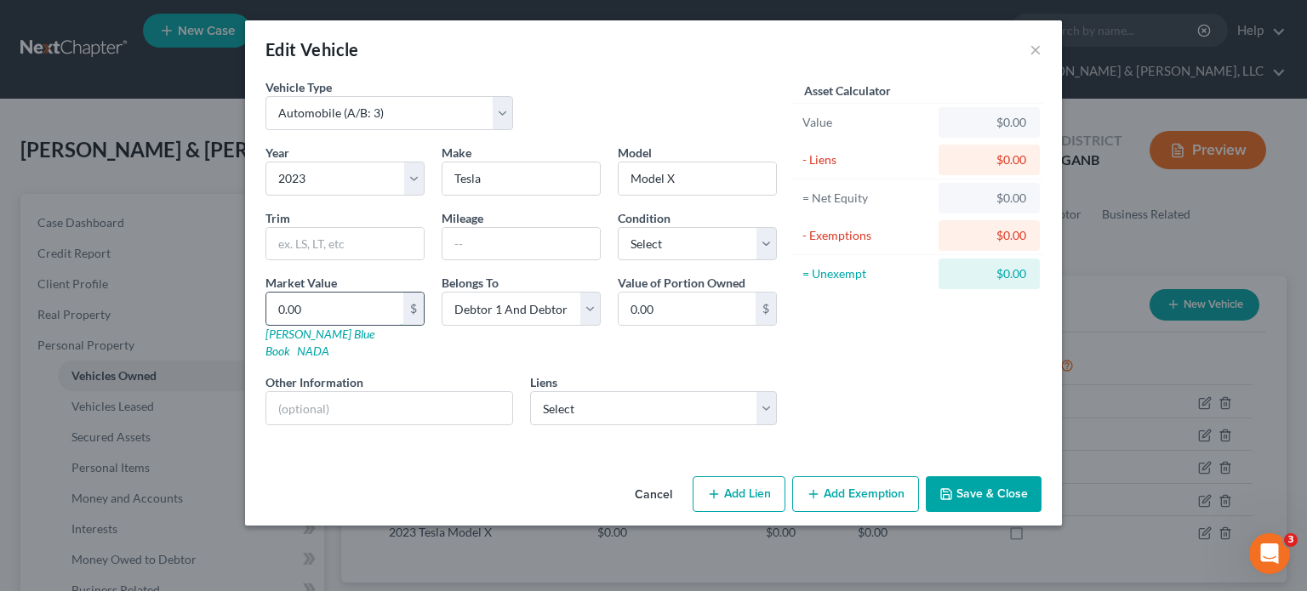
click at [358, 313] on input "0.00" at bounding box center [334, 309] width 137 height 32
type input "1"
type input "1.00"
type input "12"
type input "12.00"
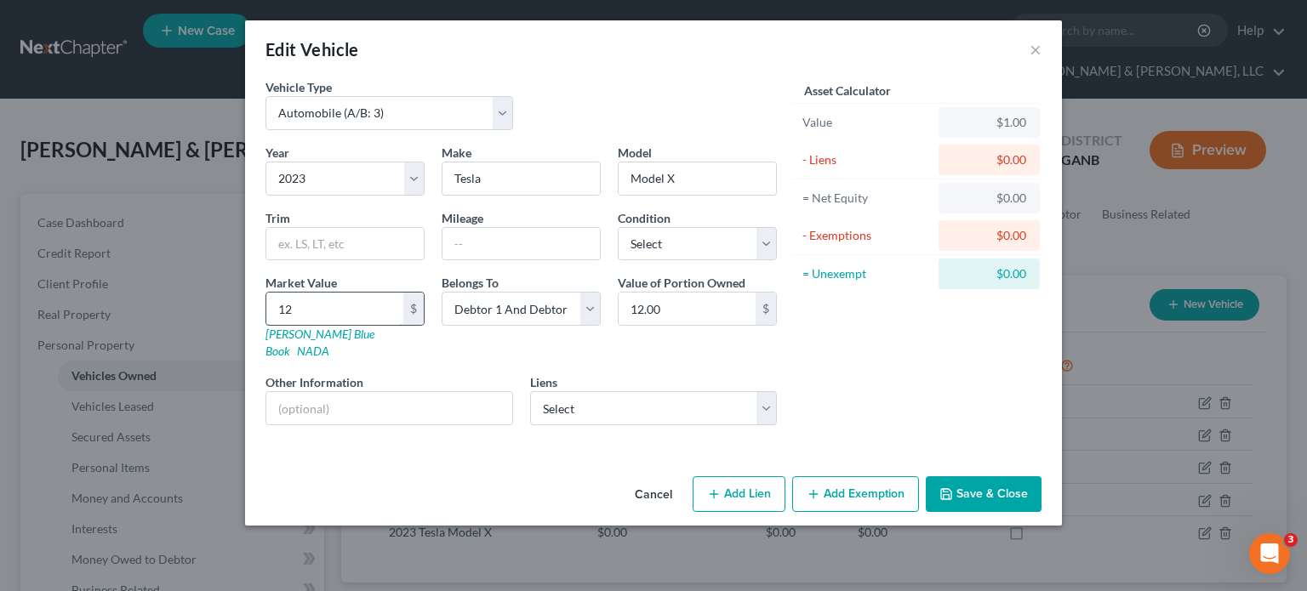
type input "125"
type input "125.00"
type input "1250"
type input "1,250.00"
type input "1,2500"
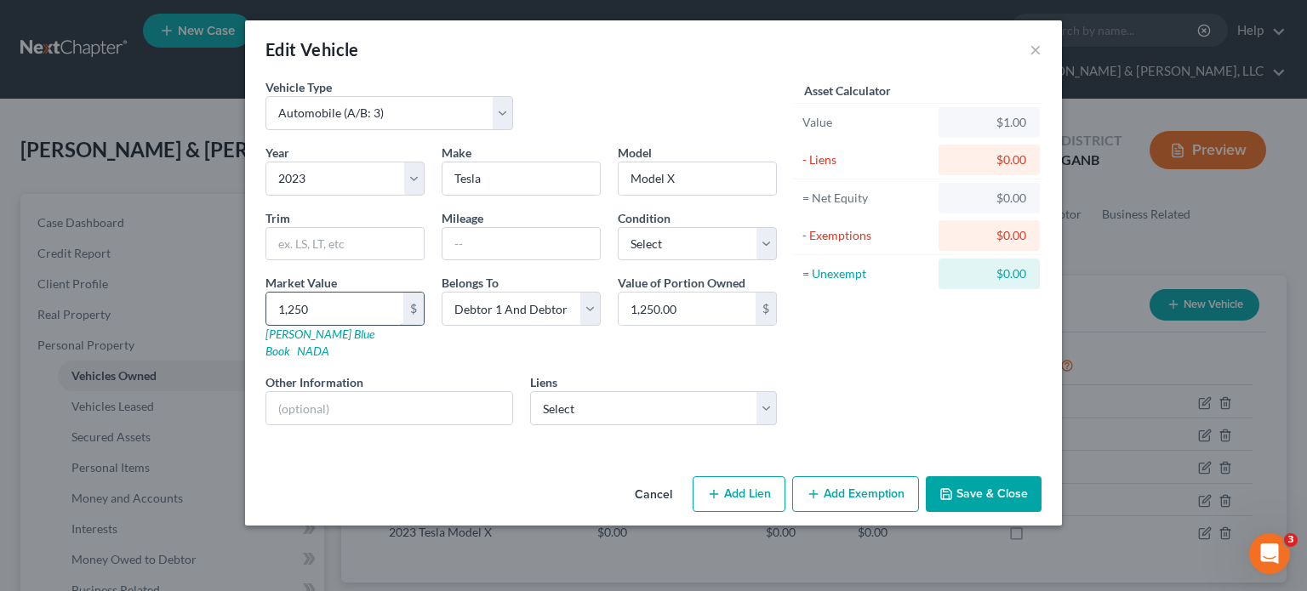
type input "12,500.00"
type input "12,5000"
type input "125,000.00"
type input "125,000"
click at [762, 392] on select "Select Tesla - $72,341.46 Chase Auto Finance - $42,334.09" at bounding box center [654, 408] width 248 height 34
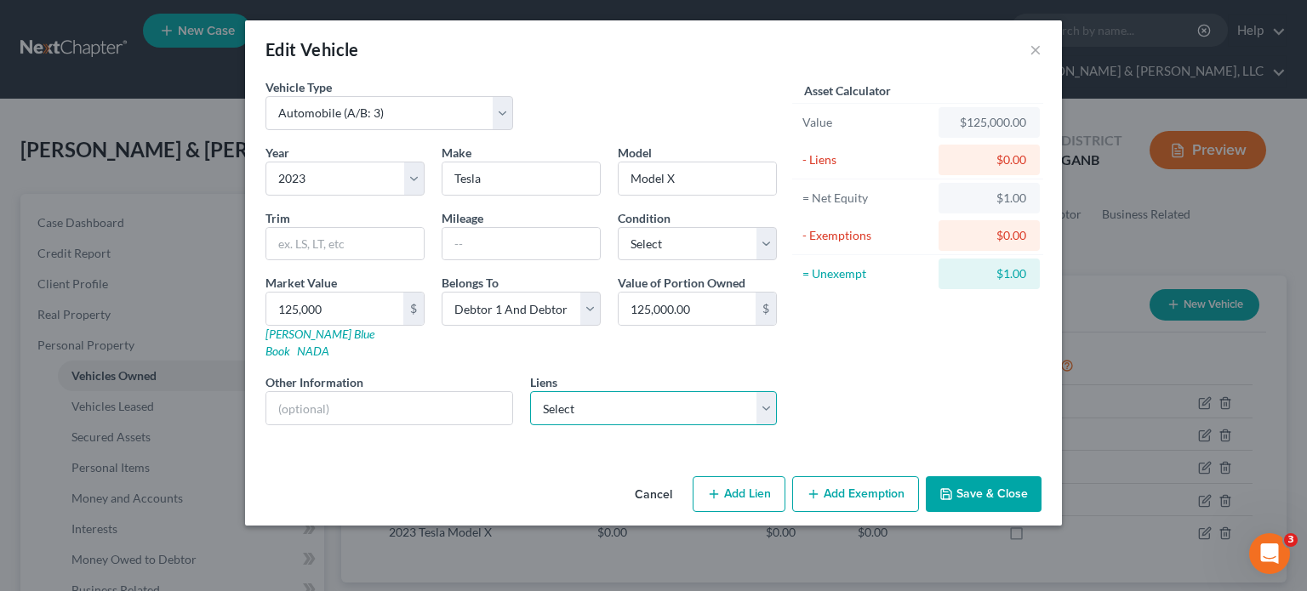
select select "0"
click at [530, 391] on select "Select Tesla - $72,341.46 Chase Auto Finance - $42,334.09" at bounding box center [654, 408] width 248 height 34
select select
select select "45"
select select "3"
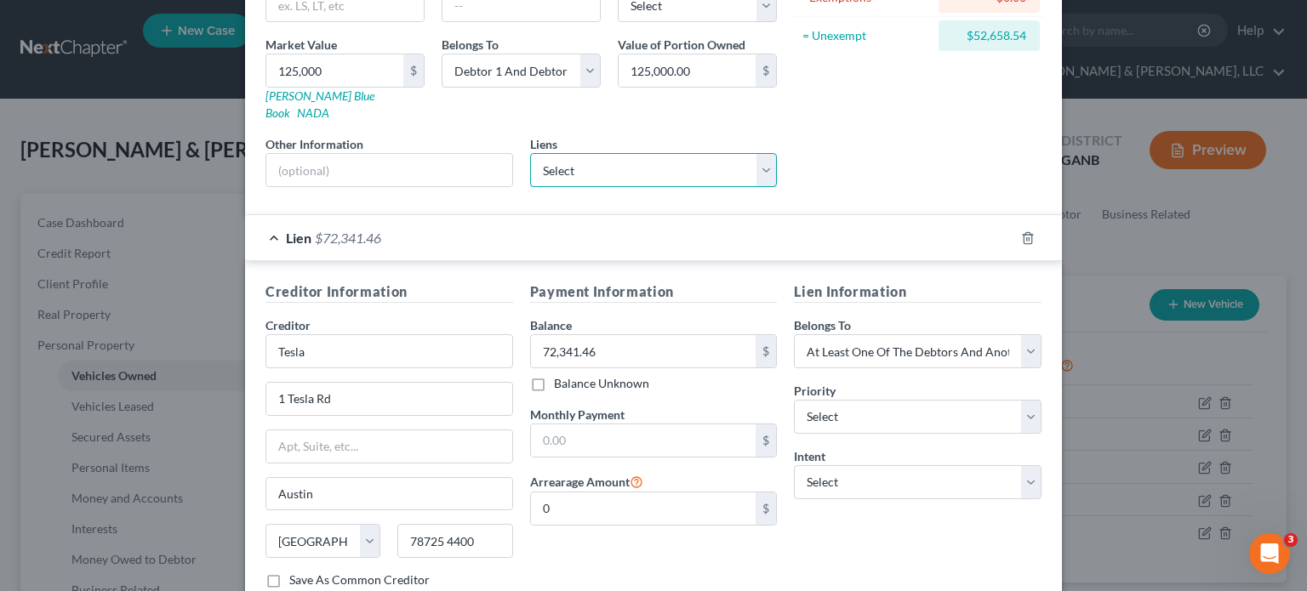
scroll to position [335, 0]
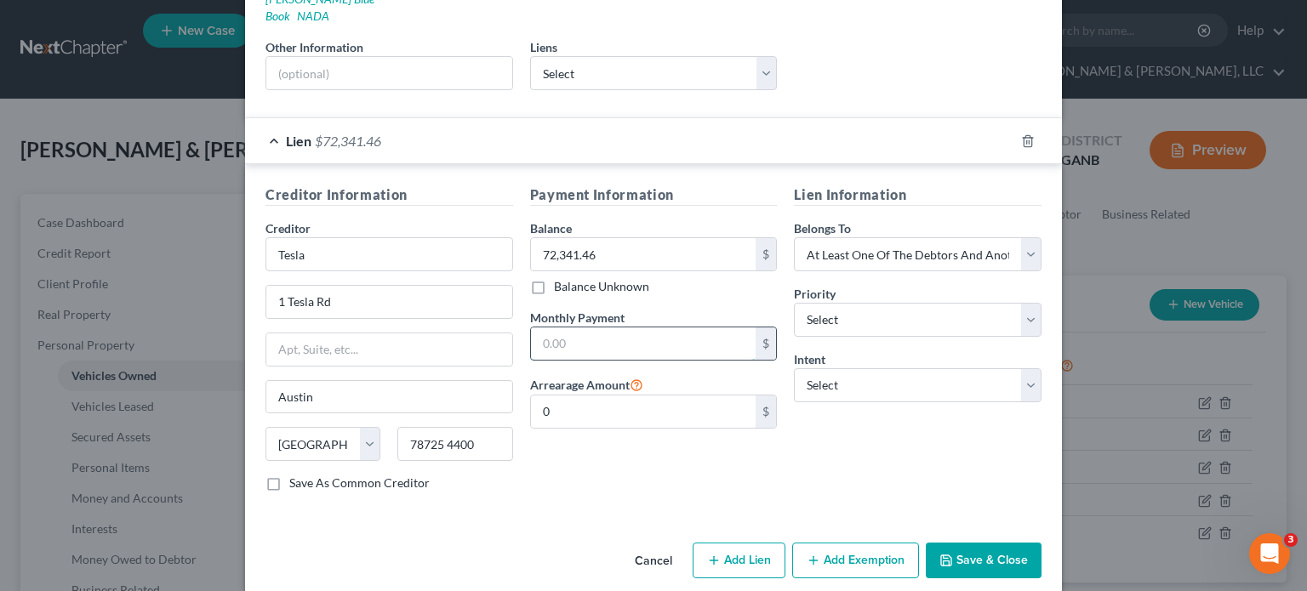
click at [614, 328] on input "text" at bounding box center [643, 344] width 225 height 32
type input "1,815.80"
click at [1027, 303] on select "Select 1st 2nd 3rd 4th 5th 6th 7th 8th 9th 10th 11th 12th 13th 14th 15th 16th 1…" at bounding box center [918, 320] width 248 height 34
select select "0"
click at [794, 303] on select "Select 1st 2nd 3rd 4th 5th 6th 7th 8th 9th 10th 11th 12th 13th 14th 15th 16th 1…" at bounding box center [918, 320] width 248 height 34
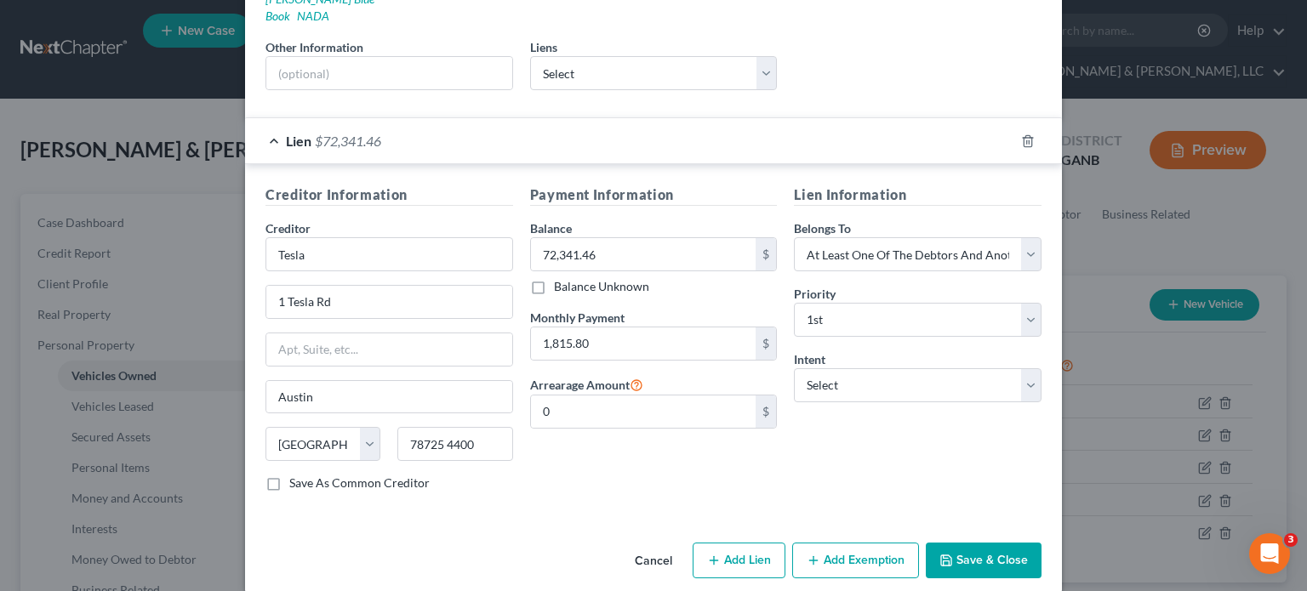
click at [966, 543] on button "Save & Close" at bounding box center [984, 561] width 116 height 36
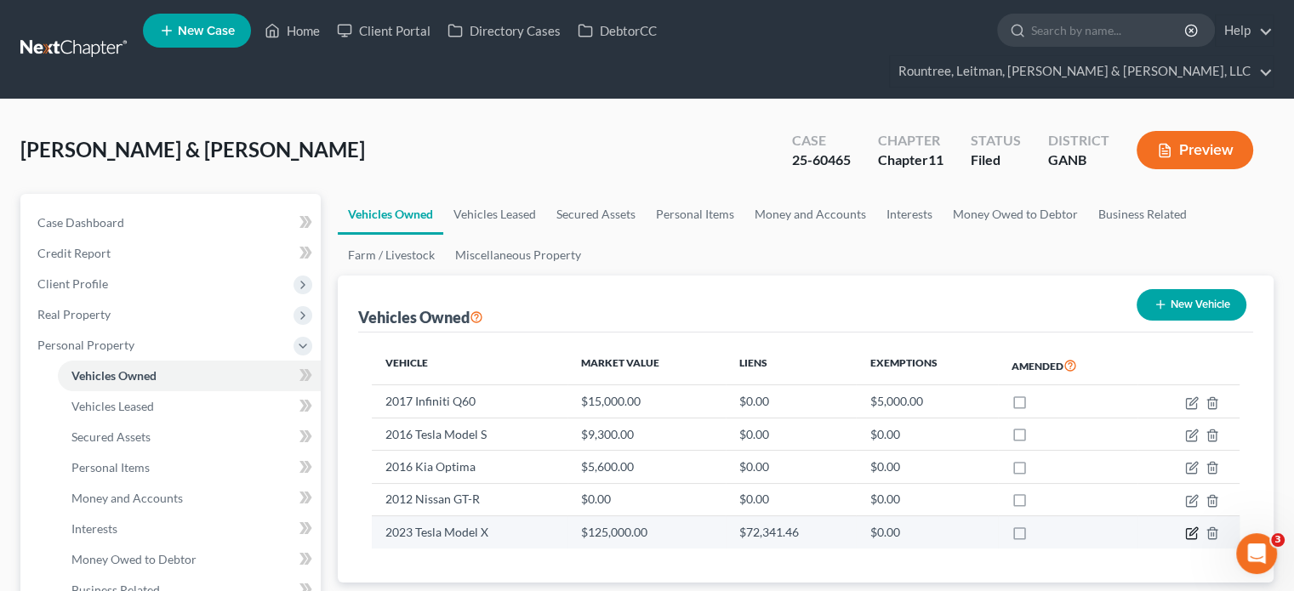
click at [1187, 527] on icon "button" at bounding box center [1192, 534] width 14 height 14
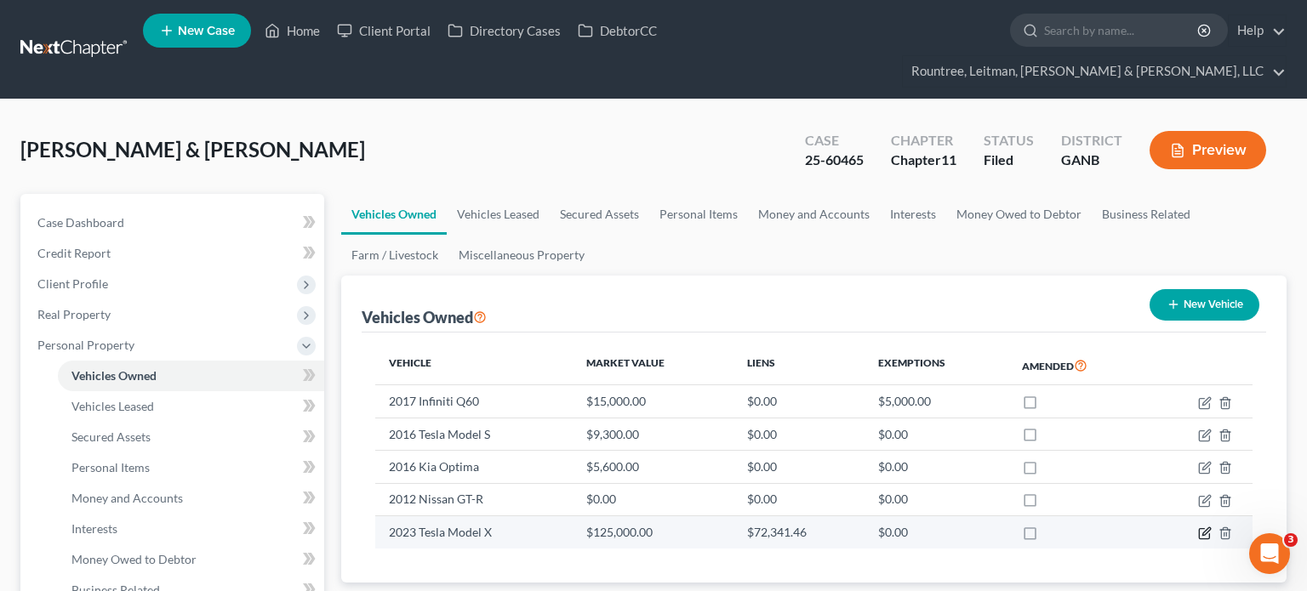
select select "0"
select select "3"
select select "2"
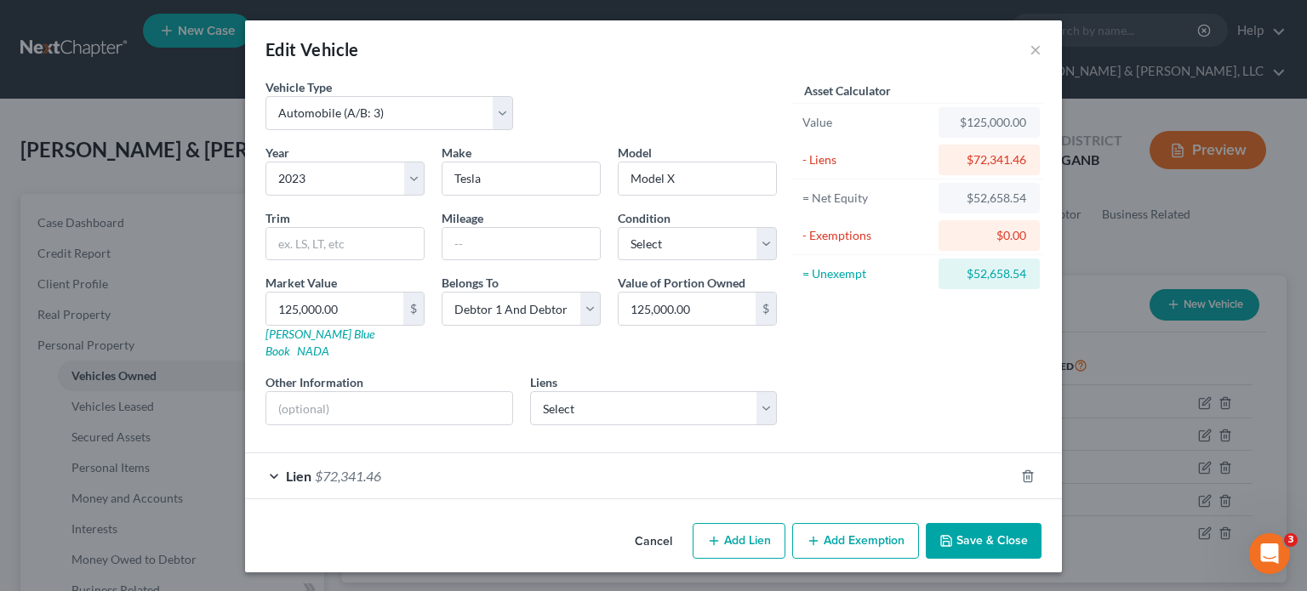
click at [974, 523] on button "Save & Close" at bounding box center [984, 541] width 116 height 36
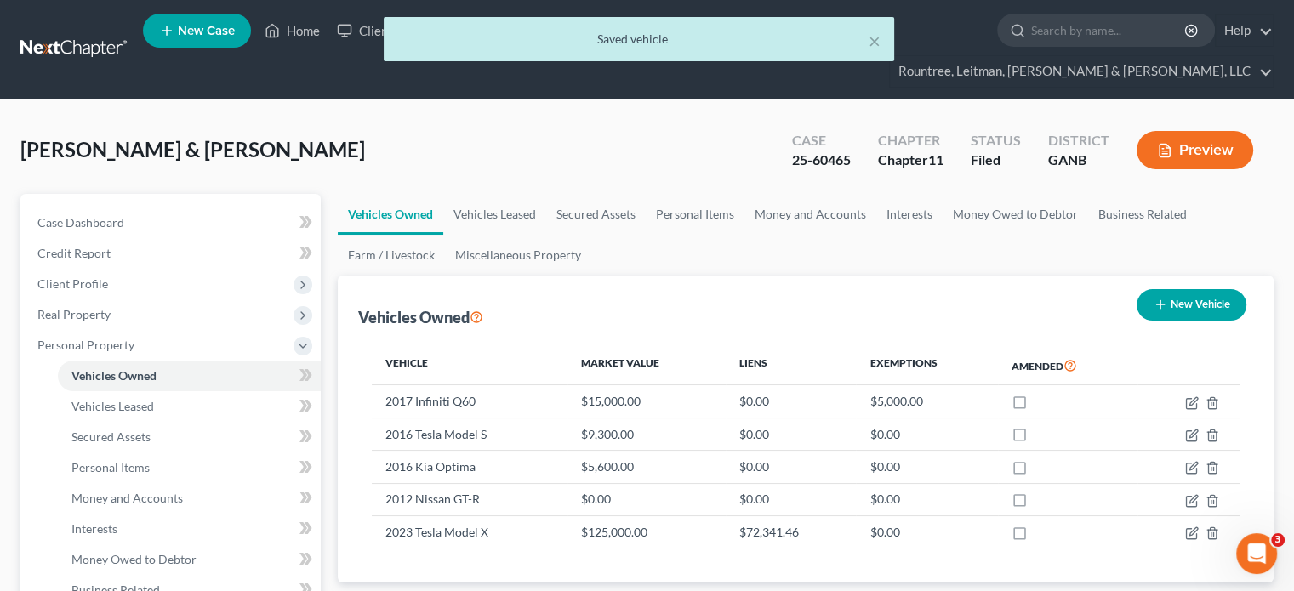
click at [1187, 289] on button "New Vehicle" at bounding box center [1192, 304] width 110 height 31
select select "0"
select select "2"
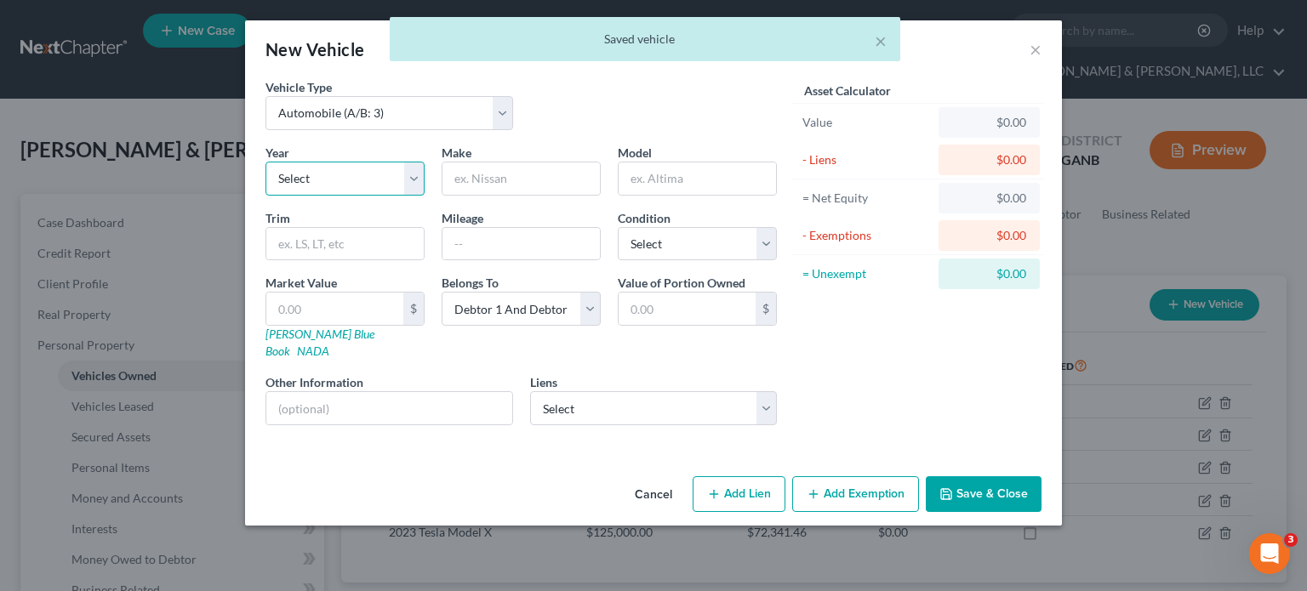
click at [420, 174] on select "Select 2026 2025 2024 2023 2022 2021 2020 2019 2018 2017 2016 2015 2014 2013 20…" at bounding box center [344, 179] width 159 height 34
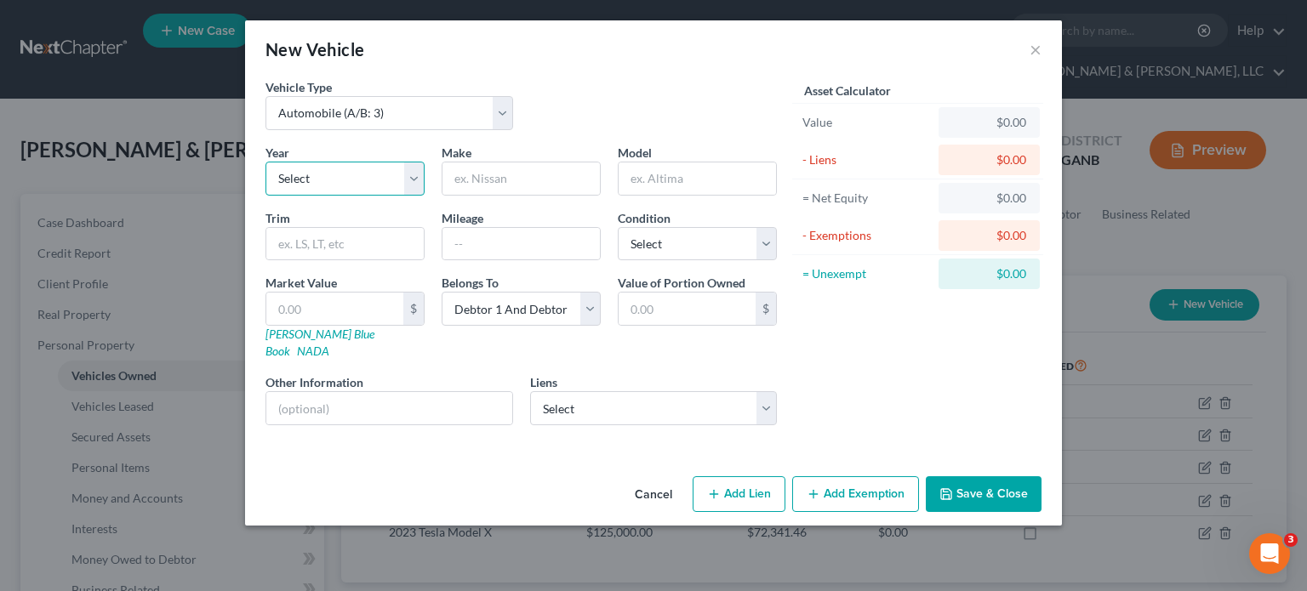
select select "5"
click at [265, 162] on select "Select 2026 2025 2024 2023 2022 2021 2020 2019 2018 2017 2016 2015 2014 2013 20…" at bounding box center [344, 179] width 159 height 34
click at [511, 168] on input "text" at bounding box center [520, 179] width 157 height 32
type input "Tesla"
type input "Model S"
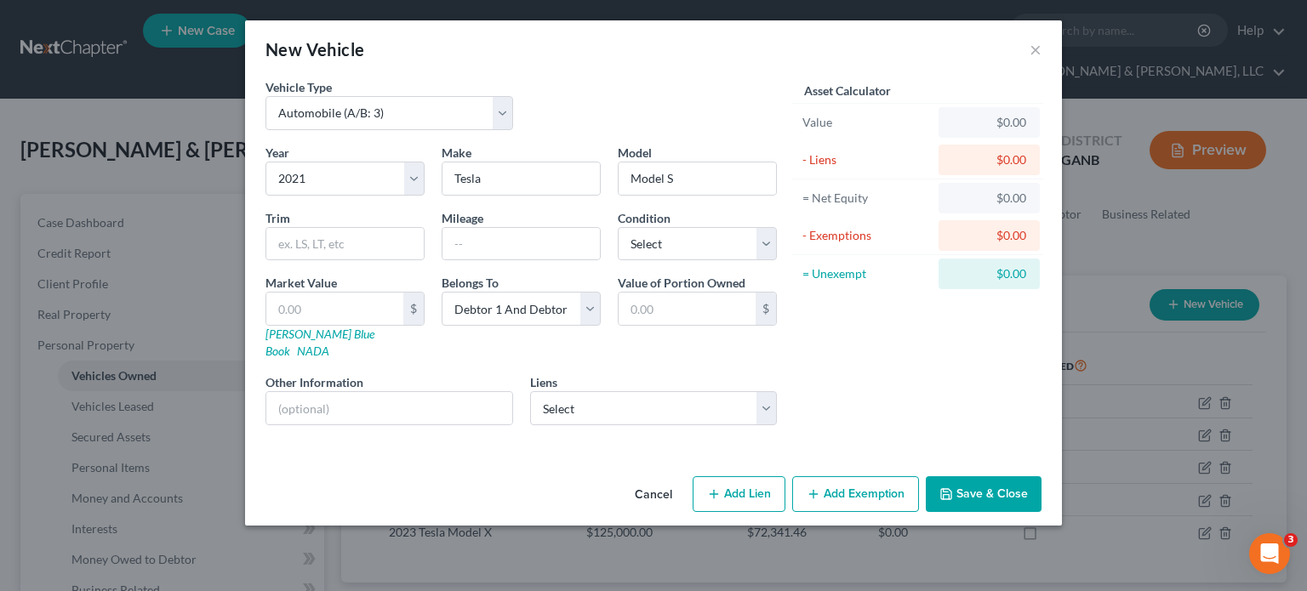
click at [721, 488] on icon "button" at bounding box center [714, 495] width 14 height 14
select select "2"
select select "0"
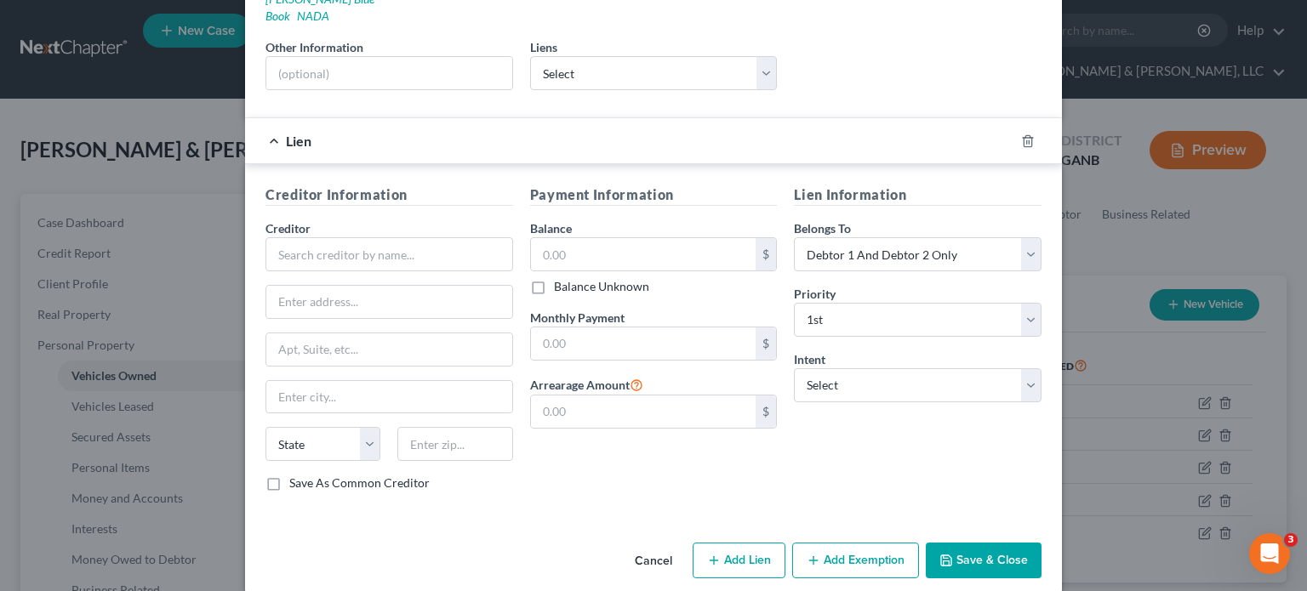
click at [646, 545] on button "Cancel" at bounding box center [653, 562] width 65 height 34
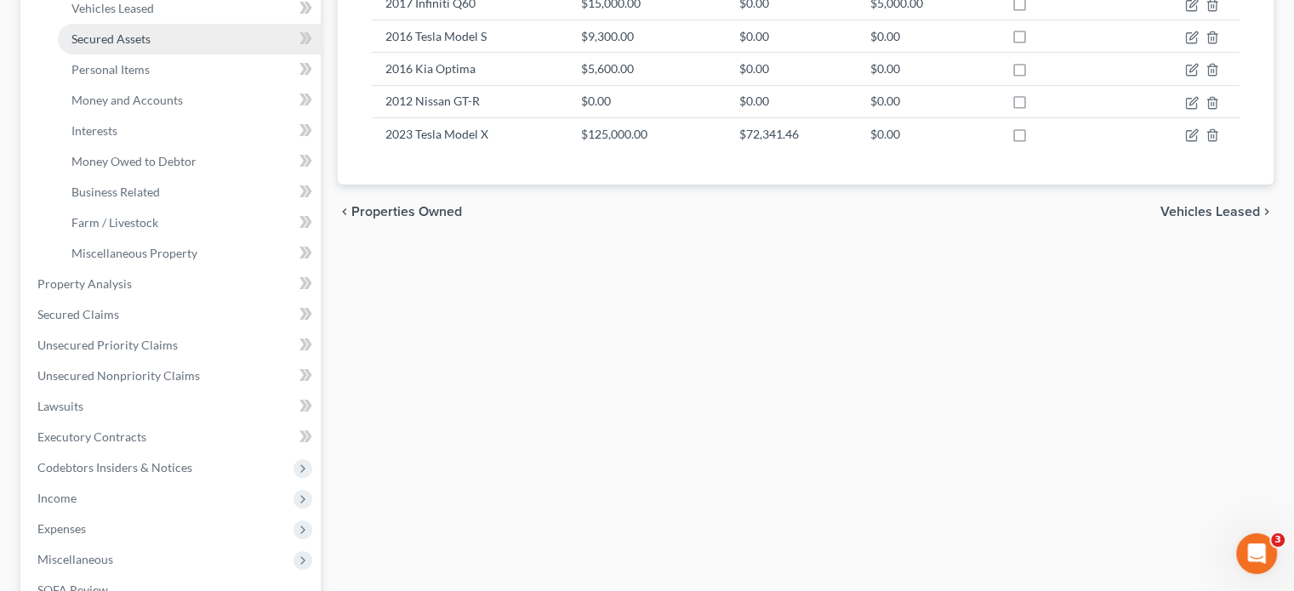
scroll to position [425, 0]
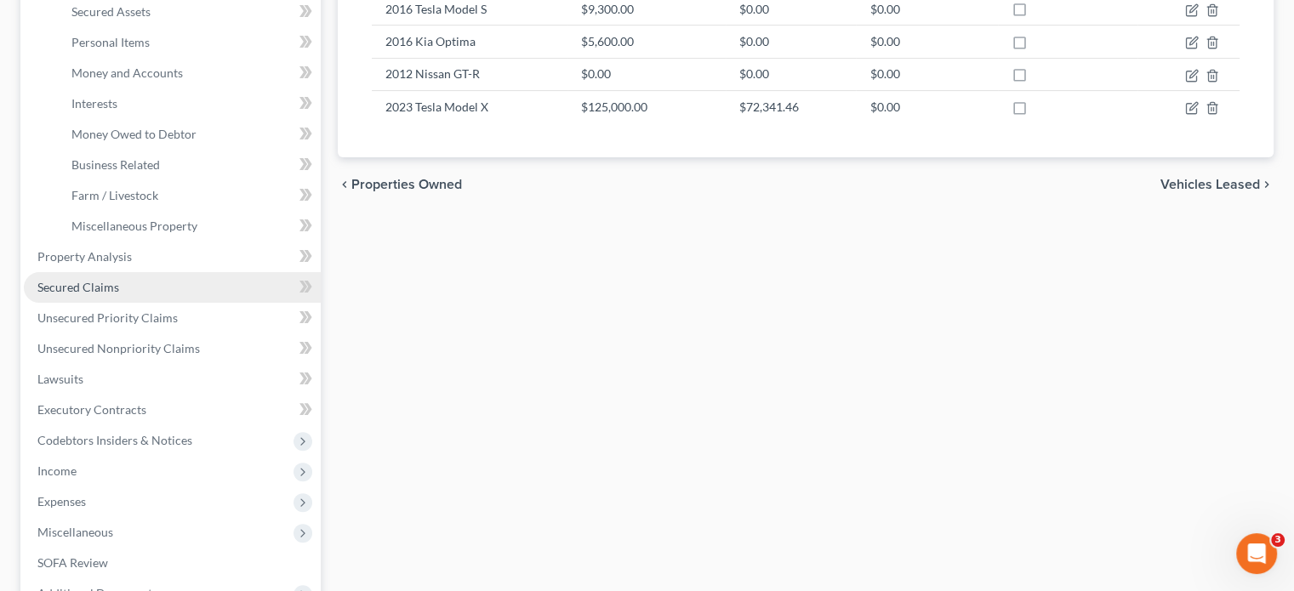
drag, startPoint x: 113, startPoint y: 253, endPoint x: 140, endPoint y: 254, distance: 26.4
click at [113, 280] on span "Secured Claims" at bounding box center [78, 287] width 82 height 14
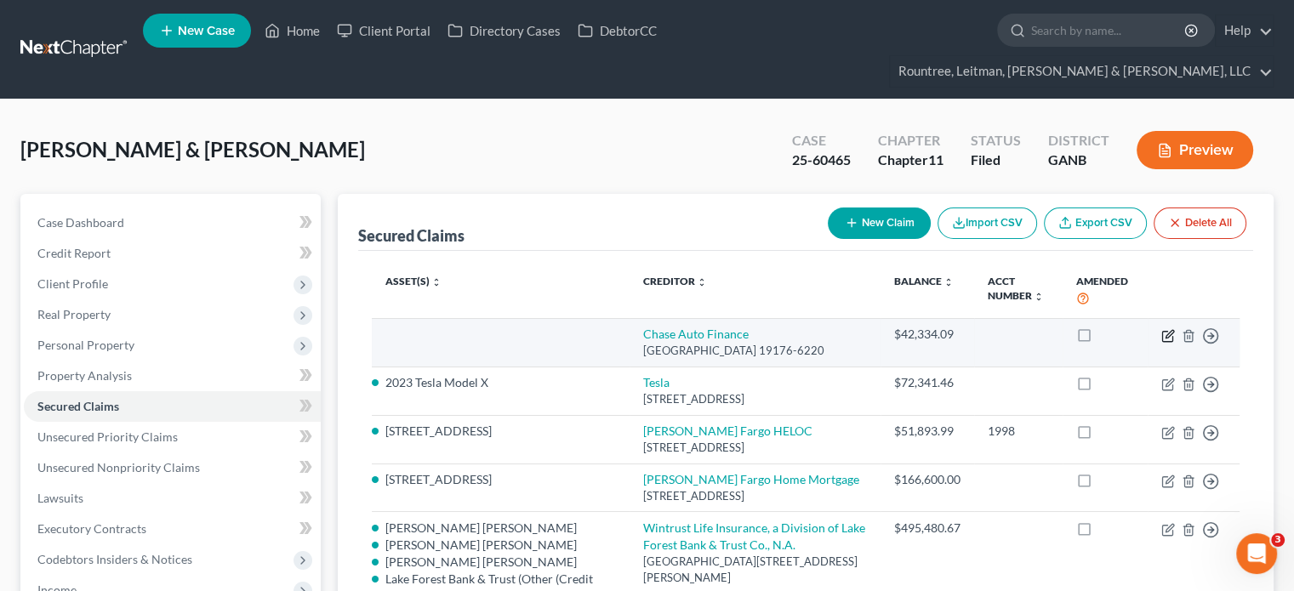
click at [1171, 329] on icon "button" at bounding box center [1169, 336] width 14 height 14
select select "39"
select select "3"
select select "0"
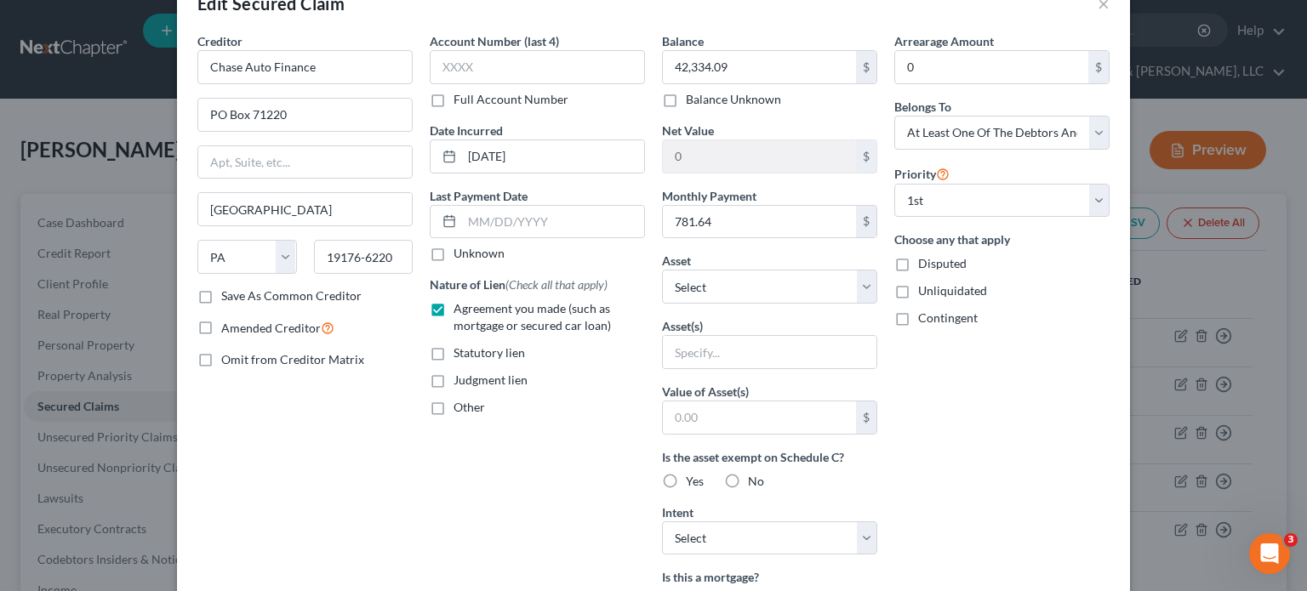
scroll to position [85, 0]
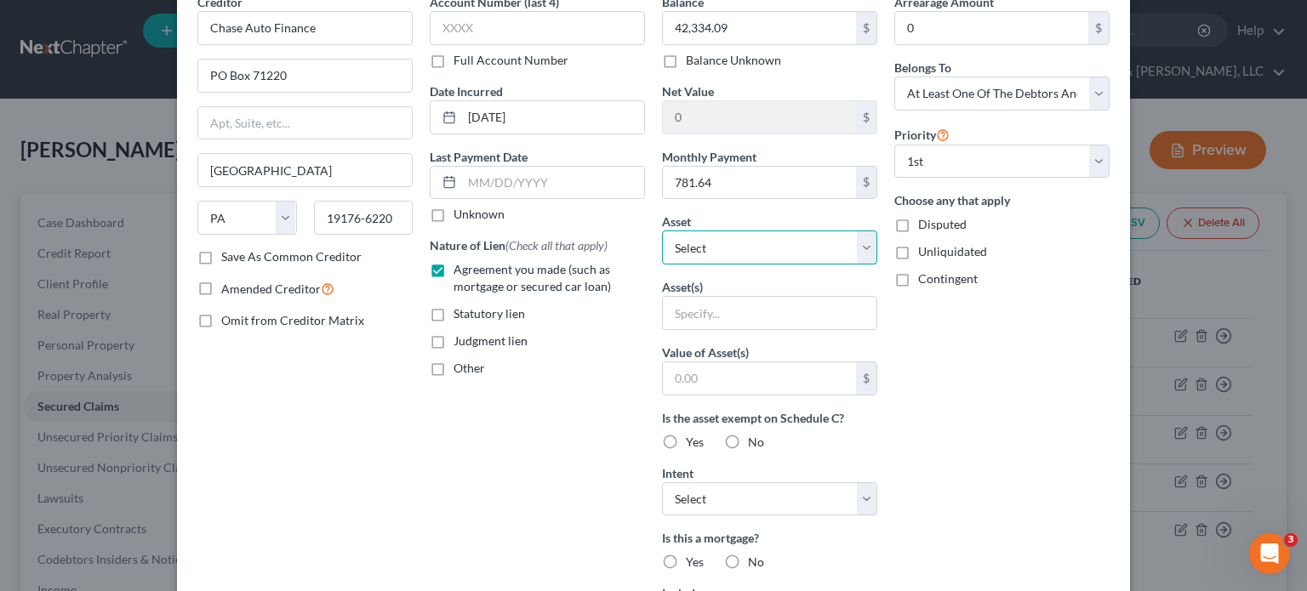
click at [863, 248] on select "Select Other Multiple Assets Firearms - Ar Pistol, H&K 9mm, Sw .38, Ruger 9mm, …" at bounding box center [769, 248] width 215 height 34
click at [983, 404] on div "Arrearage Amount 0 $ Belongs To * Select Debtor 1 Only Debtor 2 Only Debtor 1 A…" at bounding box center [1002, 372] width 232 height 759
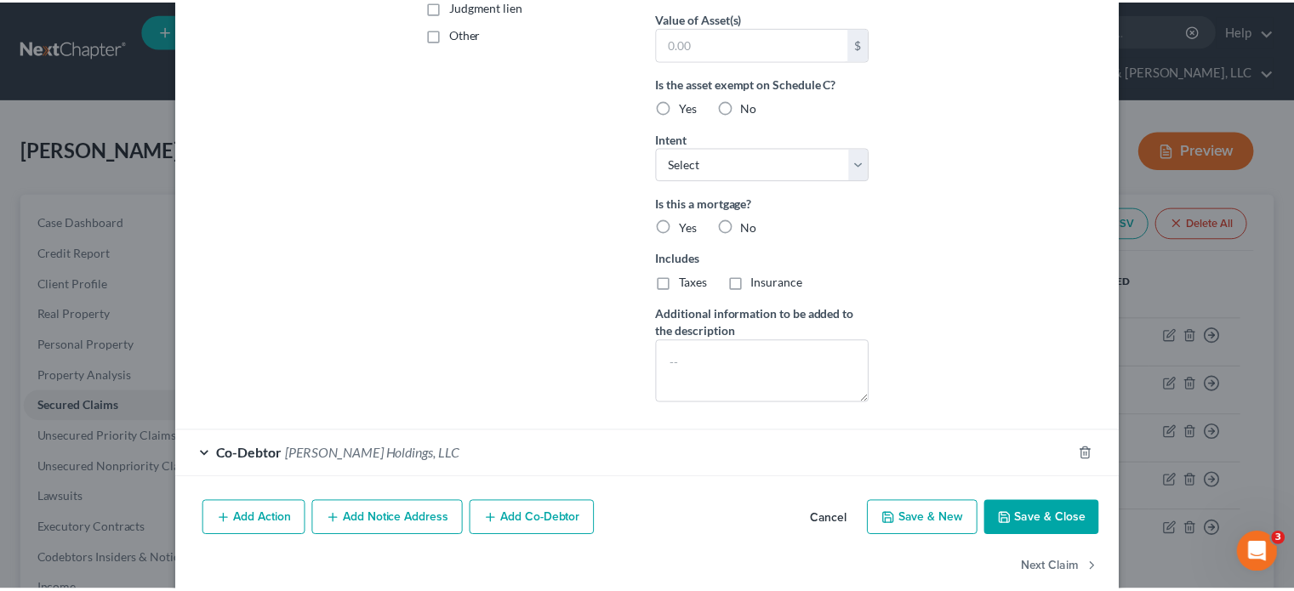
scroll to position [446, 0]
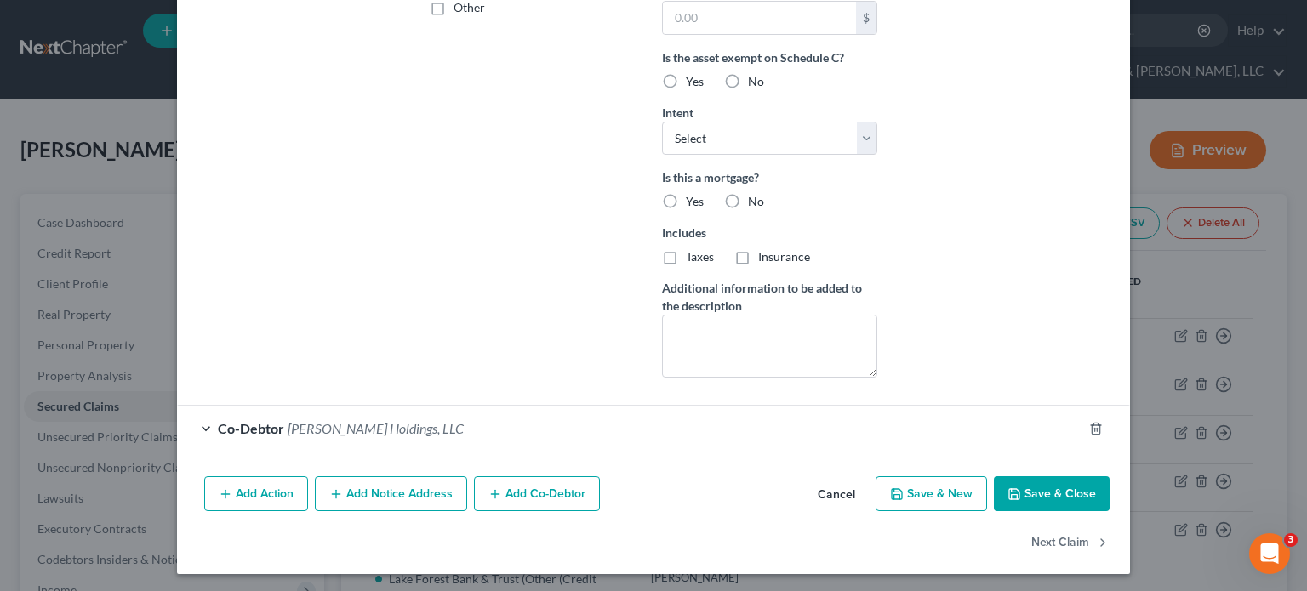
click at [849, 494] on button "Cancel" at bounding box center [836, 495] width 65 height 34
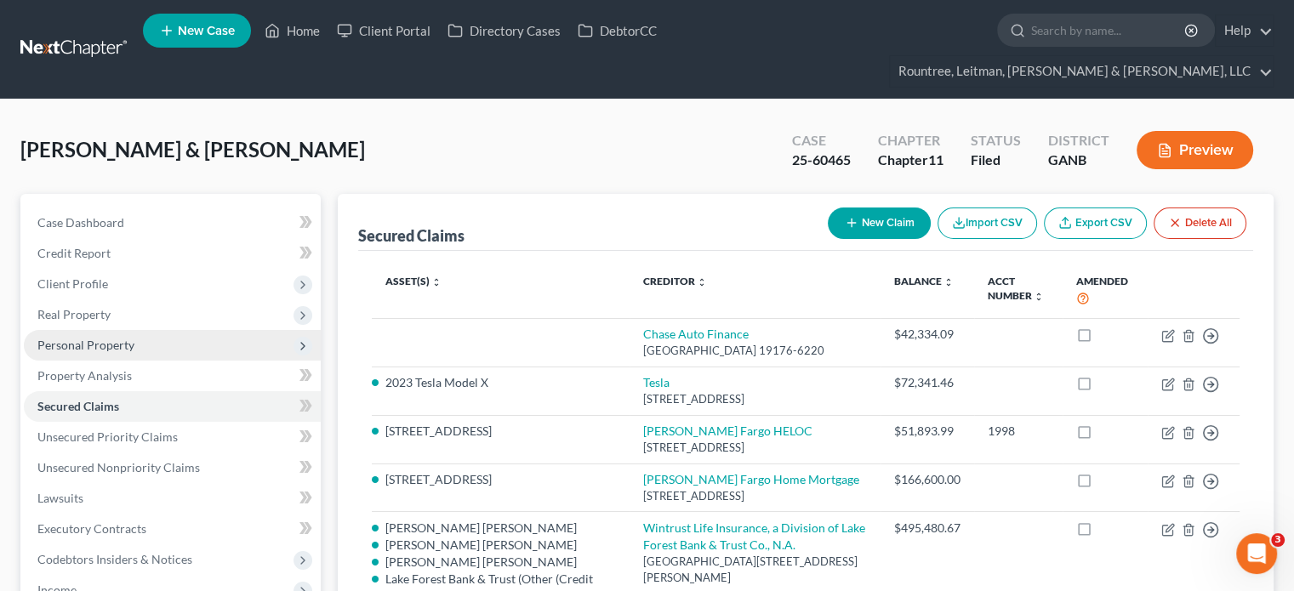
click at [79, 338] on span "Personal Property" at bounding box center [85, 345] width 97 height 14
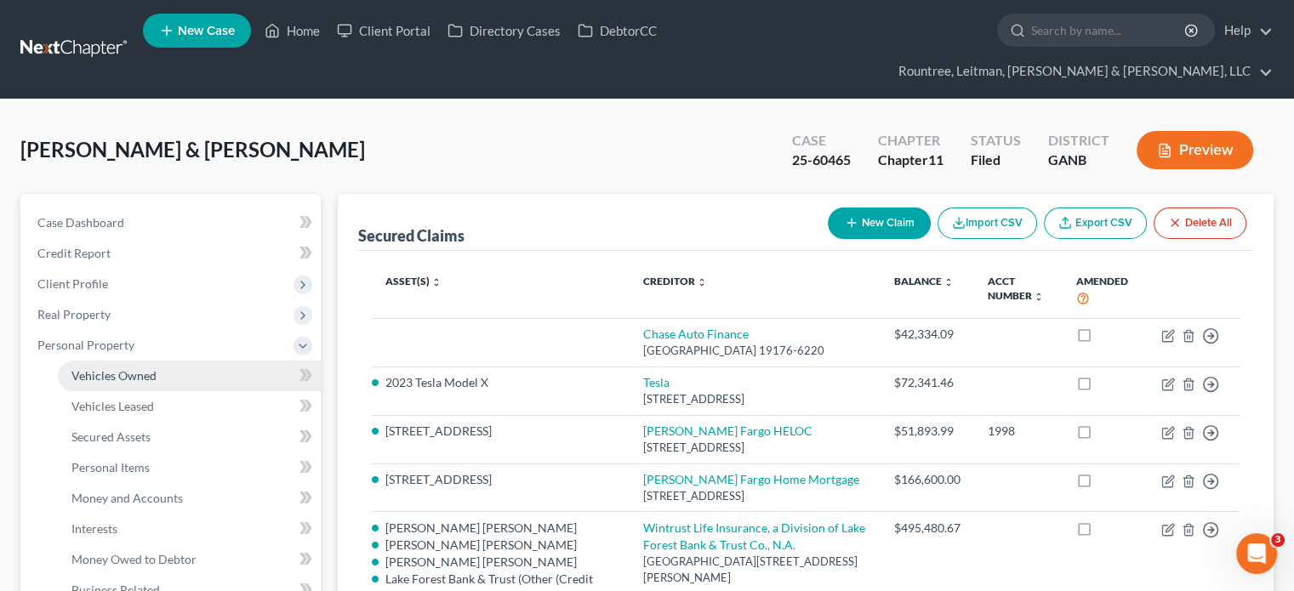
click at [92, 368] on span "Vehicles Owned" at bounding box center [113, 375] width 85 height 14
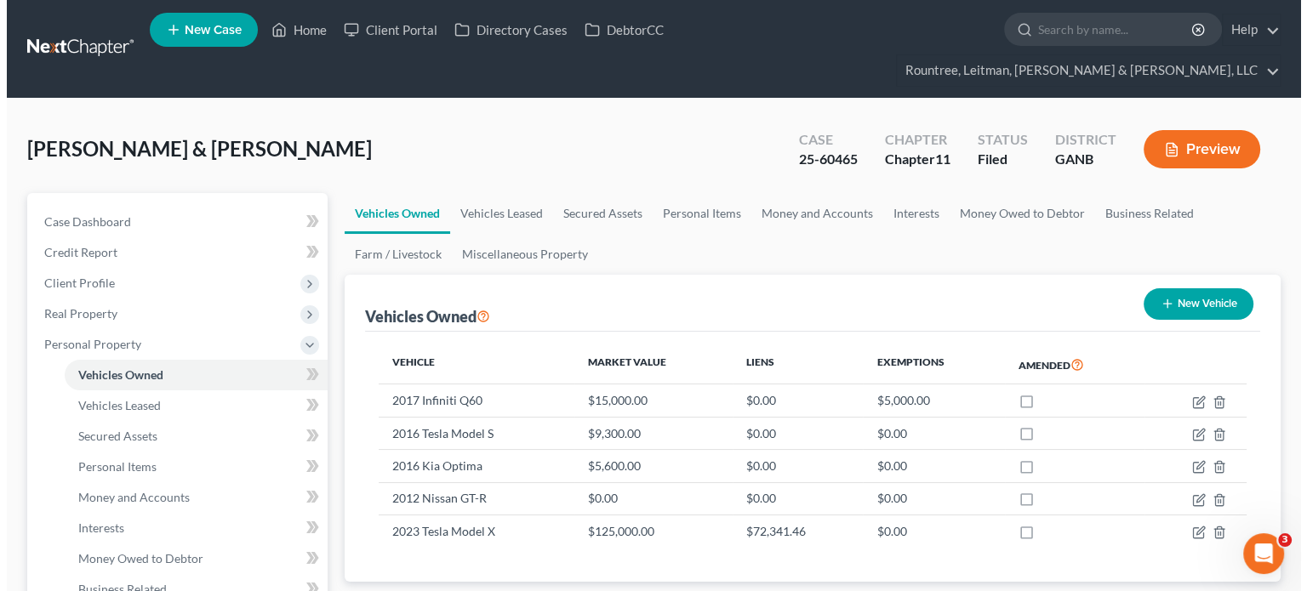
scroll to position [85, 0]
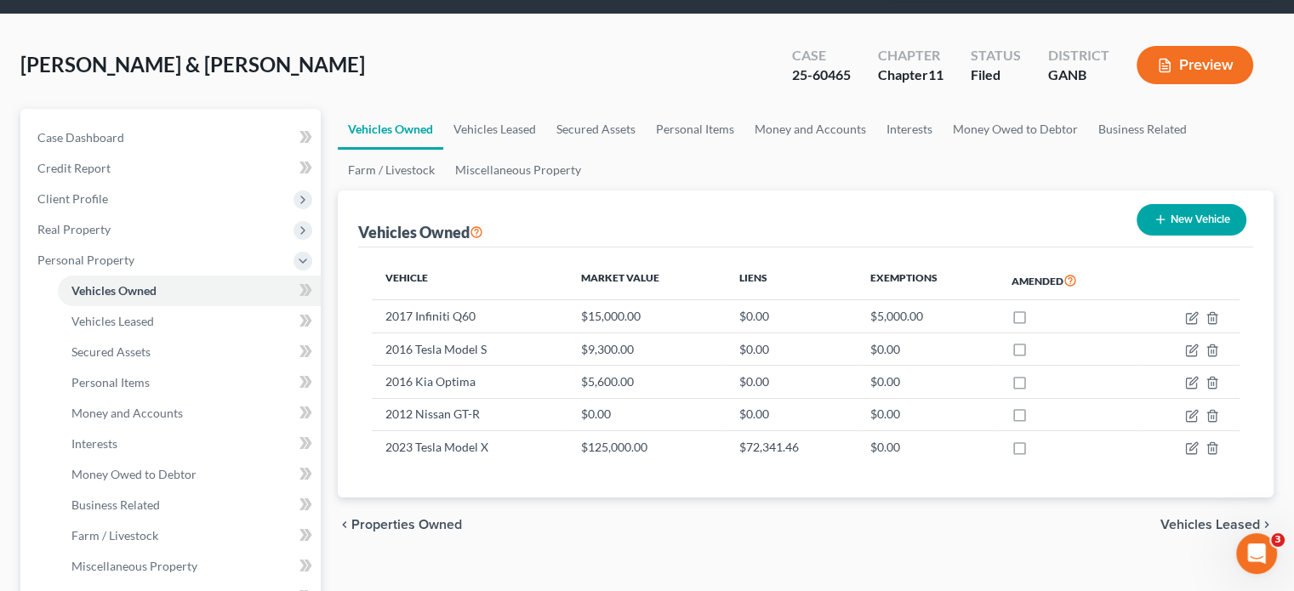
click at [1178, 204] on button "New Vehicle" at bounding box center [1192, 219] width 110 height 31
select select "0"
select select "2"
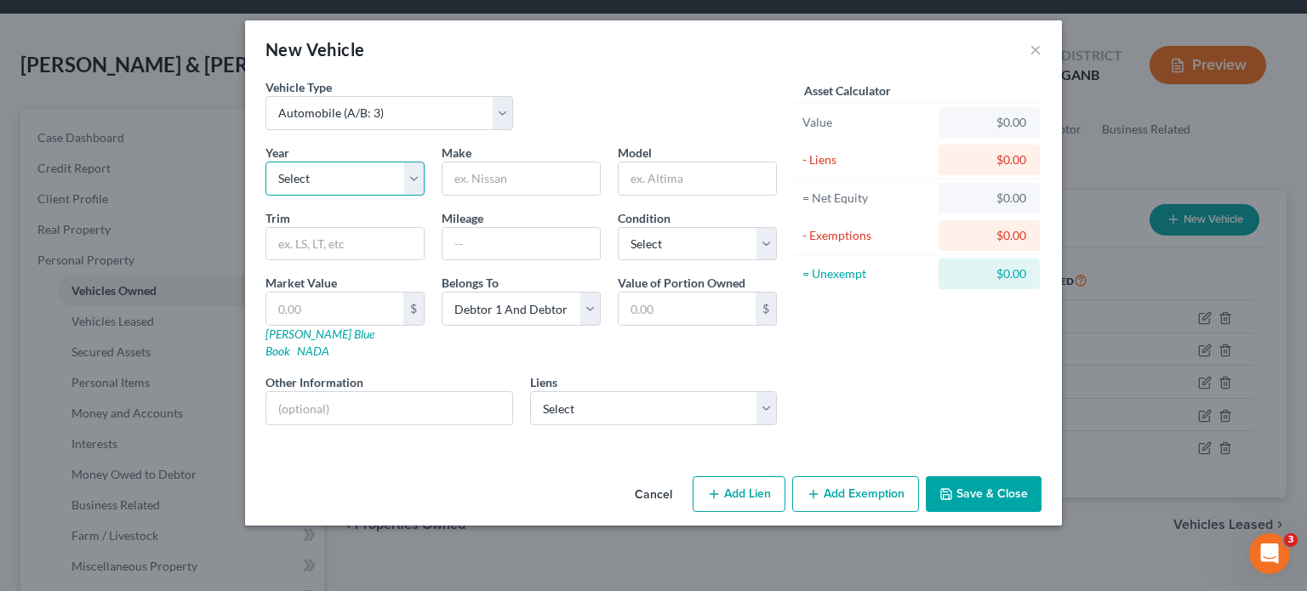
click at [332, 180] on select "Select 2026 2025 2024 2023 2022 2021 2020 2019 2018 2017 2016 2015 2014 2013 20…" at bounding box center [344, 179] width 159 height 34
select select "5"
click at [265, 162] on select "Select 2026 2025 2024 2023 2022 2021 2020 2019 2018 2017 2016 2015 2014 2013 20…" at bounding box center [344, 179] width 159 height 34
click at [506, 186] on input "text" at bounding box center [520, 179] width 157 height 32
type input "Tesla"
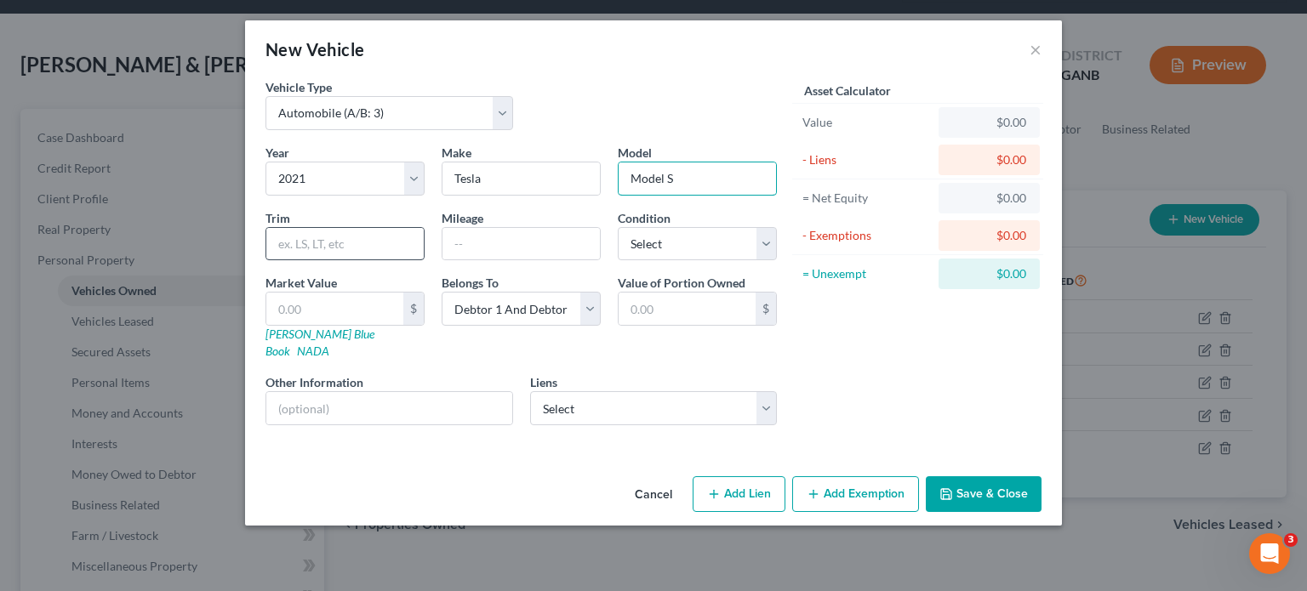
type input "Model S"
drag, startPoint x: 400, startPoint y: 248, endPoint x: 539, endPoint y: 241, distance: 138.9
click at [400, 248] on input "text" at bounding box center [344, 244] width 157 height 32
click at [668, 247] on select "Select Excellent Very Good Good Fair Poor" at bounding box center [697, 244] width 159 height 34
select select "2"
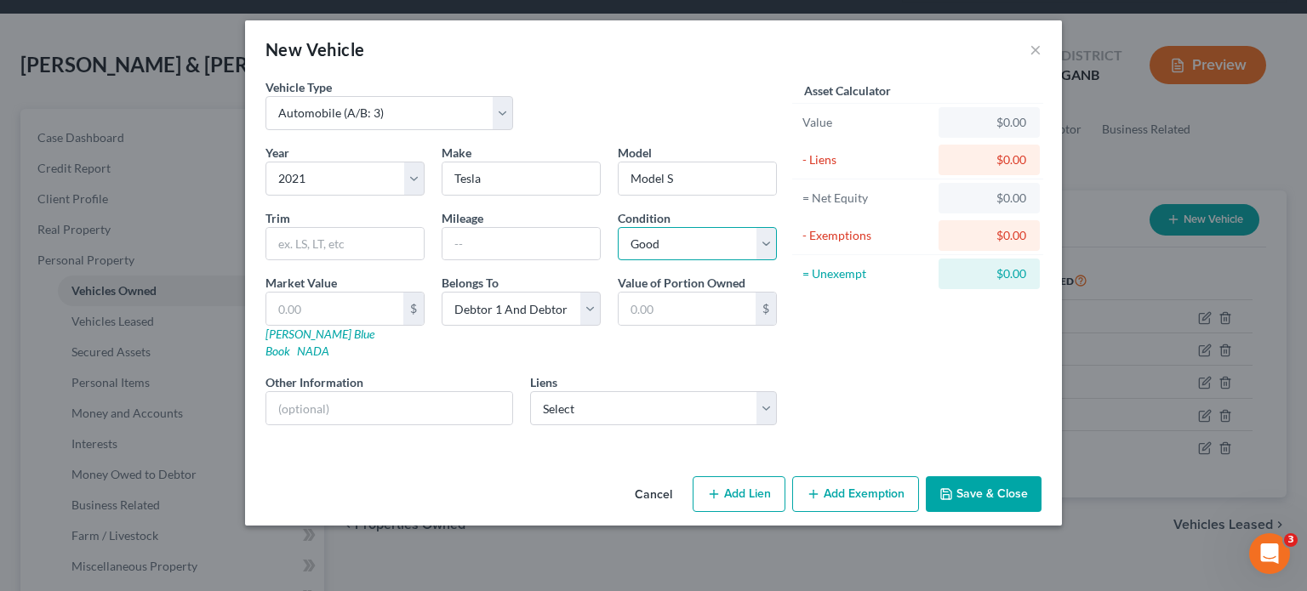
click at [618, 227] on select "Select Excellent Very Good Good Fair Poor" at bounding box center [697, 244] width 159 height 34
click at [571, 395] on select "Select Chase Auto Finance - $42,334.09" at bounding box center [654, 408] width 248 height 34
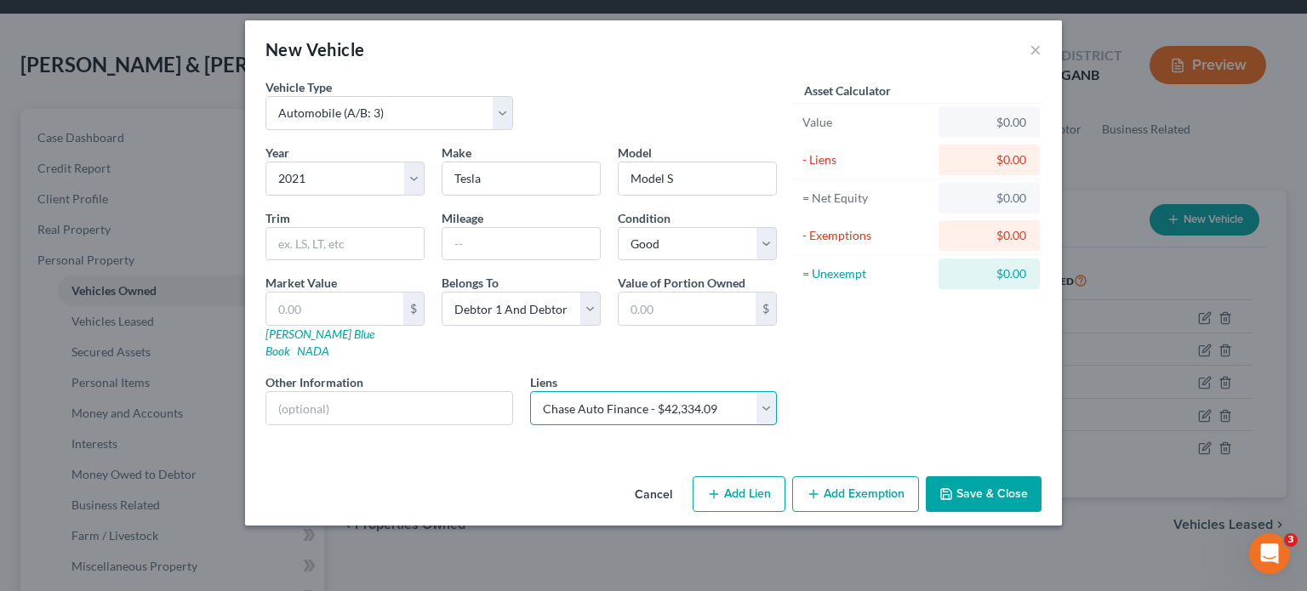
select select "39"
select select "3"
select select "0"
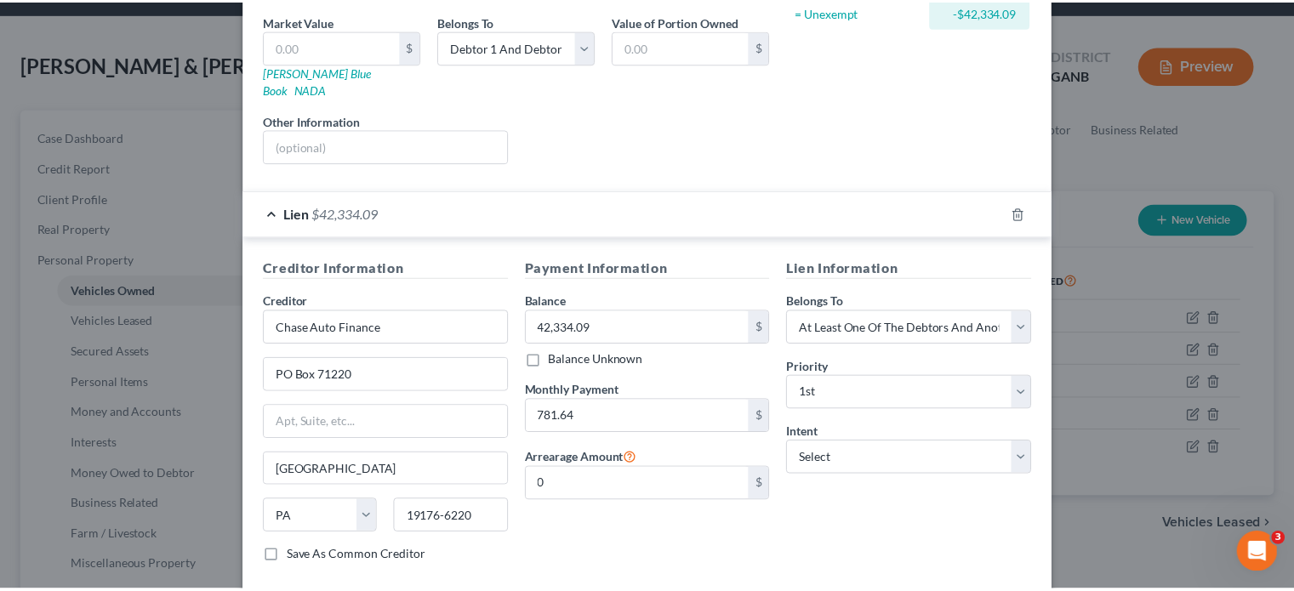
scroll to position [335, 0]
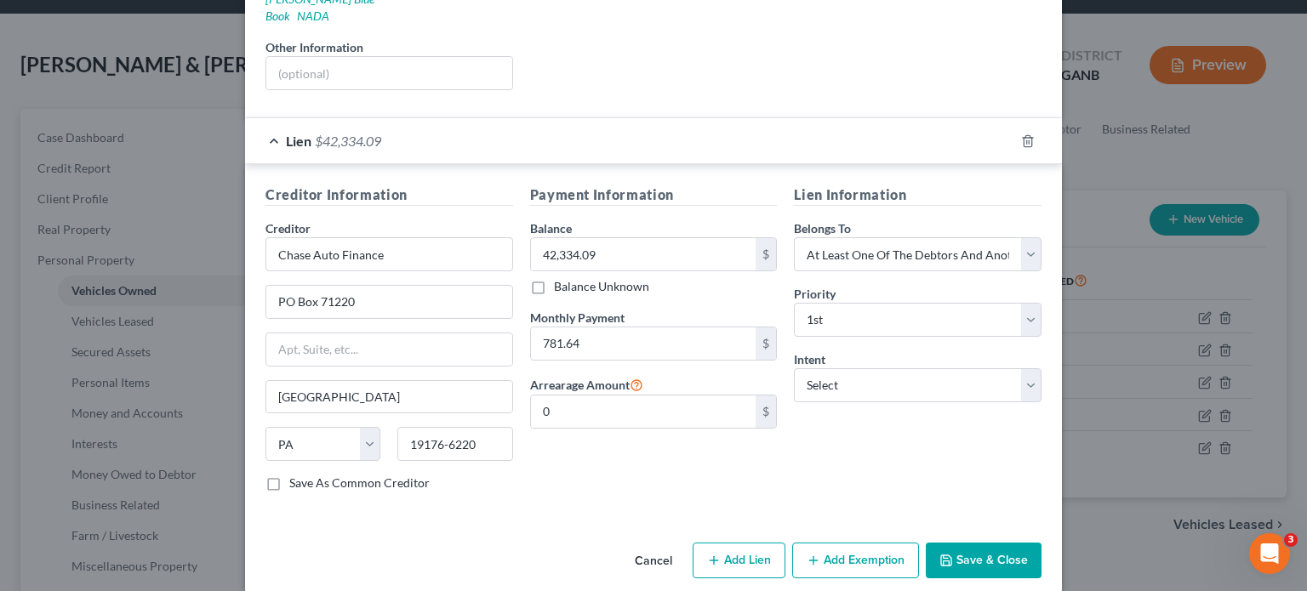
click at [979, 543] on button "Save & Close" at bounding box center [984, 561] width 116 height 36
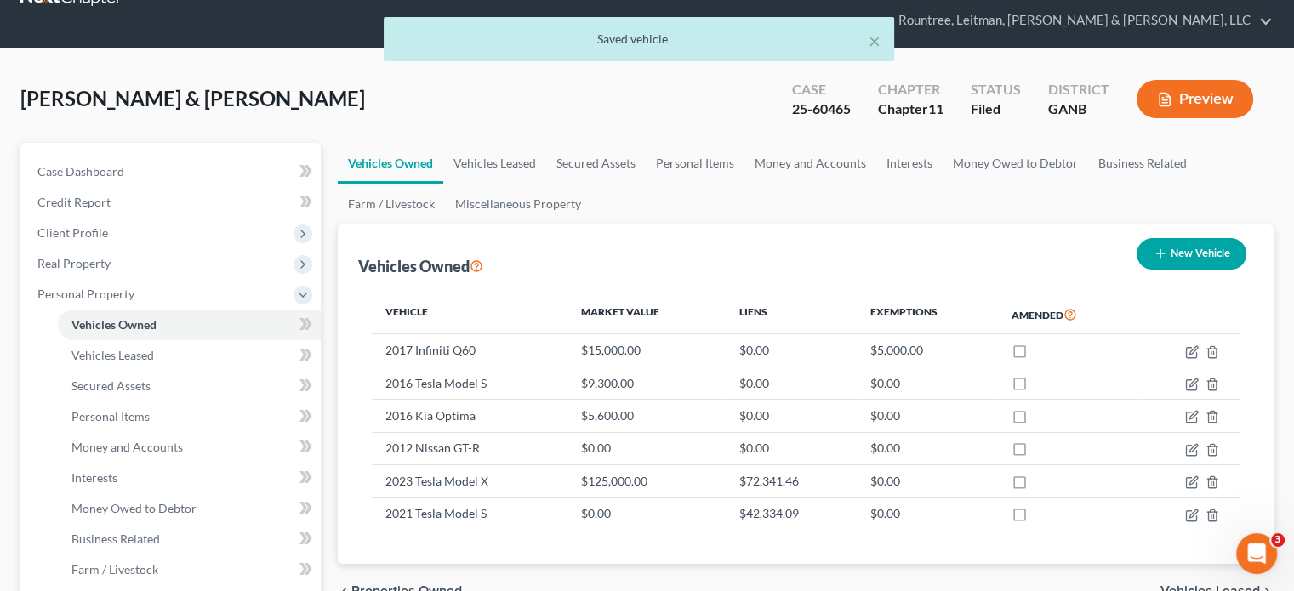
scroll to position [0, 0]
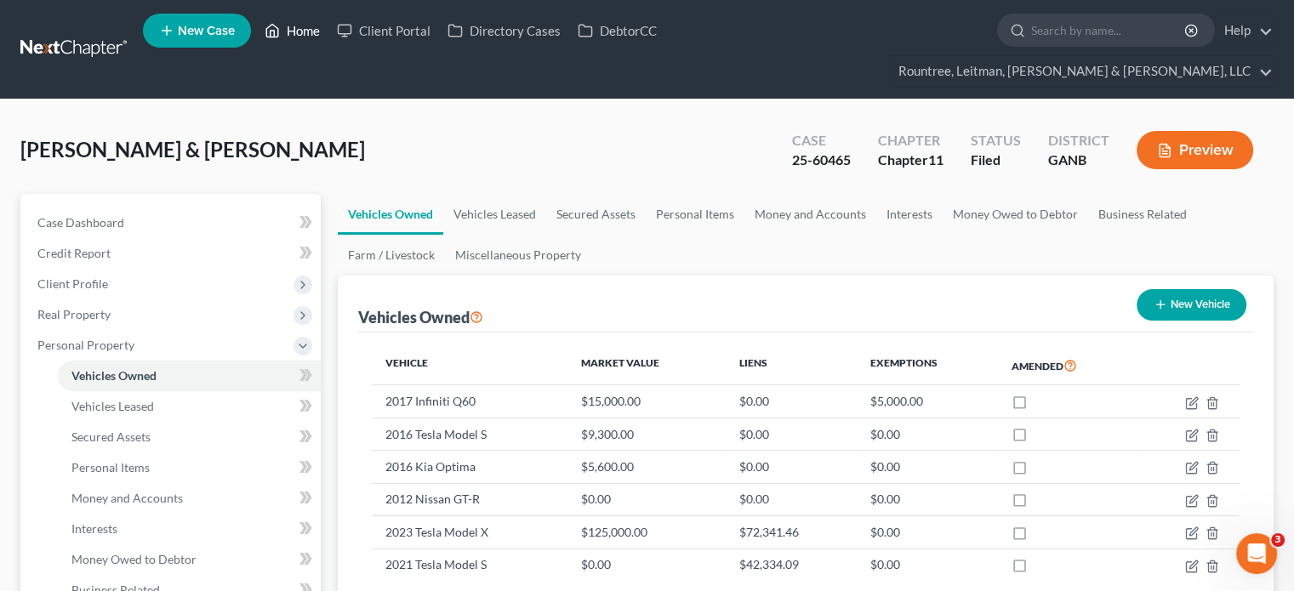
click at [314, 33] on link "Home" at bounding box center [292, 30] width 72 height 31
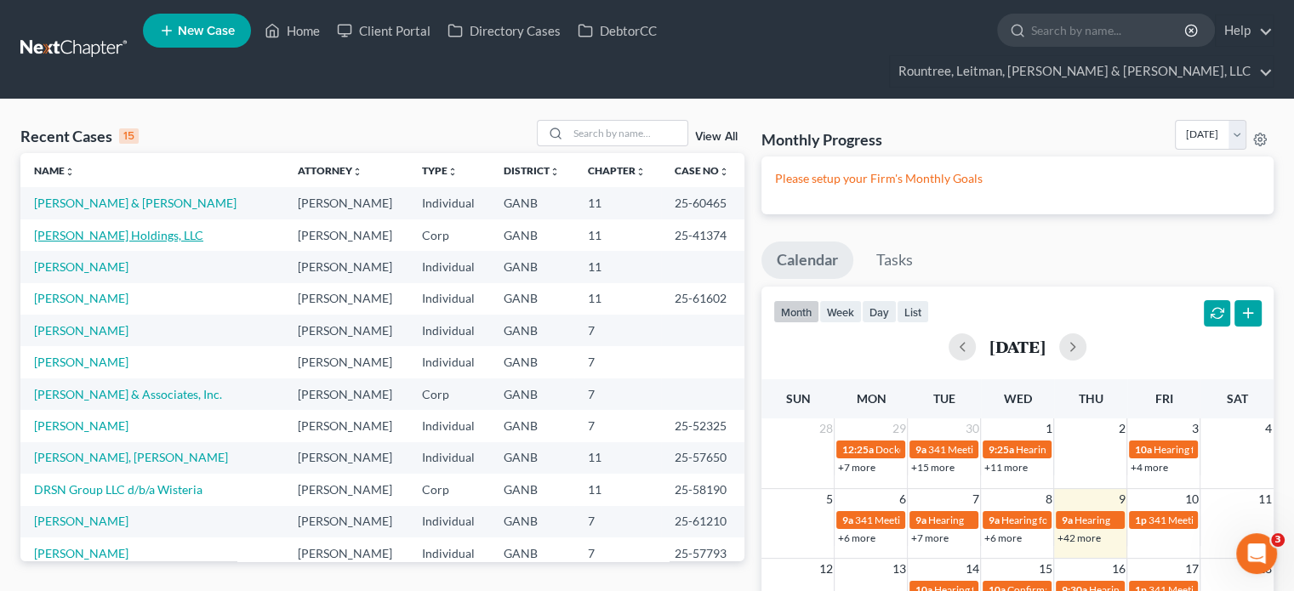
click at [82, 228] on link "[PERSON_NAME] Holdings, LLC" at bounding box center [118, 235] width 169 height 14
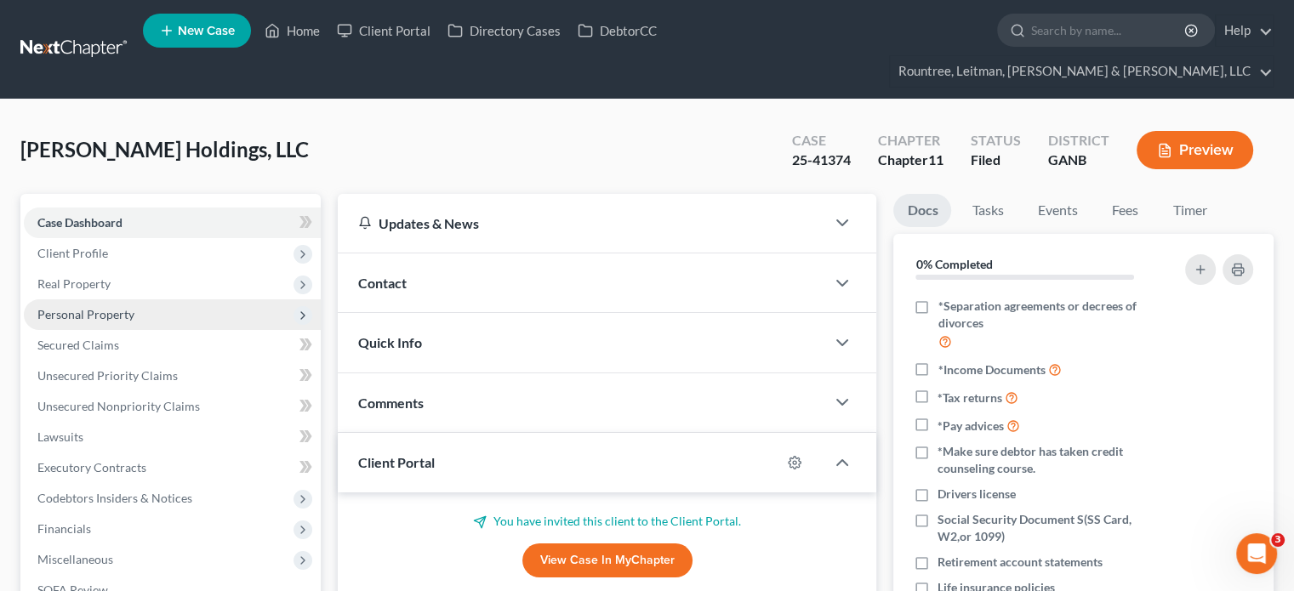
click at [89, 307] on span "Personal Property" at bounding box center [85, 314] width 97 height 14
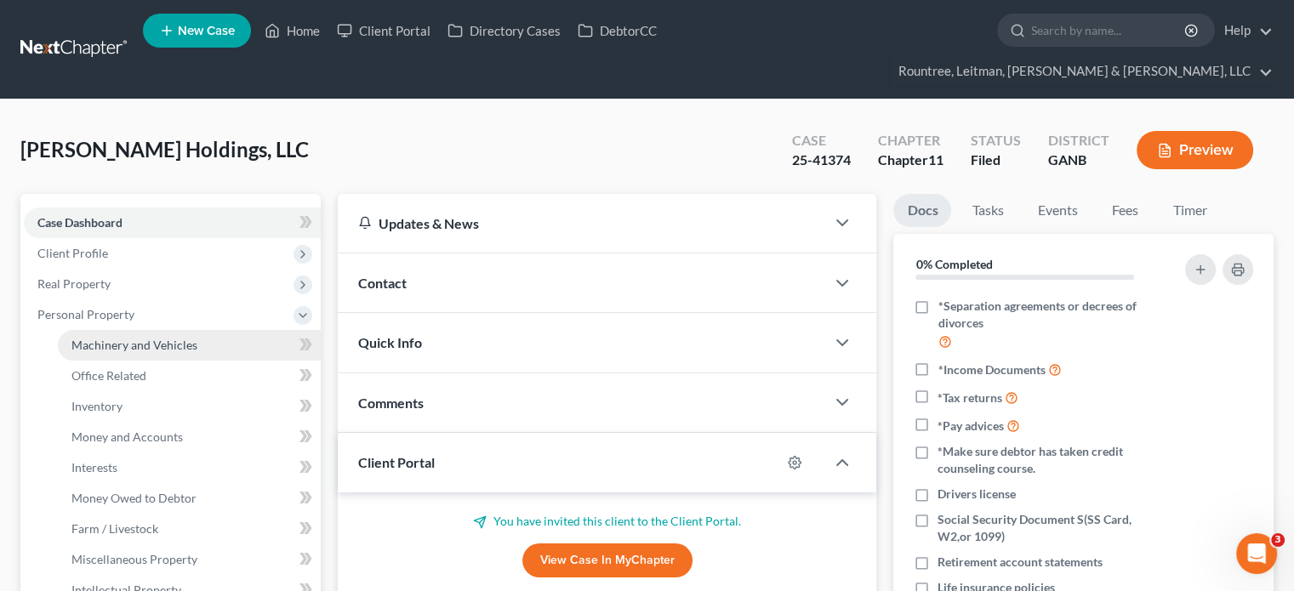
click at [194, 338] on span "Machinery and Vehicles" at bounding box center [134, 345] width 126 height 14
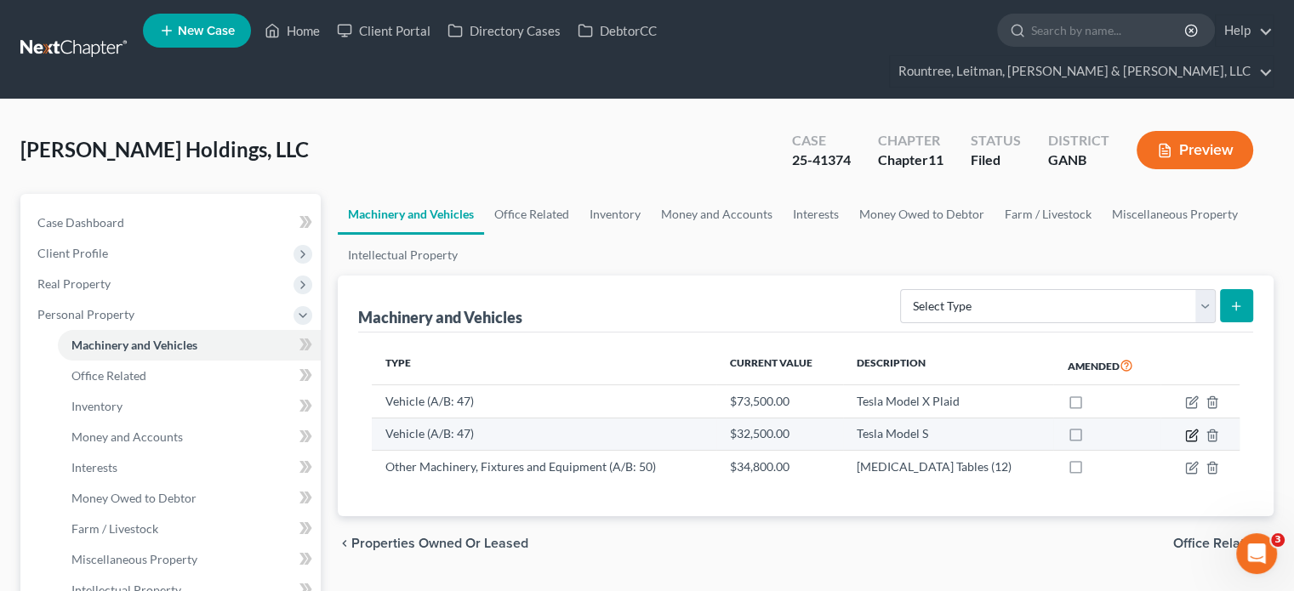
click at [1188, 429] on icon "button" at bounding box center [1192, 436] width 14 height 14
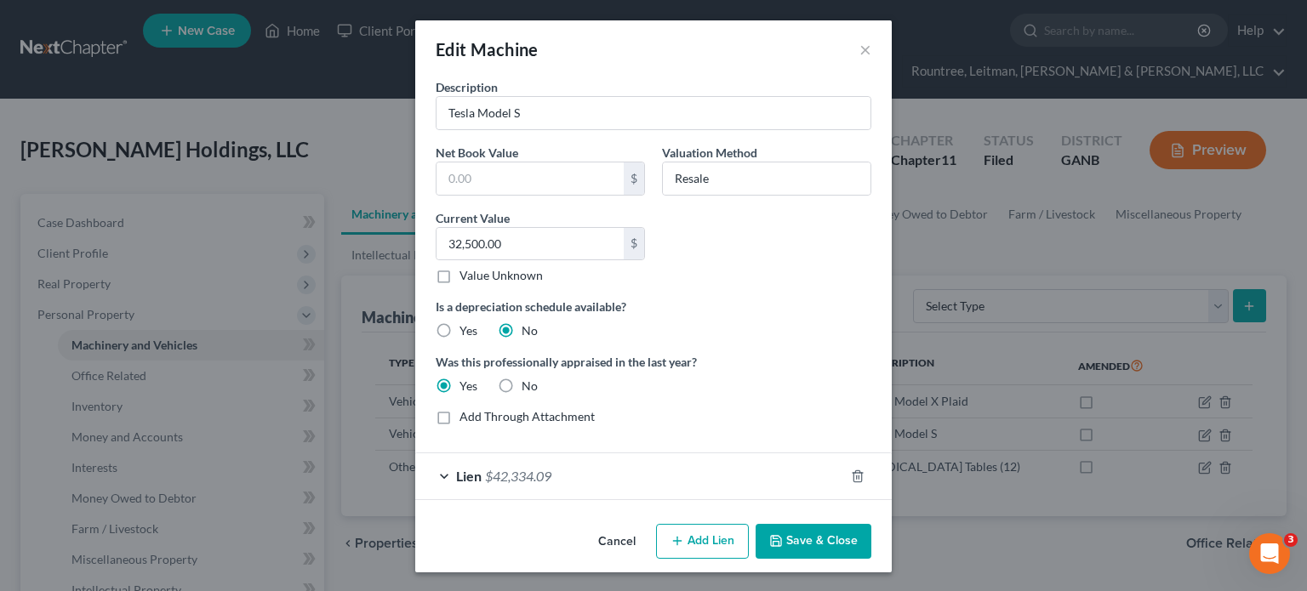
click at [832, 545] on button "Save & Close" at bounding box center [814, 542] width 116 height 36
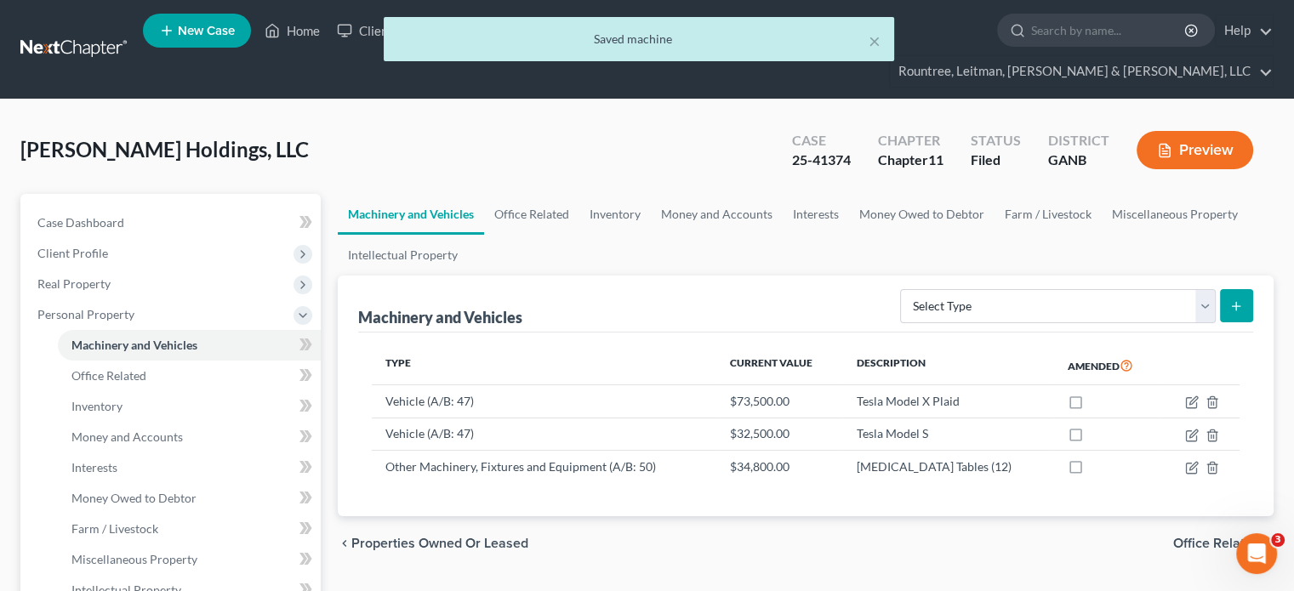
click at [305, 33] on div "× Saved machine" at bounding box center [638, 43] width 1294 height 53
click at [871, 38] on button "×" at bounding box center [875, 41] width 12 height 20
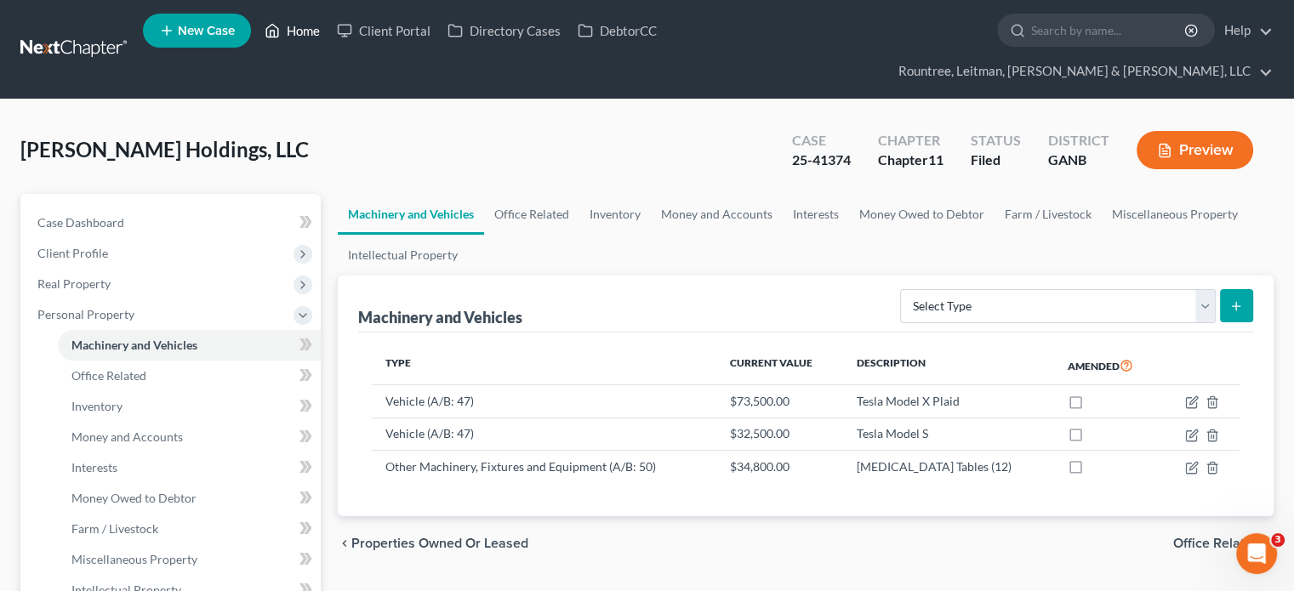
click at [300, 34] on link "Home" at bounding box center [292, 30] width 72 height 31
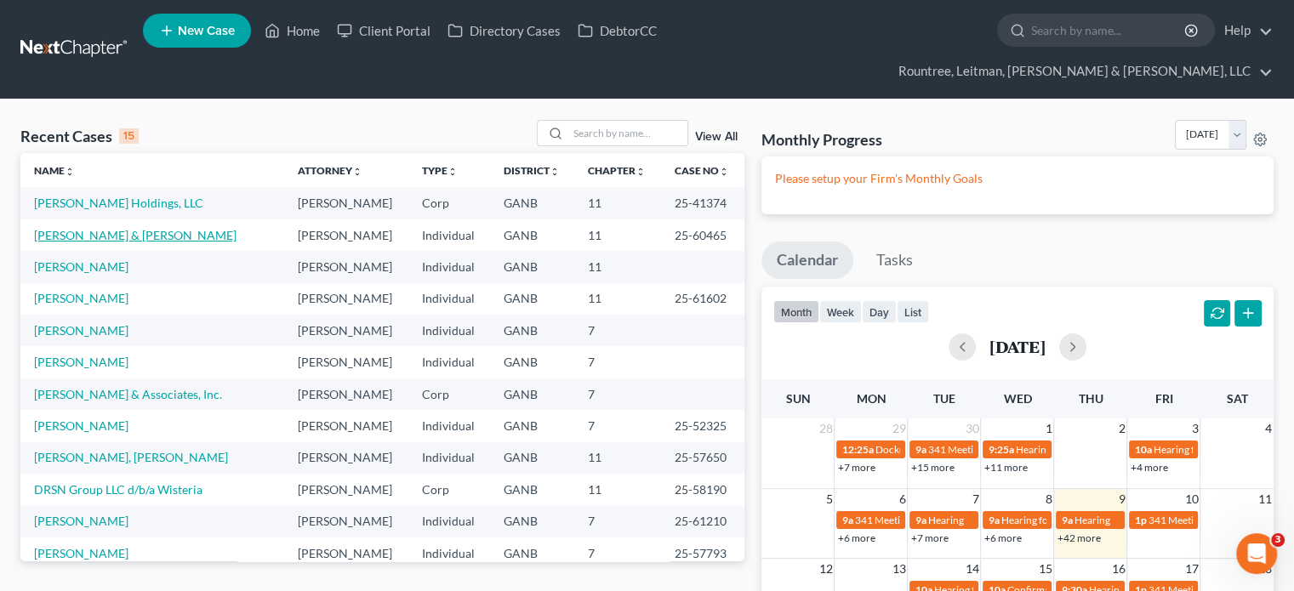
click at [107, 228] on link "[PERSON_NAME] & [PERSON_NAME]" at bounding box center [135, 235] width 203 height 14
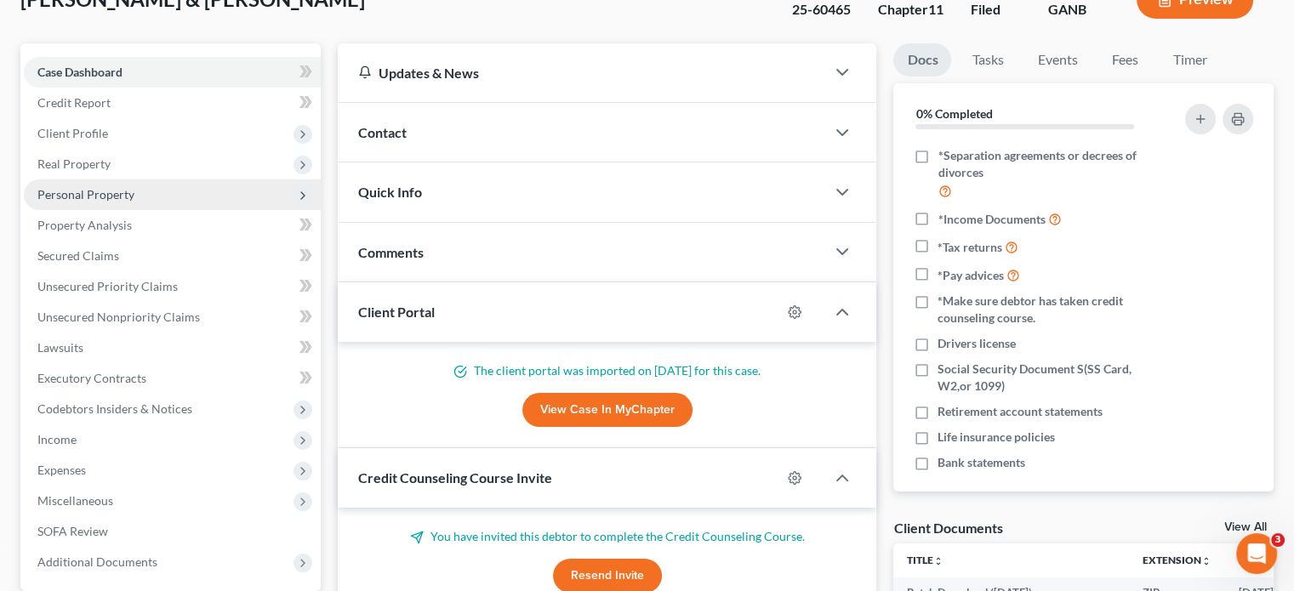
scroll to position [170, 0]
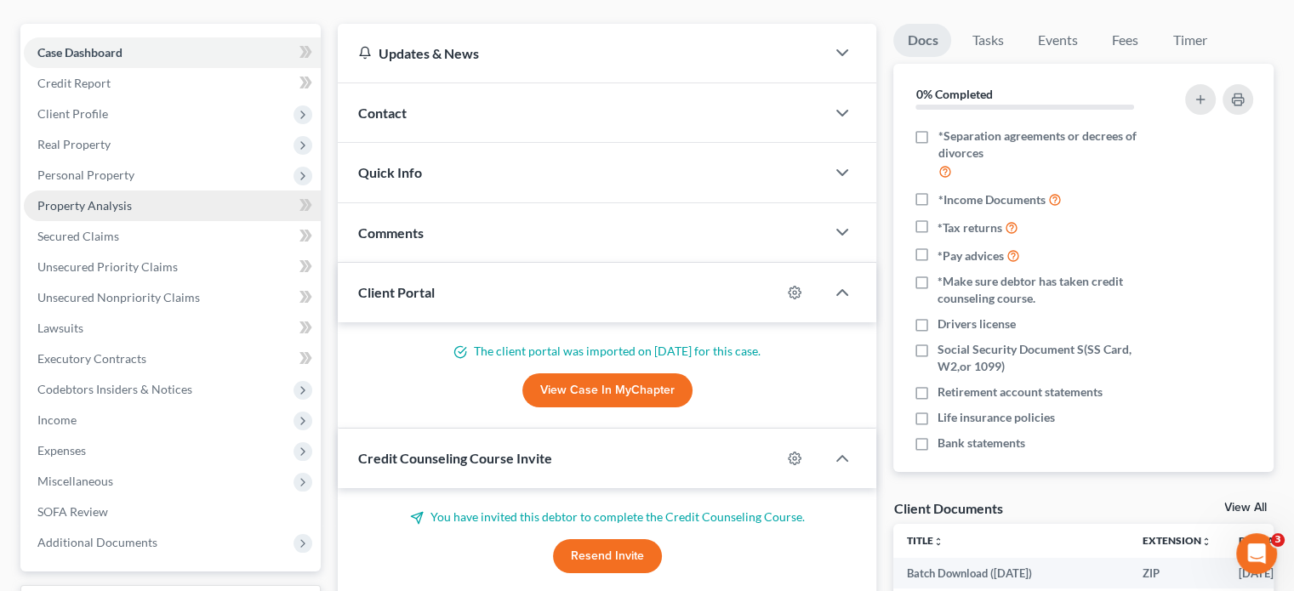
click at [91, 168] on span "Personal Property" at bounding box center [85, 175] width 97 height 14
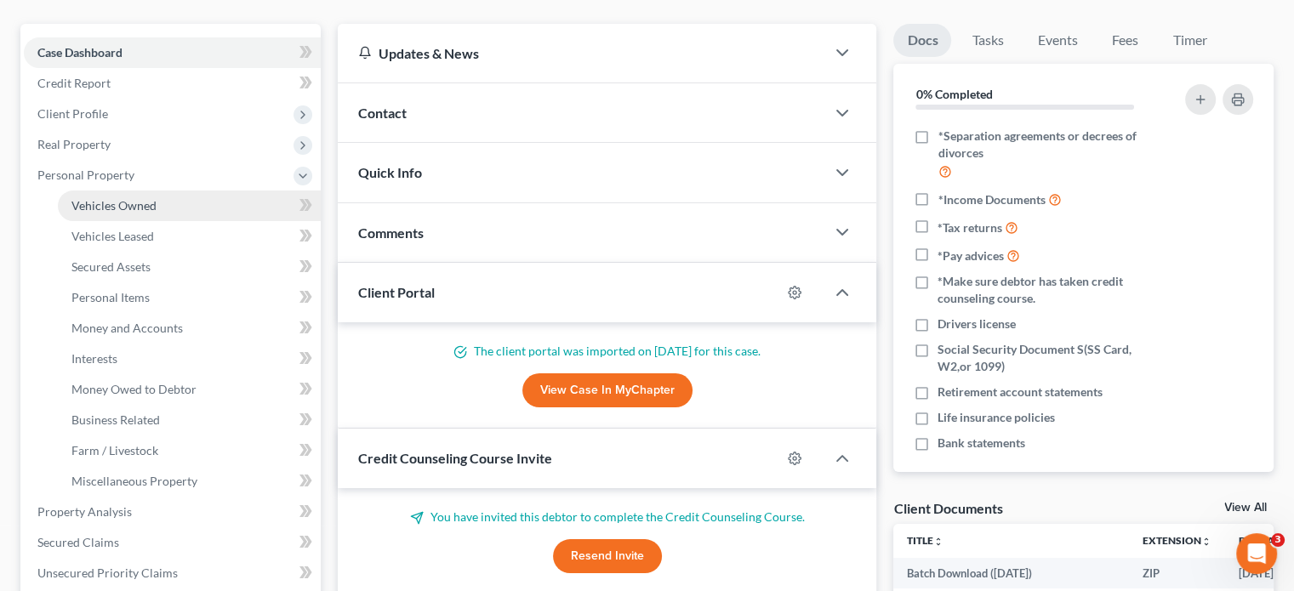
click at [127, 198] on span "Vehicles Owned" at bounding box center [113, 205] width 85 height 14
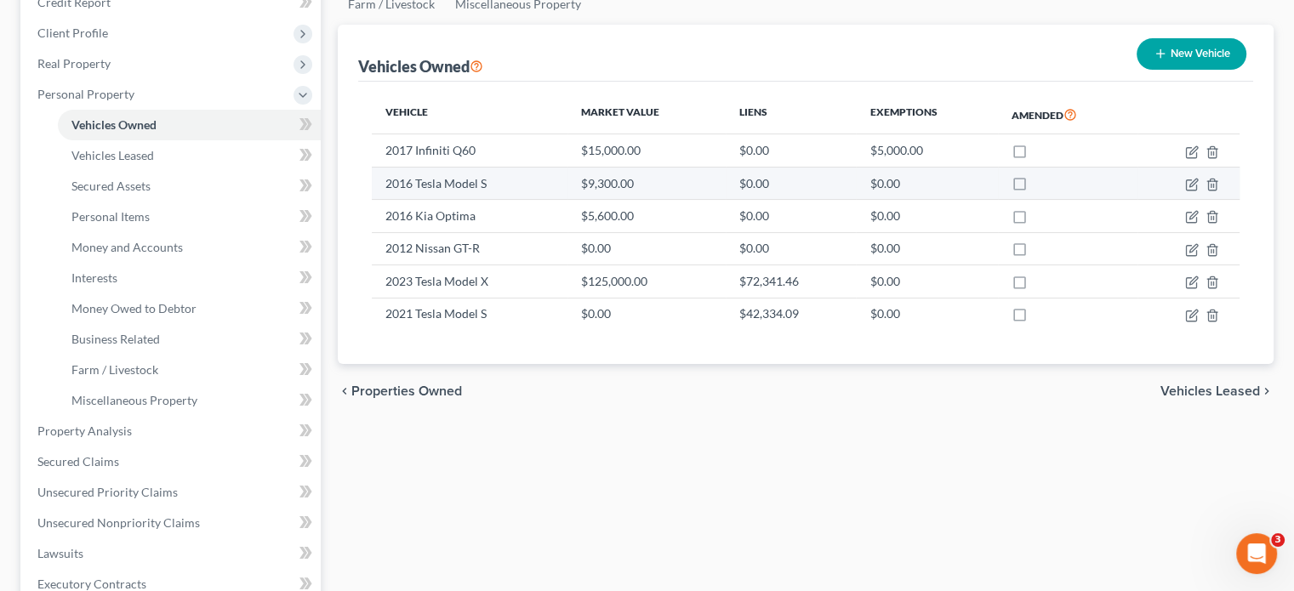
scroll to position [255, 0]
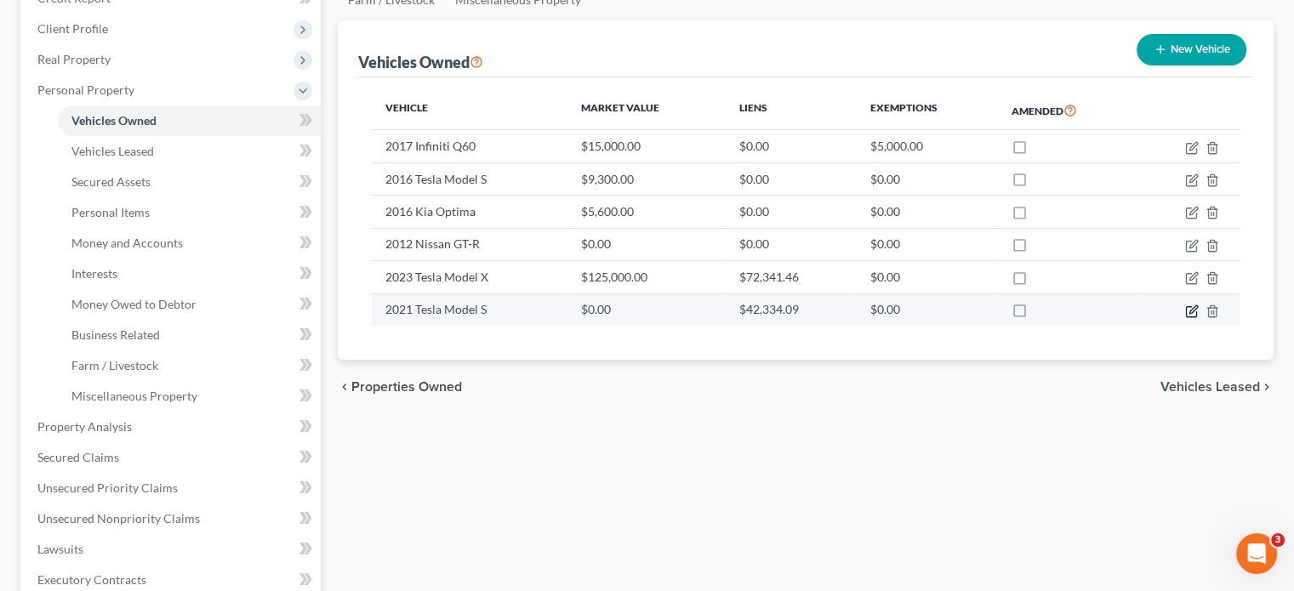
click at [1194, 305] on icon "button" at bounding box center [1194, 309] width 8 height 8
select select "0"
select select "5"
select select "2"
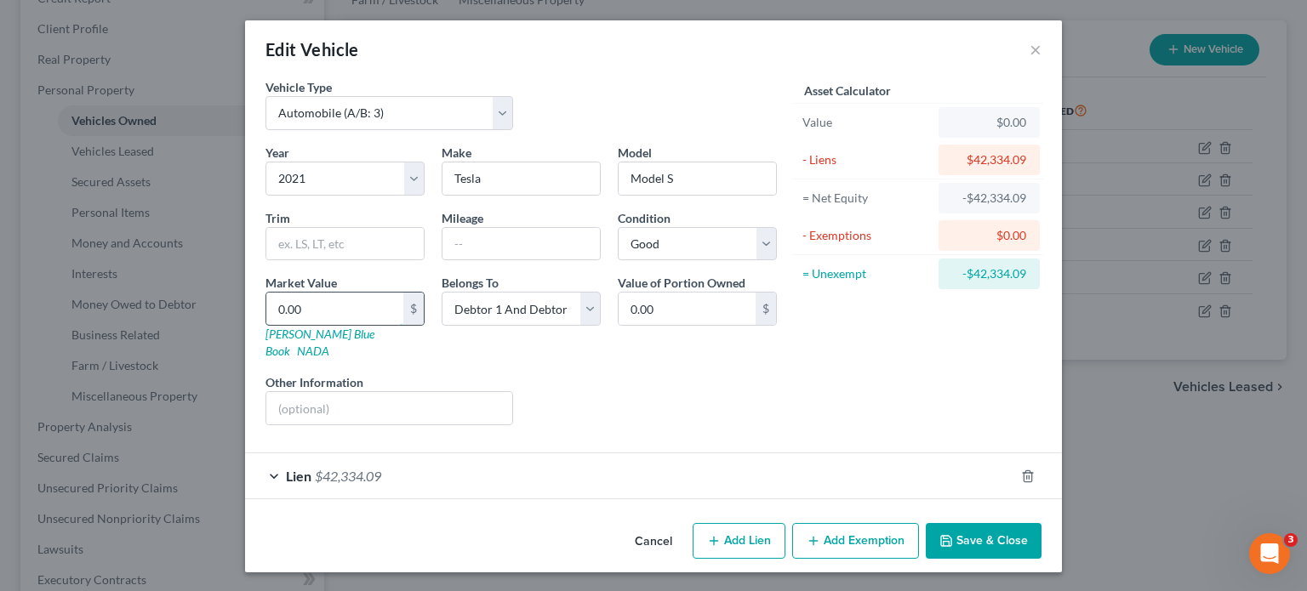
click at [335, 312] on input "0.00" at bounding box center [334, 309] width 137 height 32
type input "3"
type input "3.00"
type input "32"
type input "32.00"
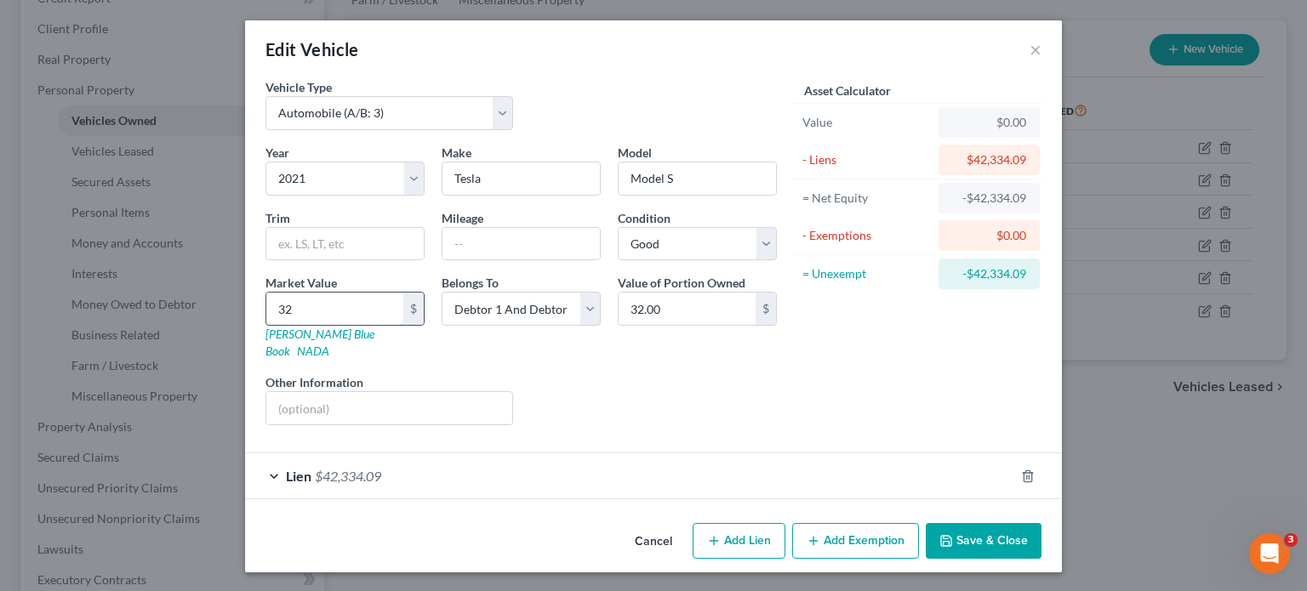
type input "325"
type input "325.00"
type input "3250"
type input "3,250.00"
type input "3,2500"
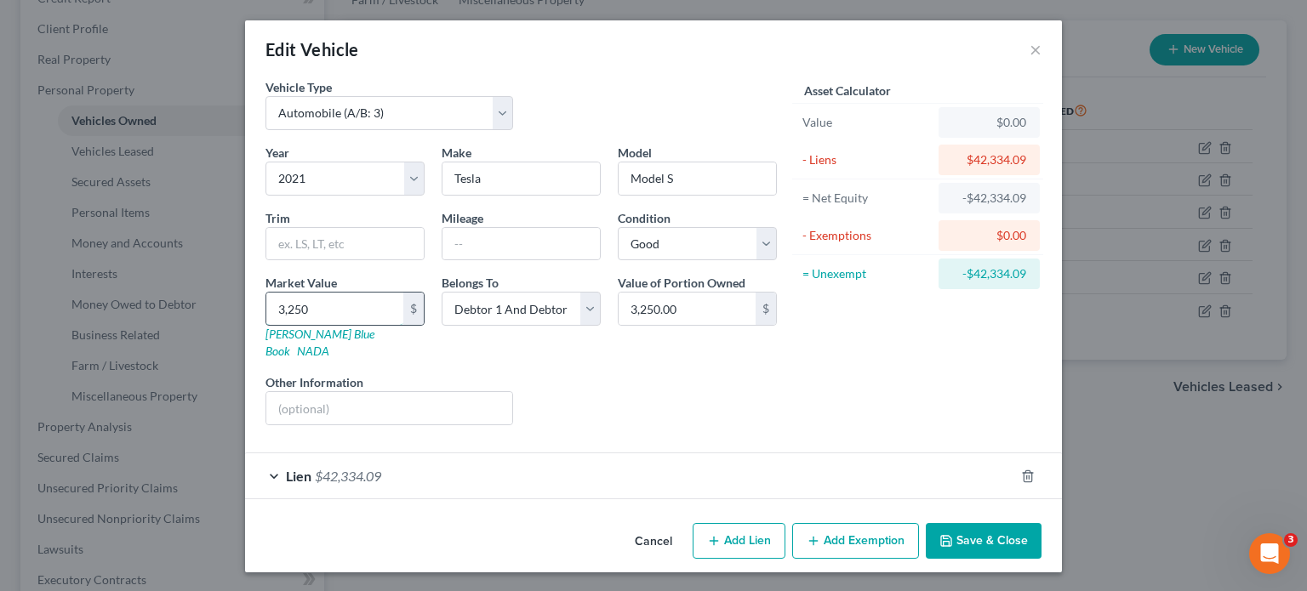
type input "32,500.00"
type input "32,500"
click at [980, 523] on button "Save & Close" at bounding box center [984, 541] width 116 height 36
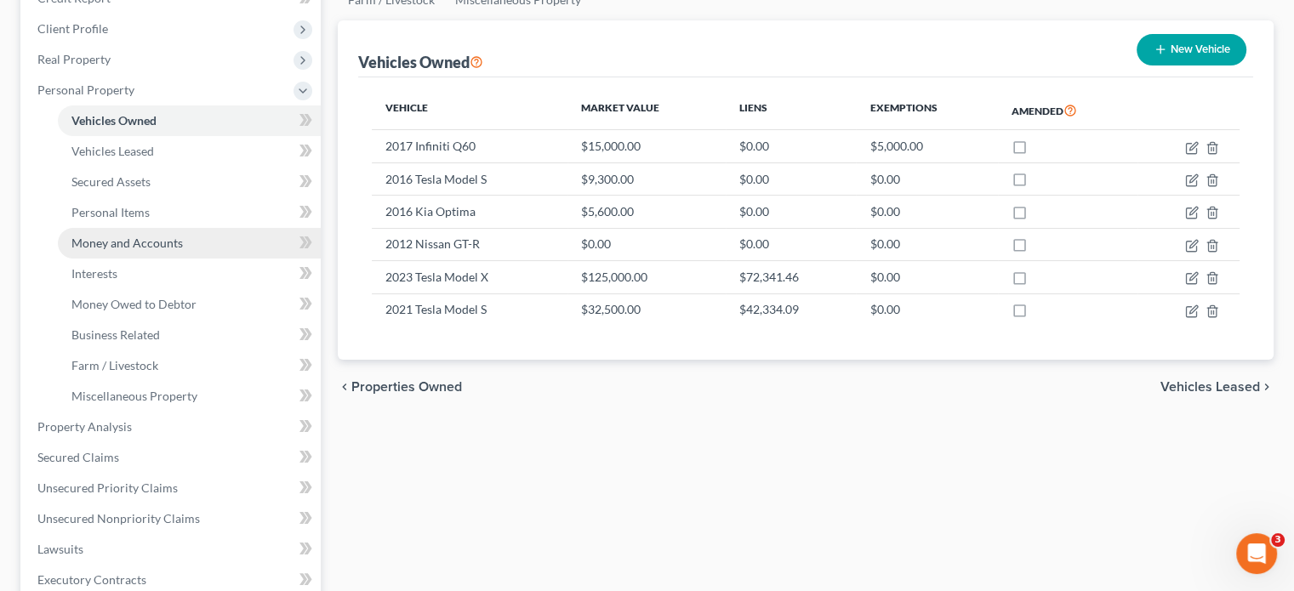
click at [141, 236] on span "Money and Accounts" at bounding box center [126, 243] width 111 height 14
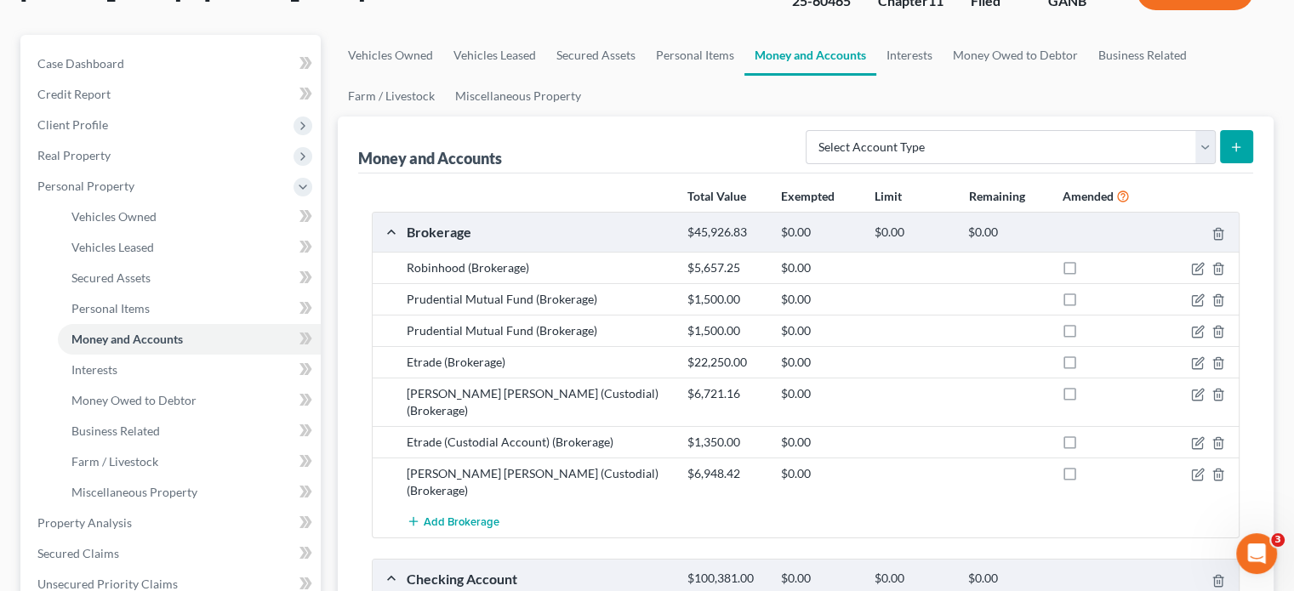
scroll to position [170, 0]
